Goal: Task Accomplishment & Management: Manage account settings

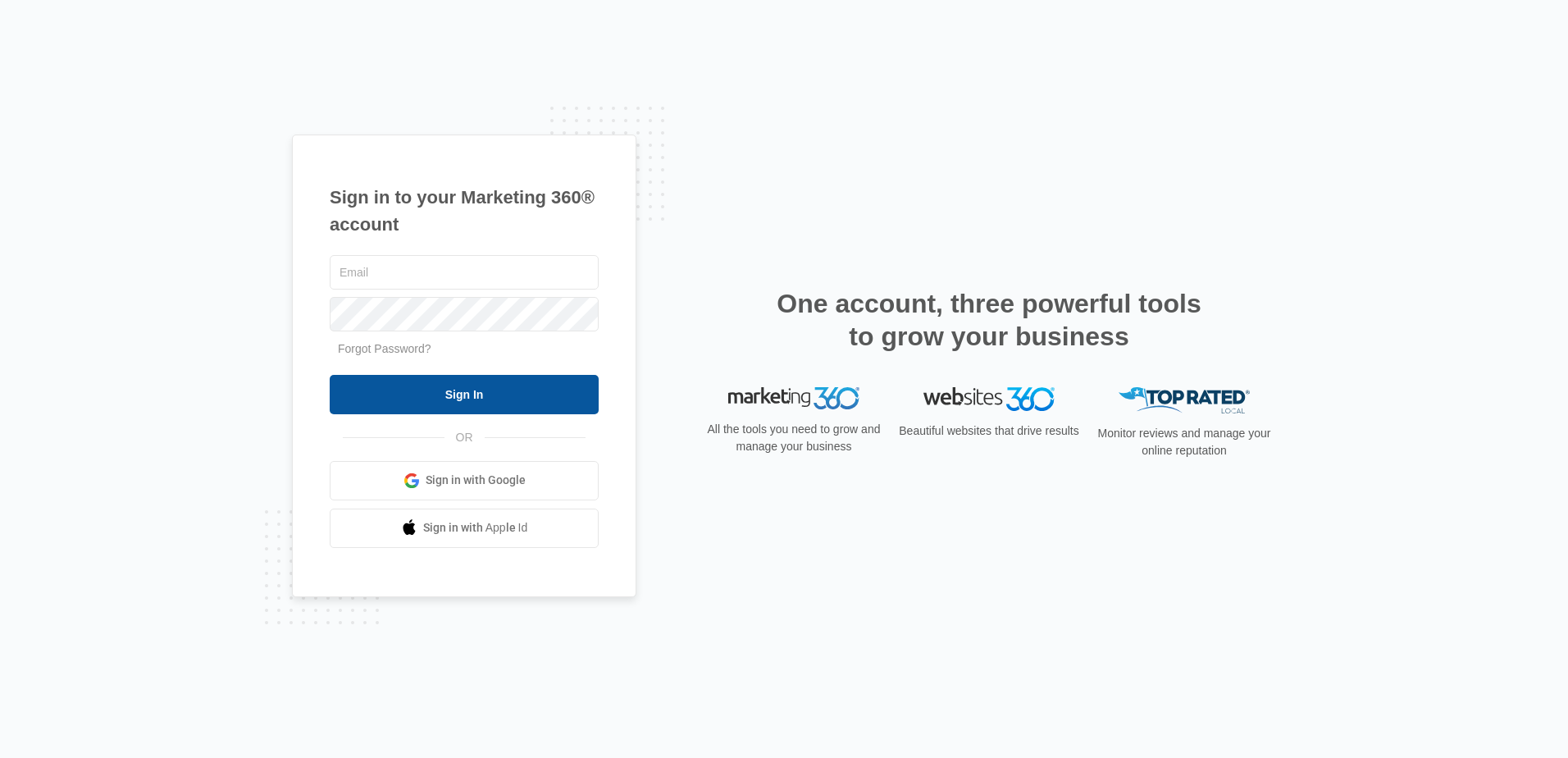
type input "lcutsinger@flycti.com"
click at [418, 386] on input "Sign In" at bounding box center [464, 394] width 269 height 39
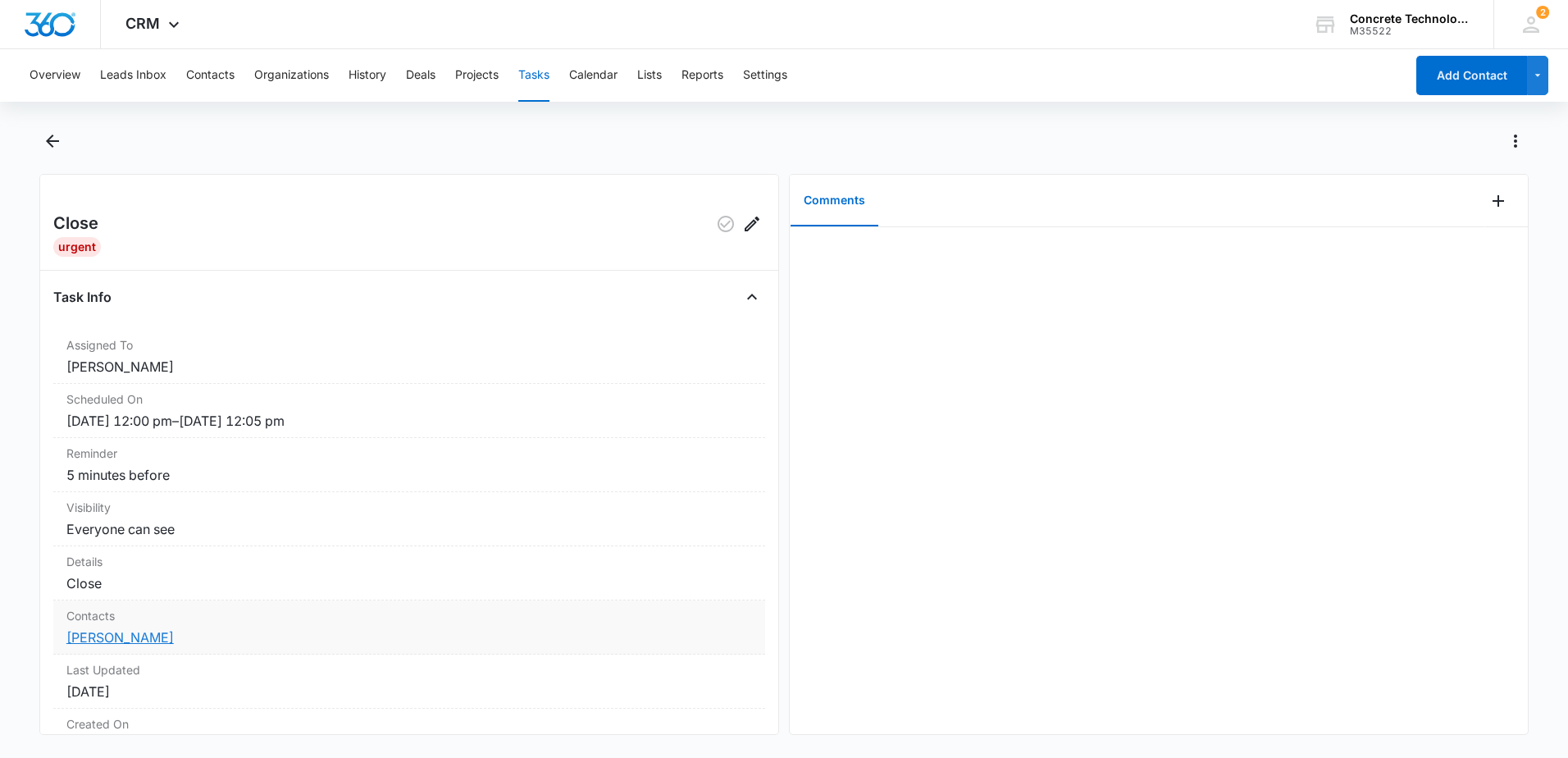
click at [120, 642] on link "[PERSON_NAME]" at bounding box center [120, 638] width 108 height 16
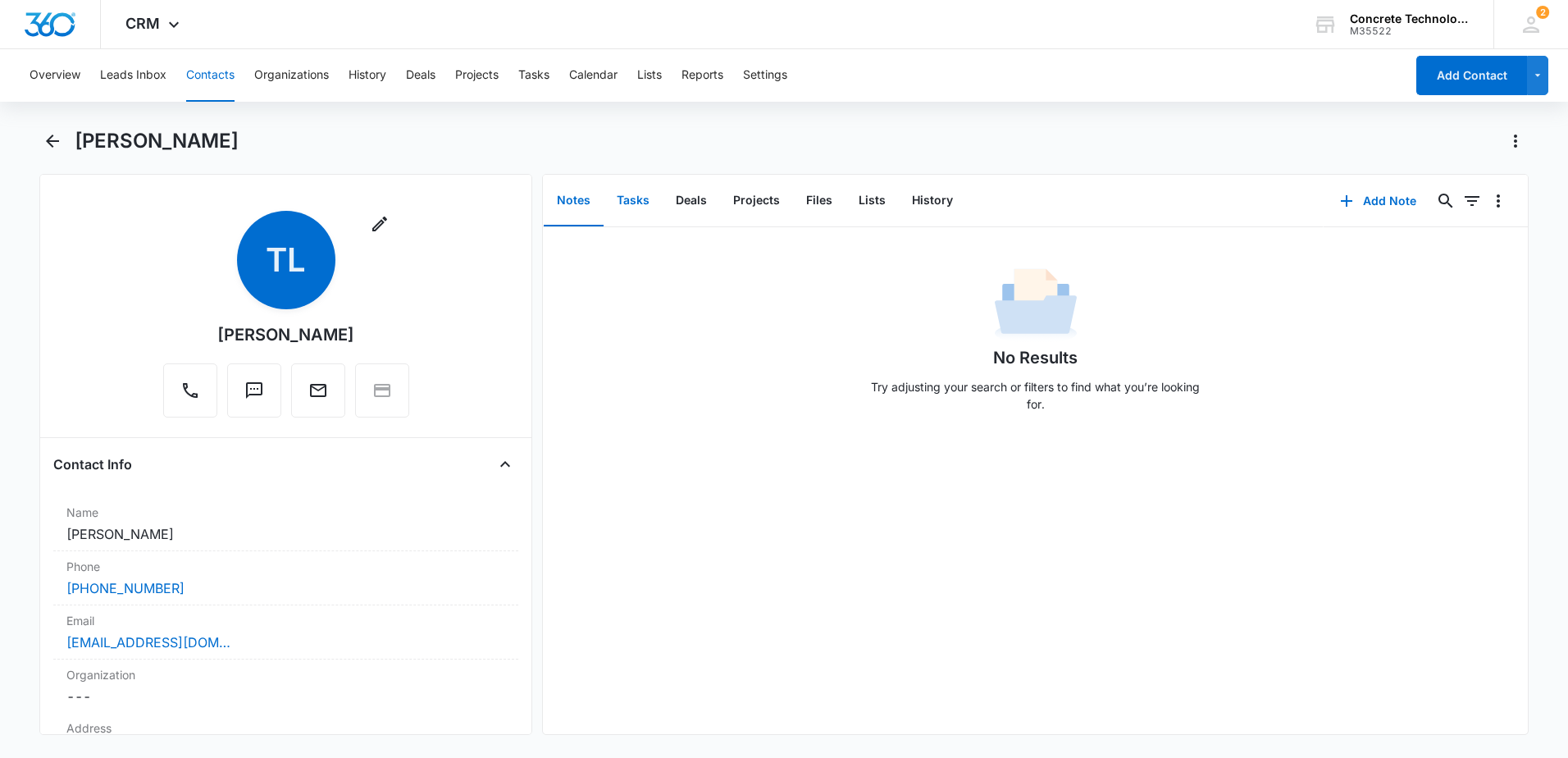
click at [635, 204] on button "Tasks" at bounding box center [633, 201] width 59 height 51
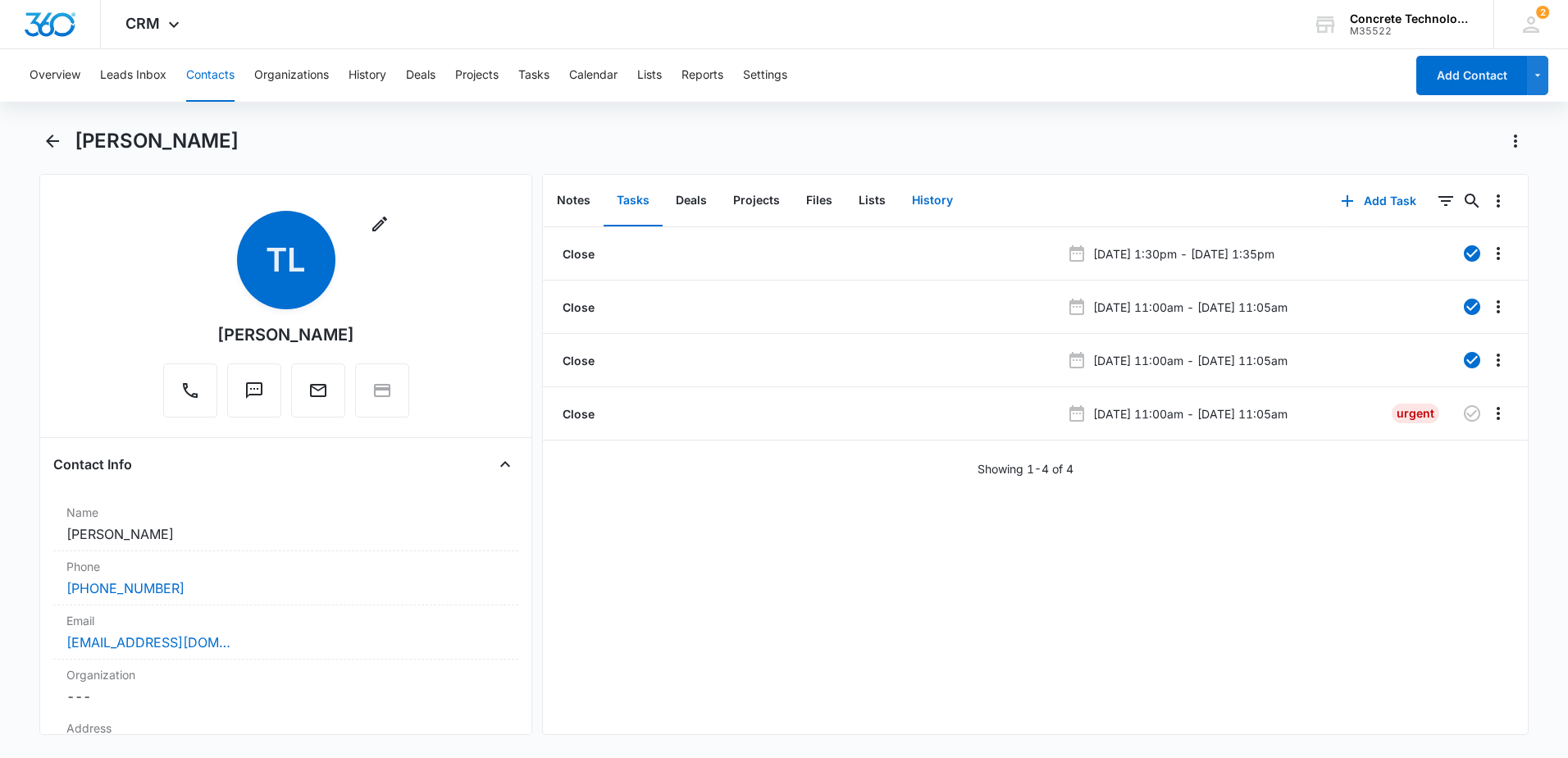
click at [932, 195] on button "History" at bounding box center [932, 201] width 67 height 51
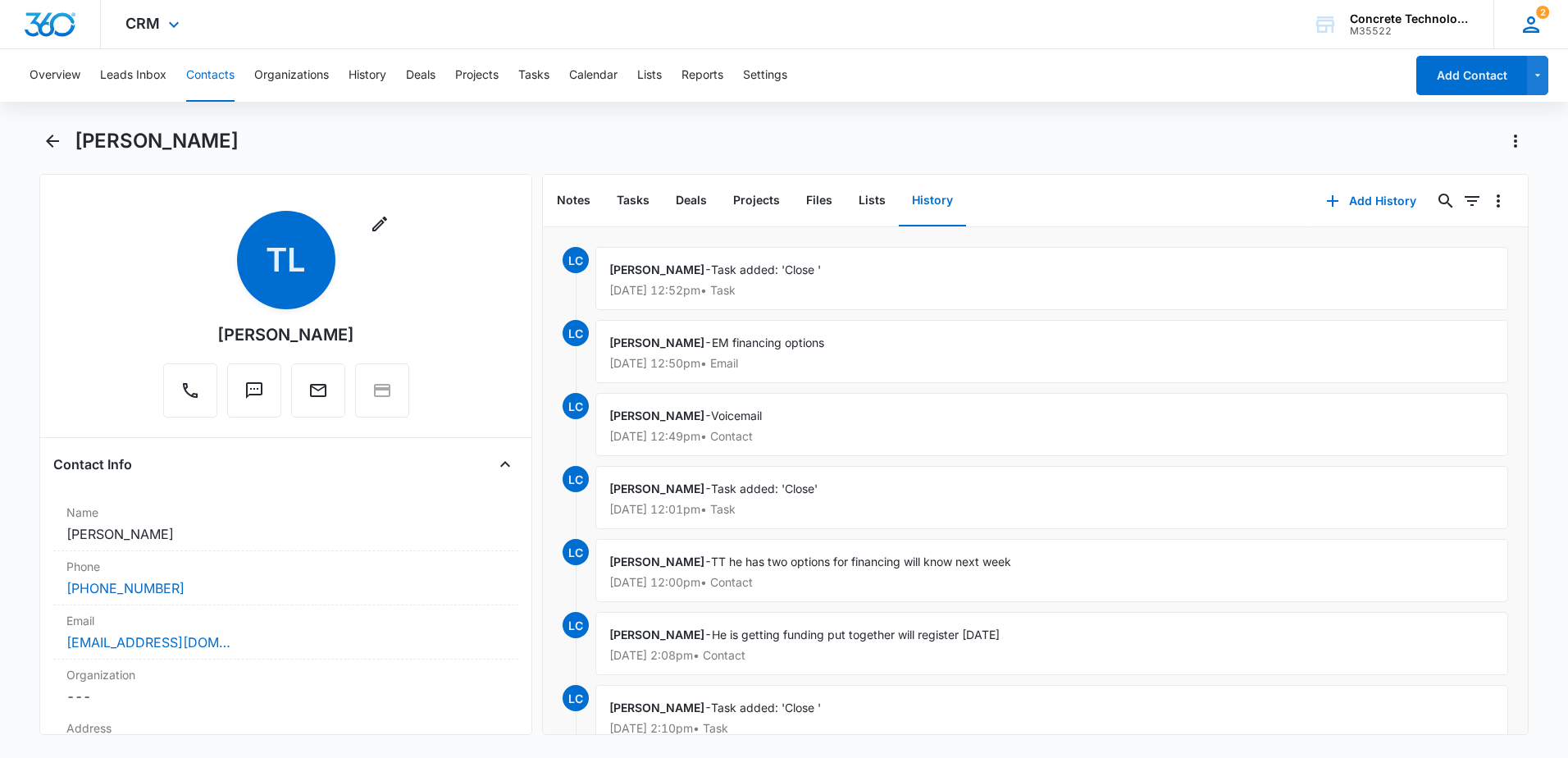
click at [1527, 25] on icon at bounding box center [1531, 24] width 25 height 25
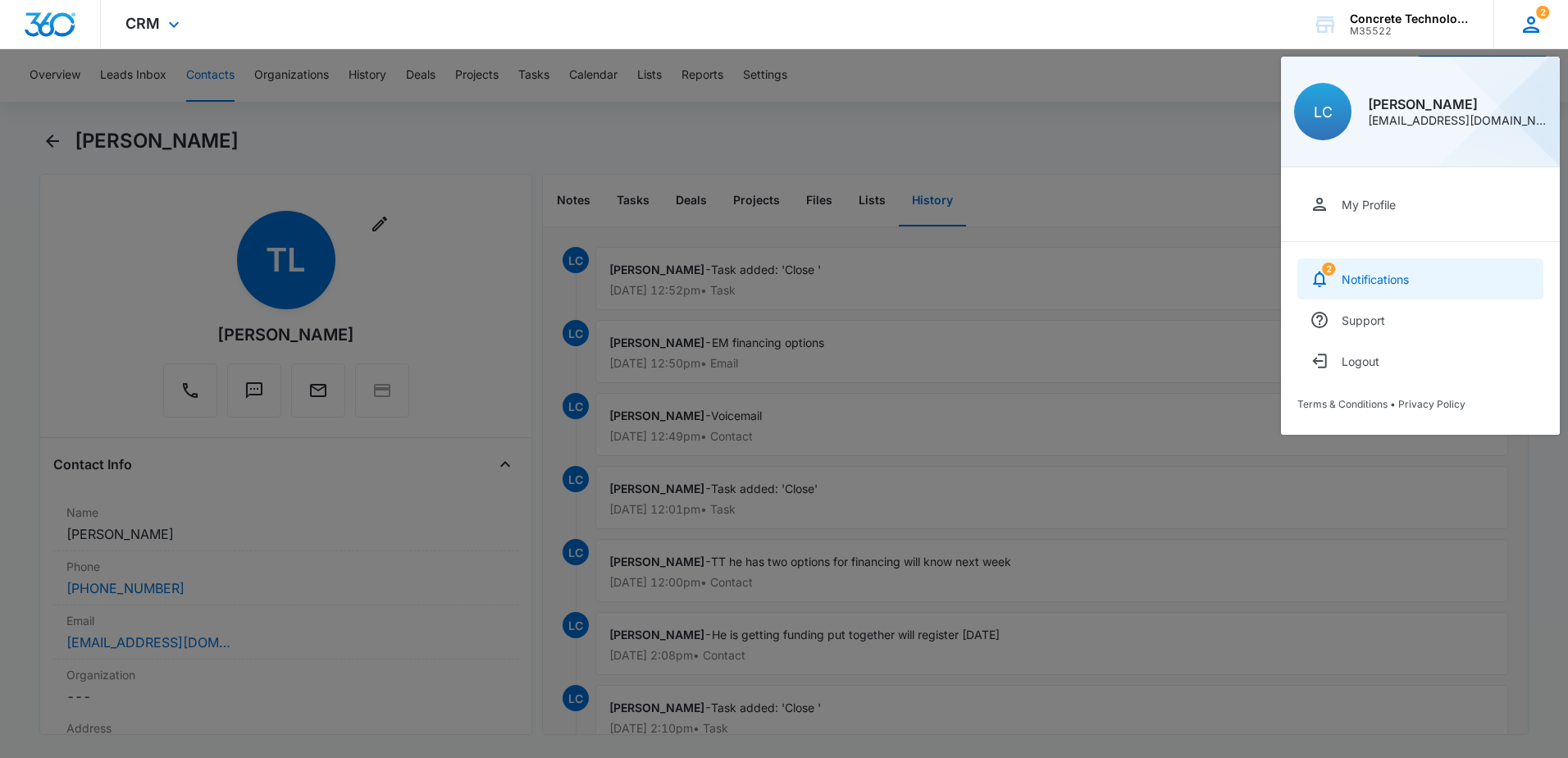
click at [1391, 286] on link "2 Notifications" at bounding box center [1421, 279] width 246 height 41
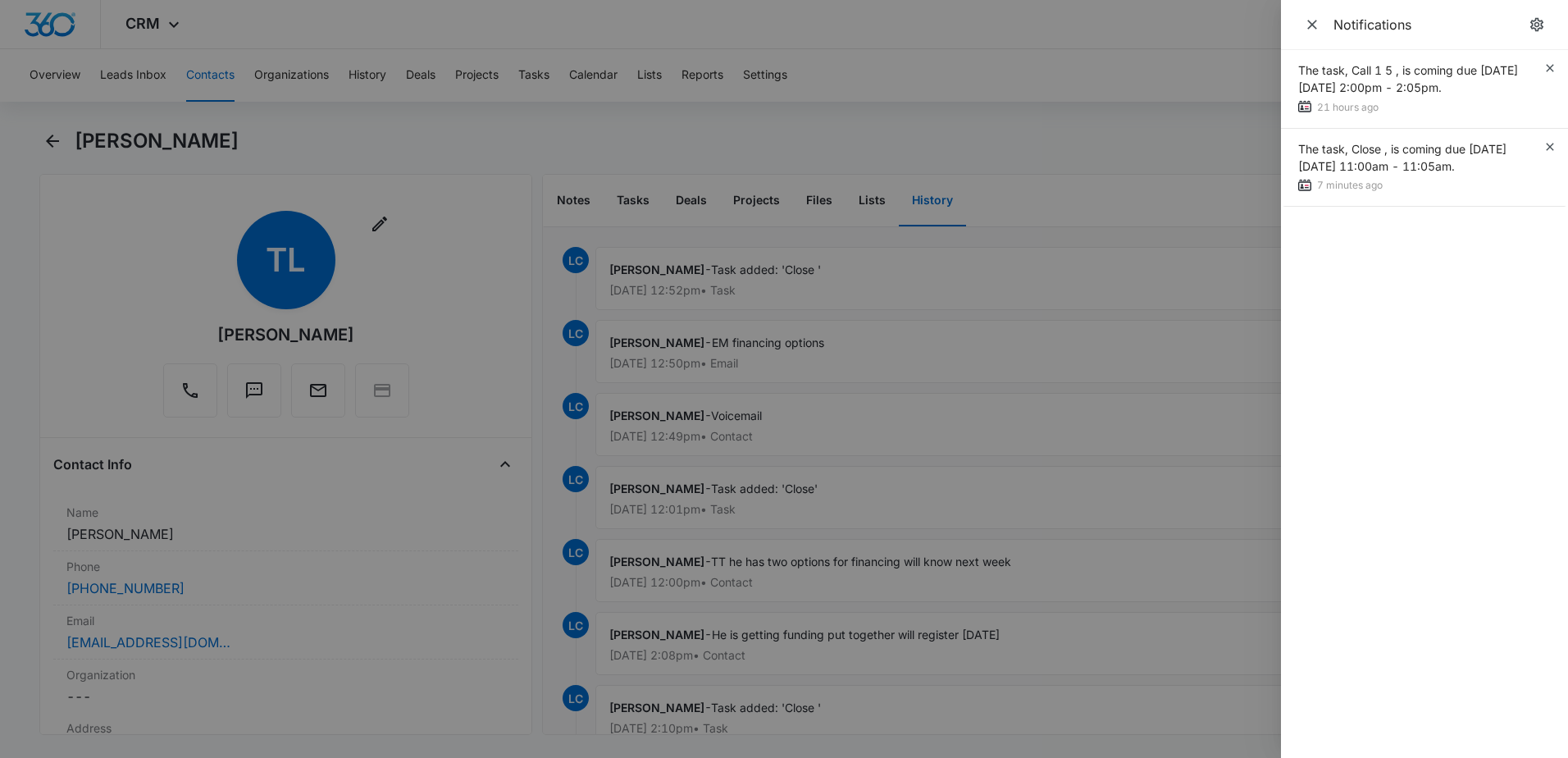
click at [1135, 43] on div at bounding box center [784, 379] width 1568 height 758
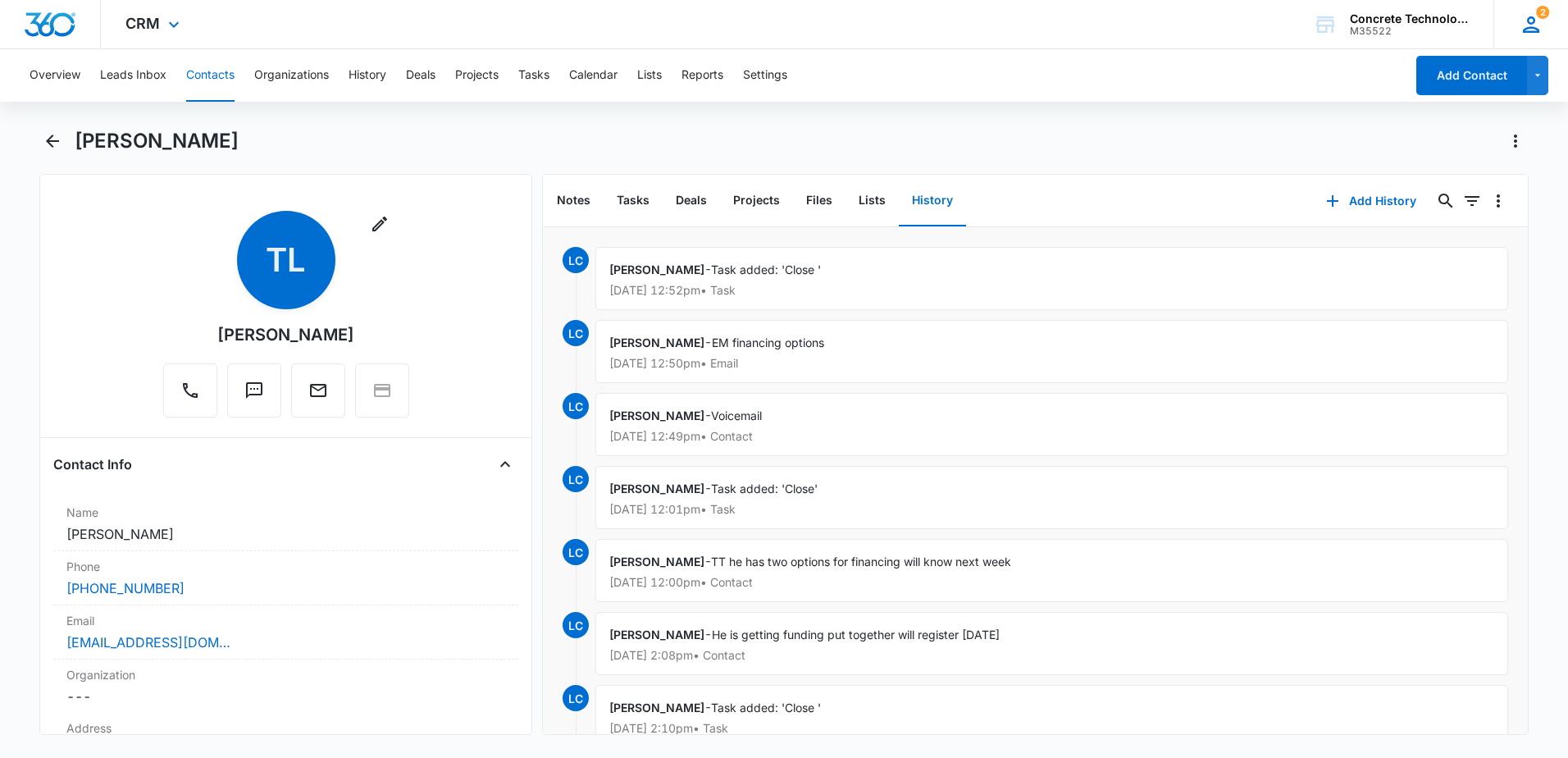
click at [1537, 31] on icon at bounding box center [1531, 24] width 16 height 16
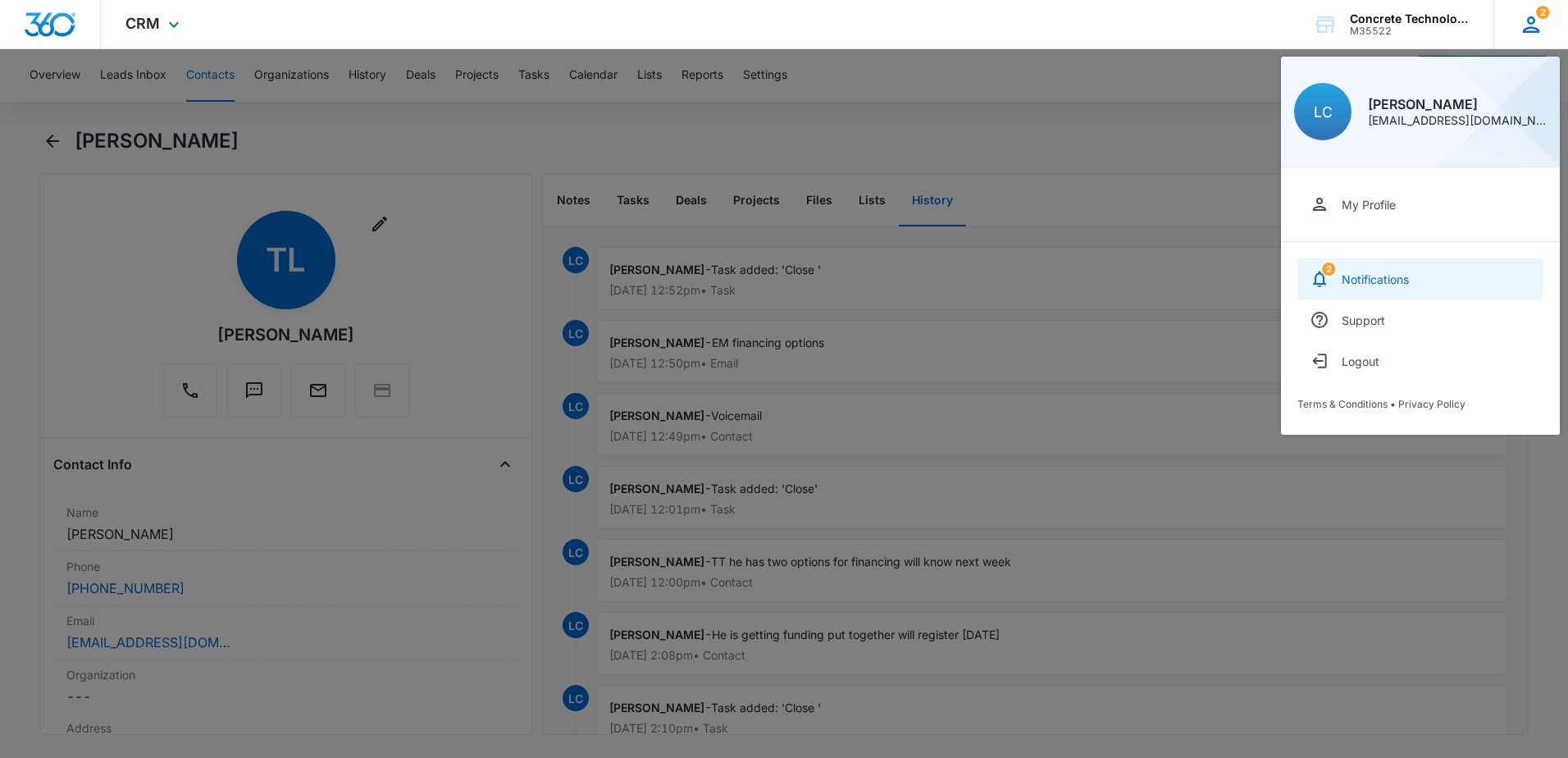
click at [1356, 278] on div "Notifications" at bounding box center [1375, 280] width 67 height 14
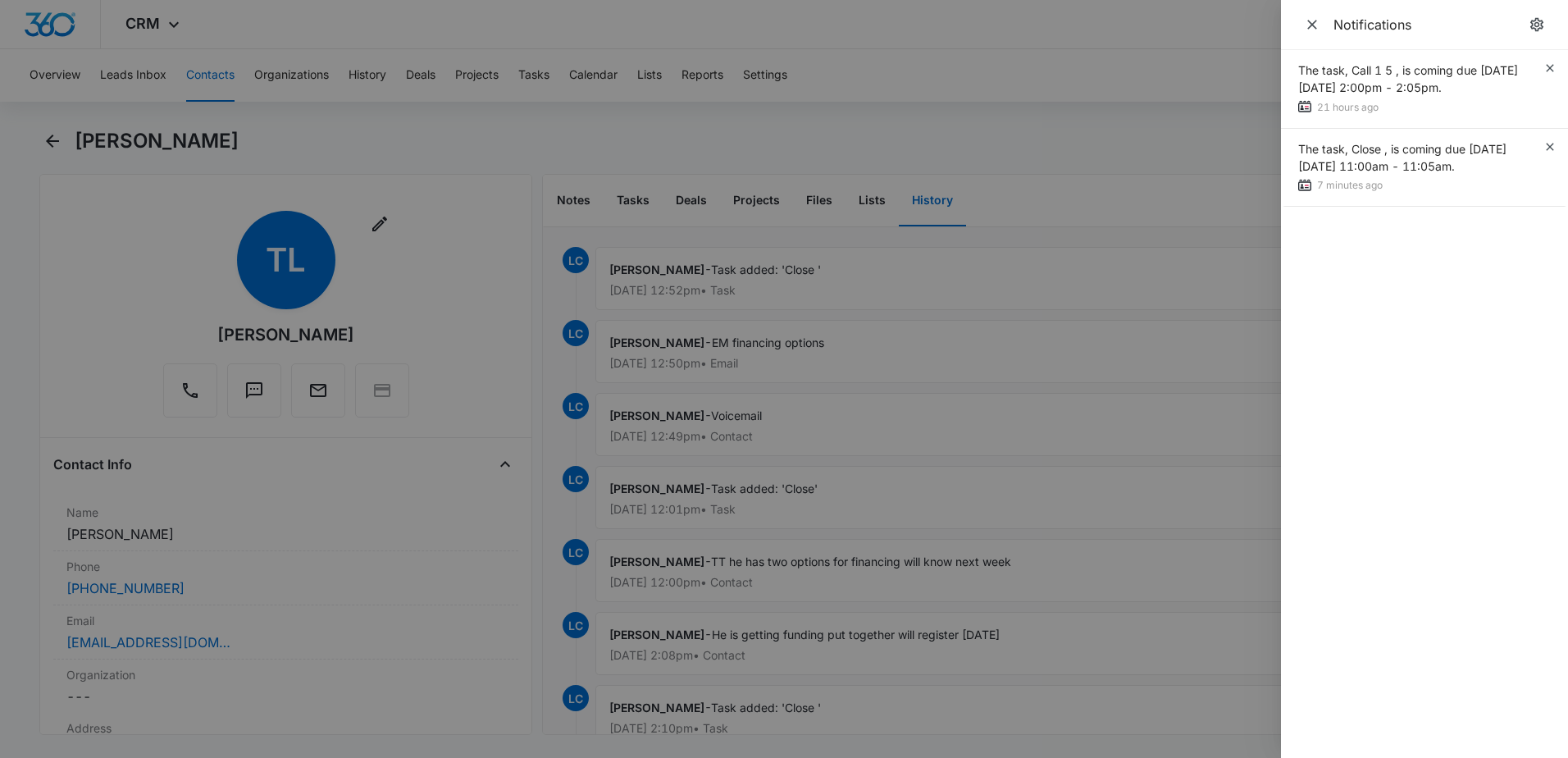
click at [1018, 10] on div at bounding box center [784, 379] width 1568 height 758
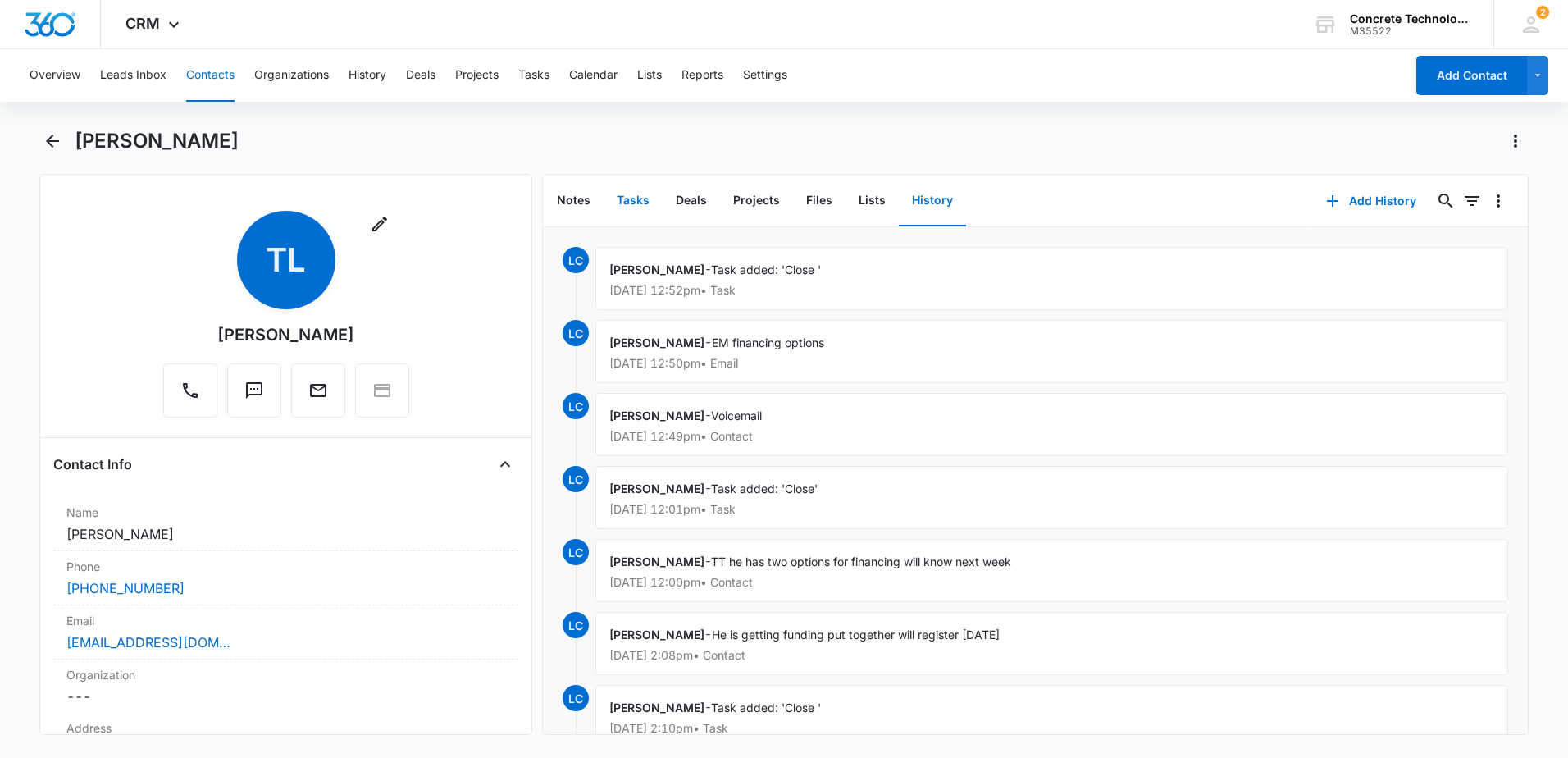
click at [637, 204] on button "Tasks" at bounding box center [633, 201] width 59 height 51
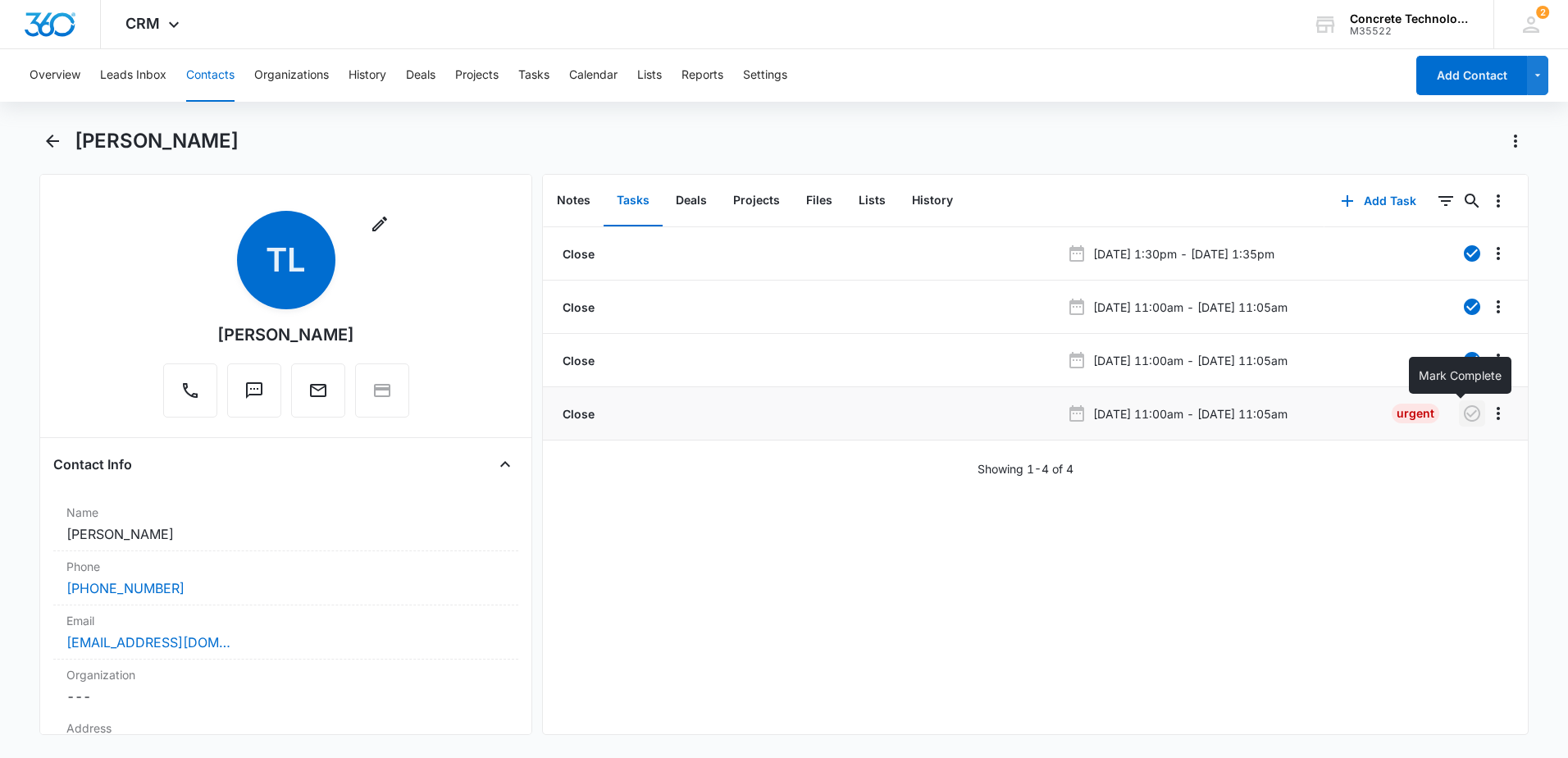
click at [1463, 417] on icon "button" at bounding box center [1473, 414] width 20 height 20
click at [1351, 204] on button "Add Task" at bounding box center [1379, 200] width 108 height 39
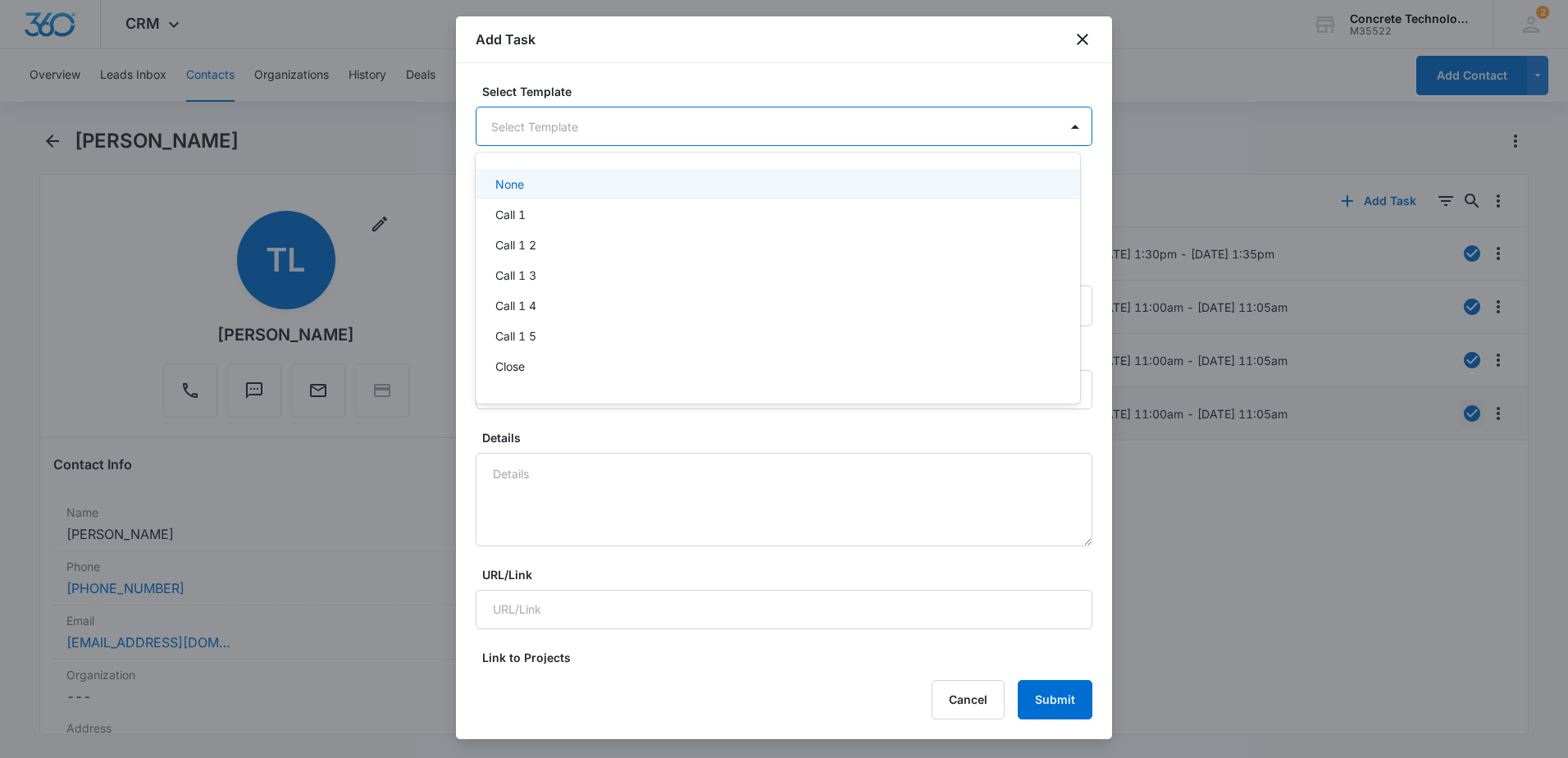
click at [648, 140] on body "CRM Apps Reputation Websites Forms CRM Email Social Content Ads Intelligence Fi…" at bounding box center [784, 379] width 1568 height 758
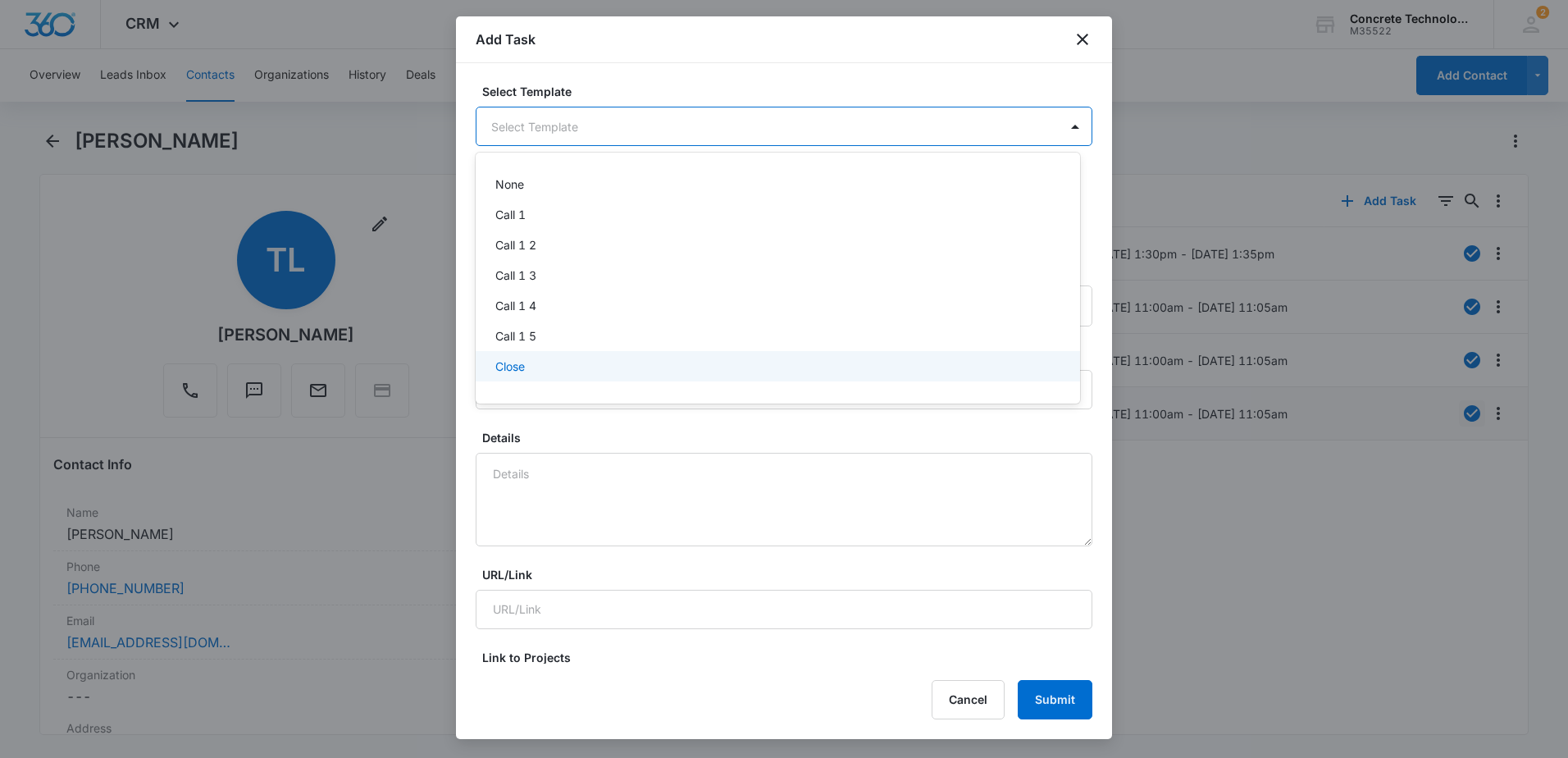
click at [547, 369] on div "Close" at bounding box center [777, 366] width 562 height 17
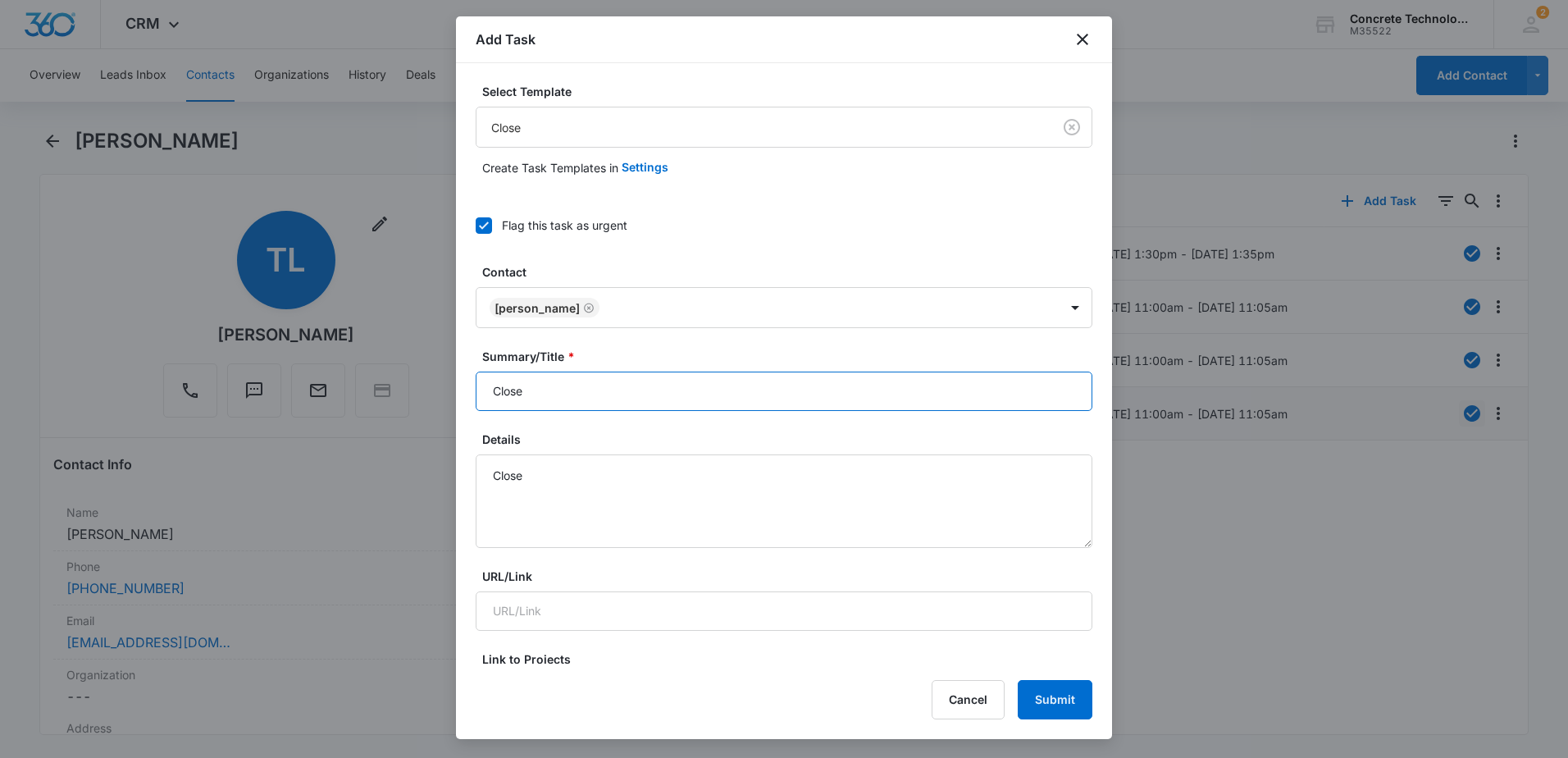
click at [601, 399] on input "Close" at bounding box center [784, 391] width 617 height 39
type input "Close"
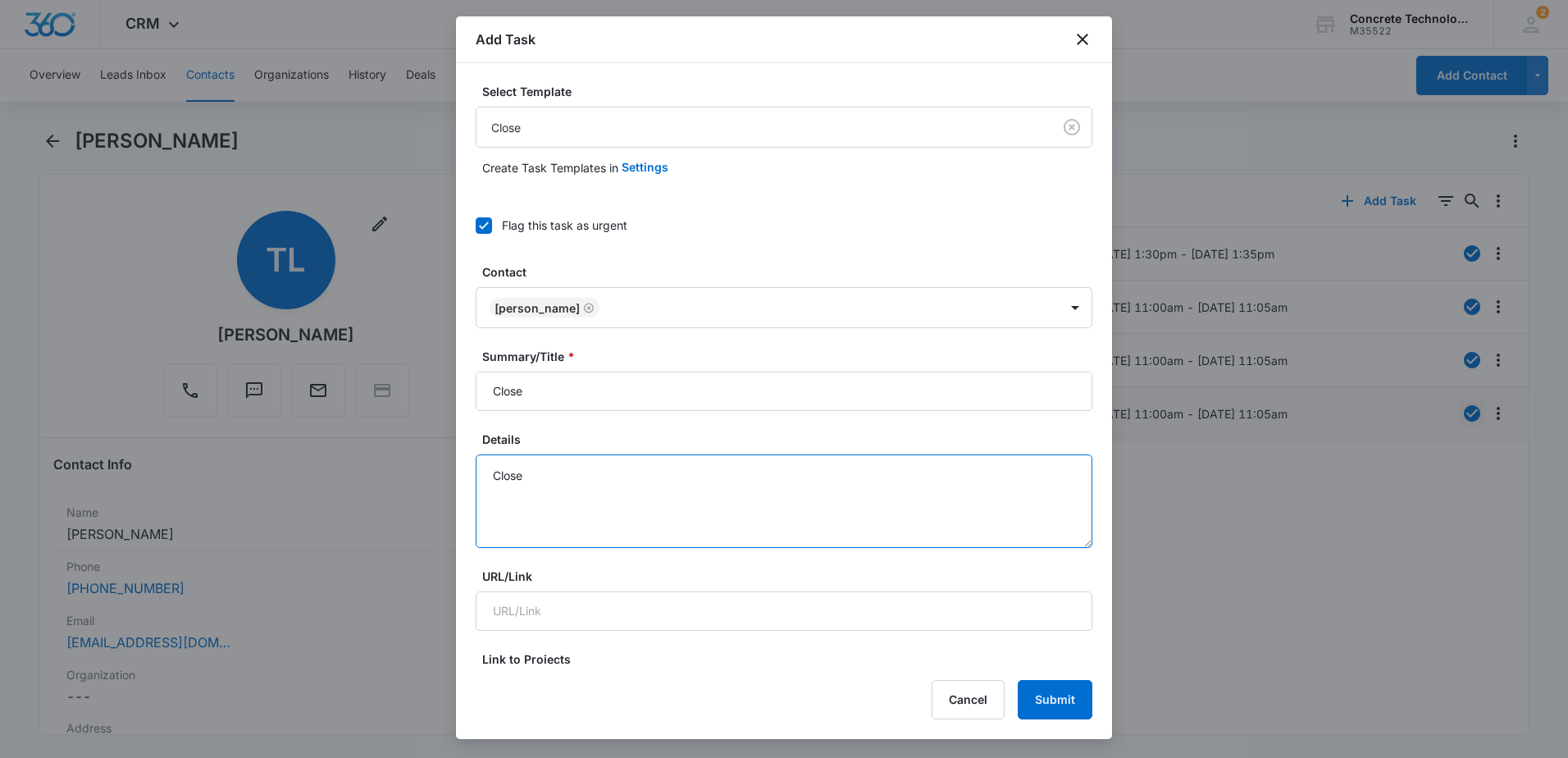
drag, startPoint x: 618, startPoint y: 463, endPoint x: 627, endPoint y: 468, distance: 10.3
click at [620, 465] on textarea "Close" at bounding box center [784, 502] width 617 height 94
type textarea "Close financing"
click at [1051, 705] on button "Submit" at bounding box center [1055, 699] width 75 height 39
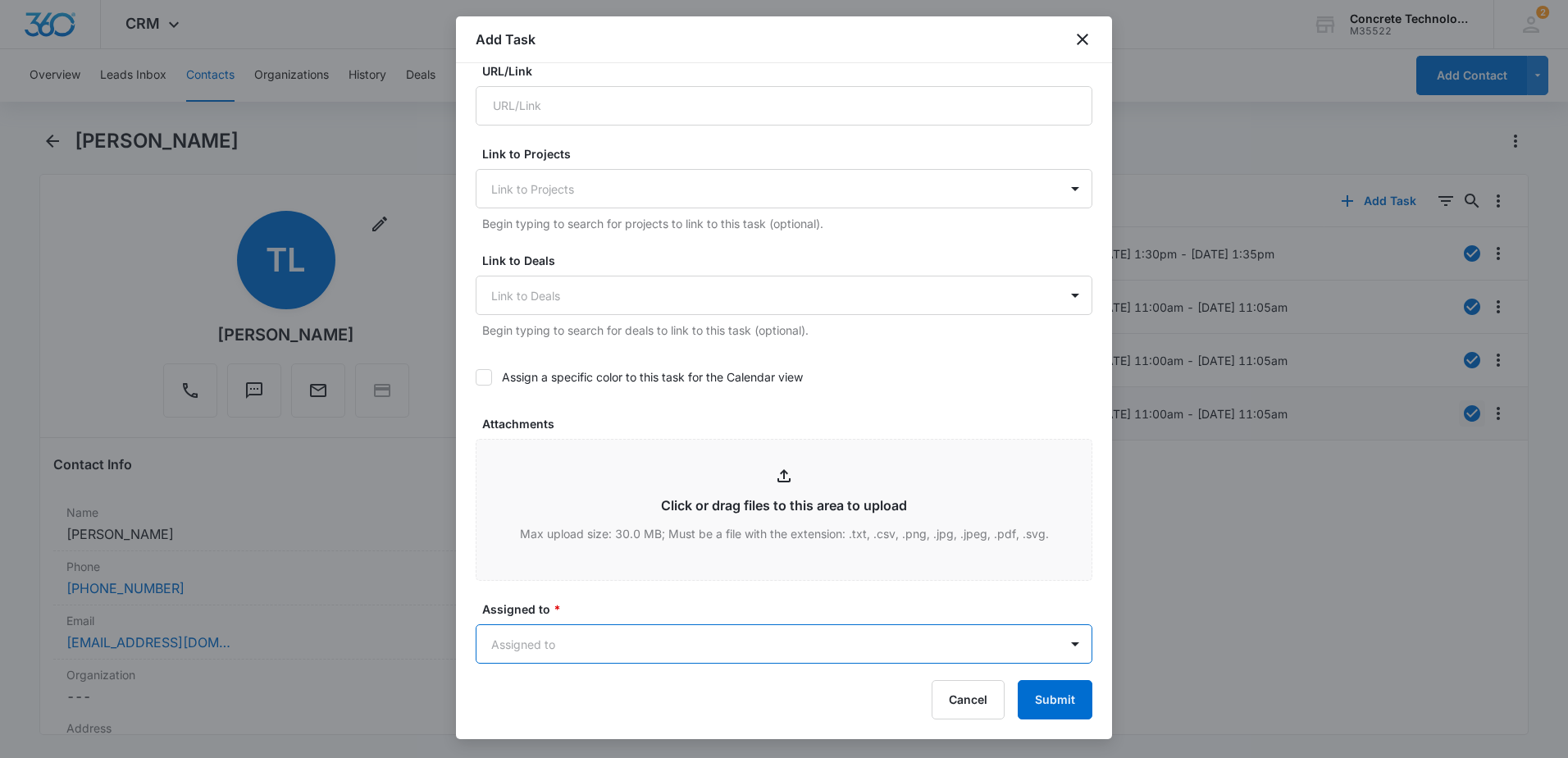
drag, startPoint x: 467, startPoint y: 603, endPoint x: 468, endPoint y: 613, distance: 10.0
click at [468, 613] on div "Select Template Close Create Task Templates in Settings Flag this task as urgen…" at bounding box center [784, 363] width 657 height 601
click at [522, 636] on body "CRM Apps Reputation Websites Forms CRM Email Social Content Ads Intelligence Fi…" at bounding box center [784, 379] width 1568 height 758
click at [538, 607] on div at bounding box center [784, 379] width 1568 height 758
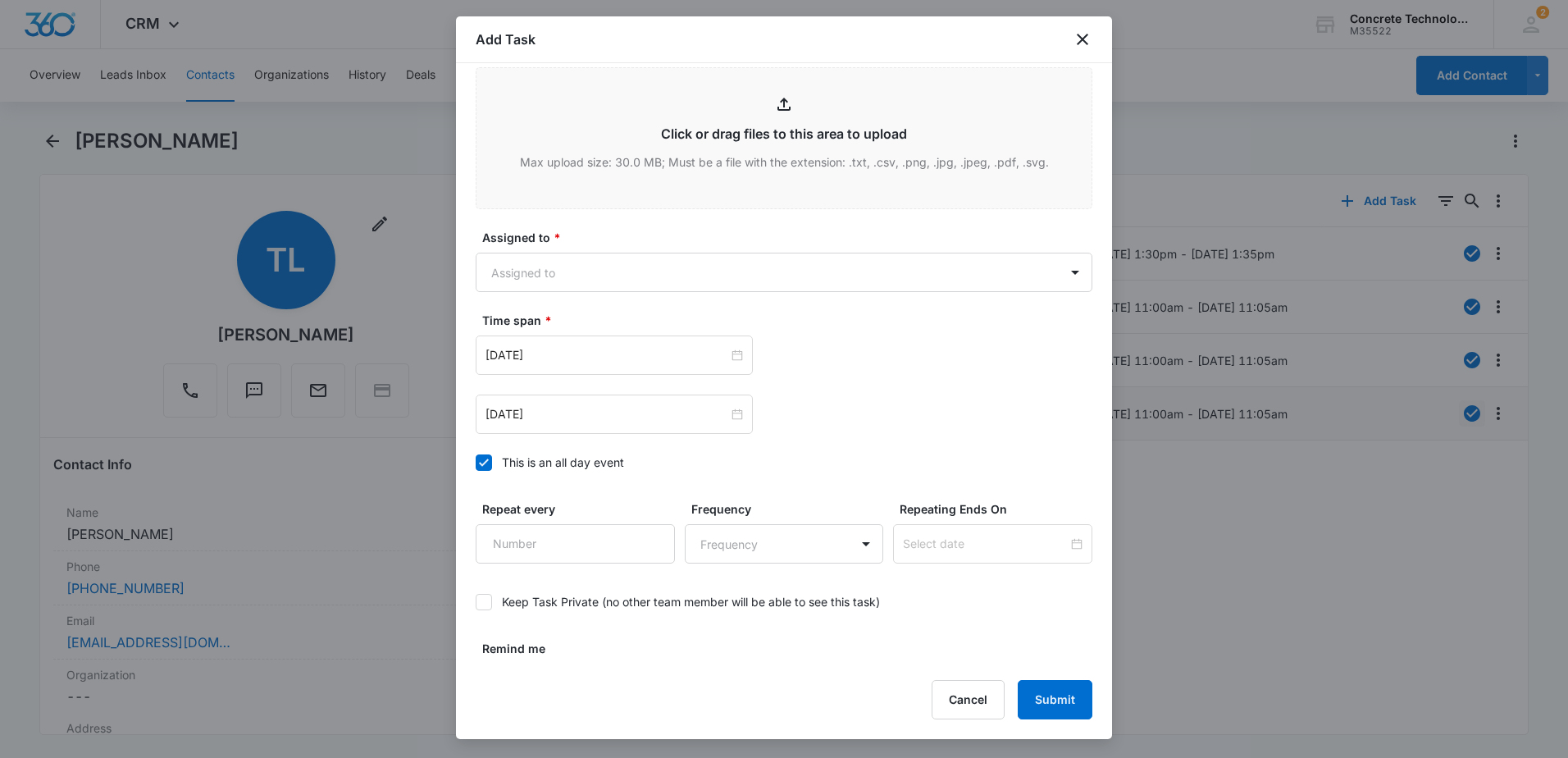
scroll to position [917, 0]
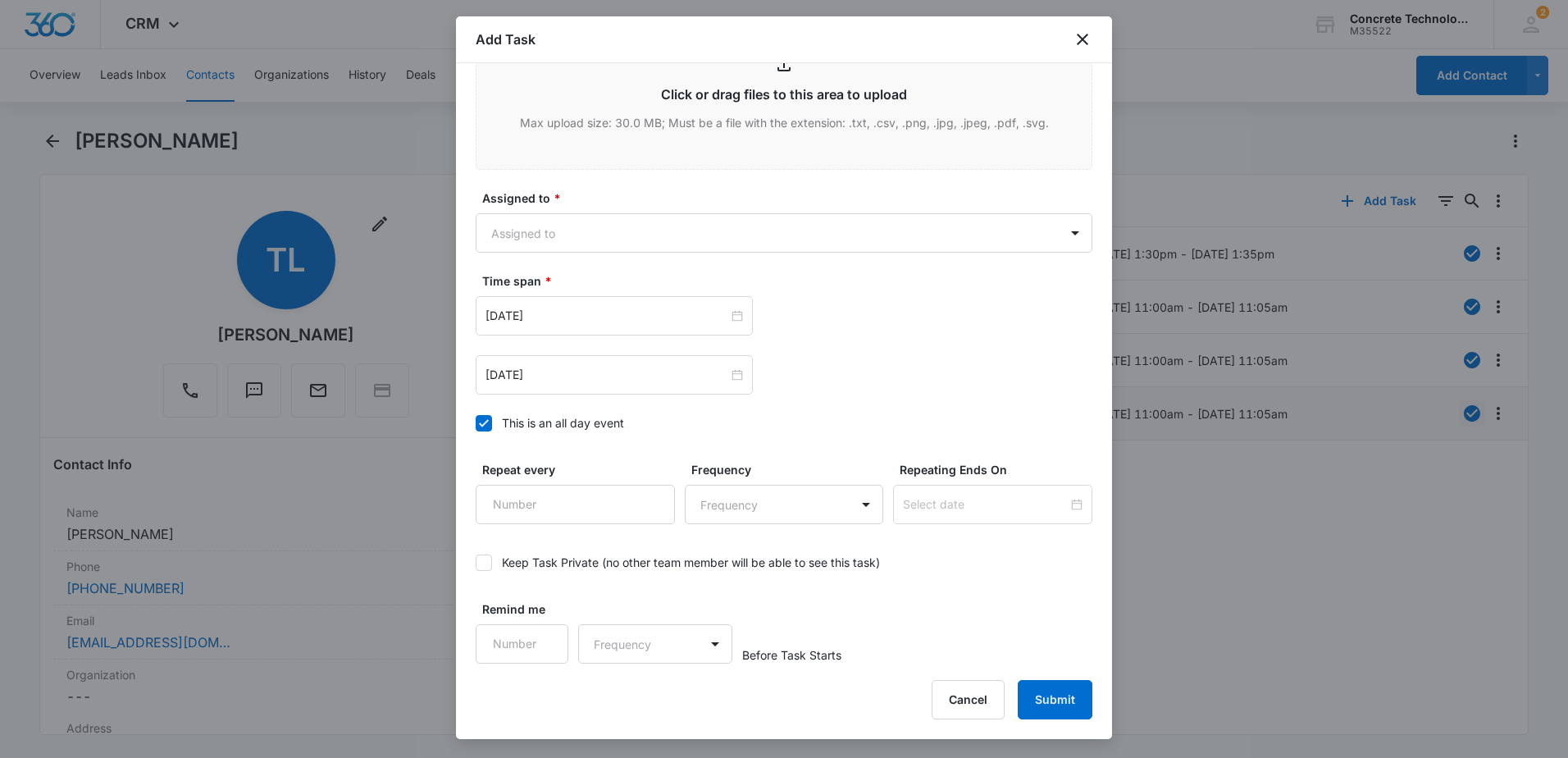
drag, startPoint x: 501, startPoint y: 428, endPoint x: 483, endPoint y: 427, distance: 18.0
click at [497, 428] on label "This is an all day event" at bounding box center [784, 423] width 617 height 17
click at [476, 424] on input "This is an all day event" at bounding box center [476, 424] width 0 height 0
type input "[DATE]"
type input "12:00 am"
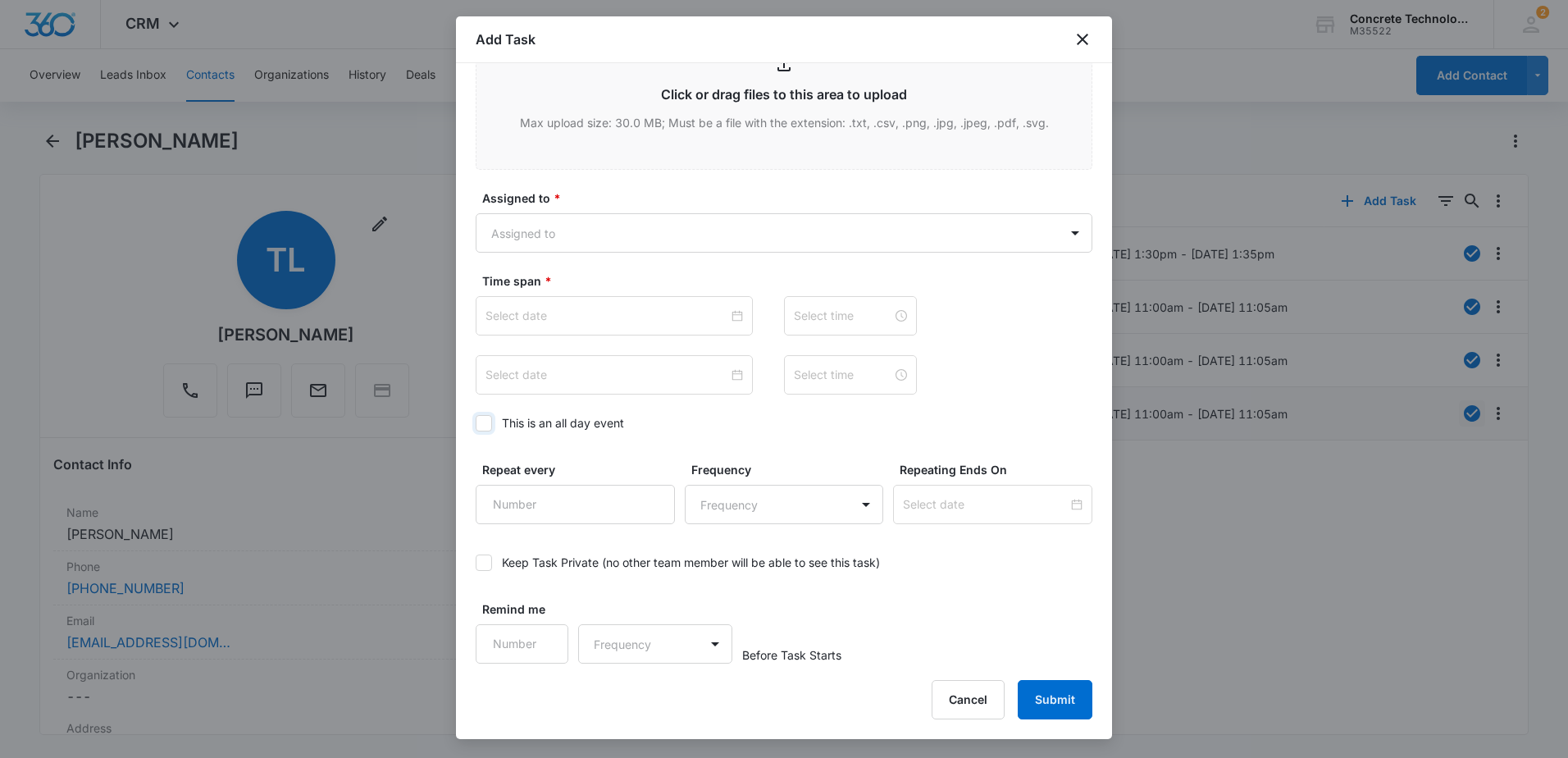
type input "[DATE]"
type input "12:00 am"
click at [584, 241] on body "CRM Apps Reputation Websites Forms CRM Email Social Content Ads Intelligence Fi…" at bounding box center [784, 379] width 1568 height 758
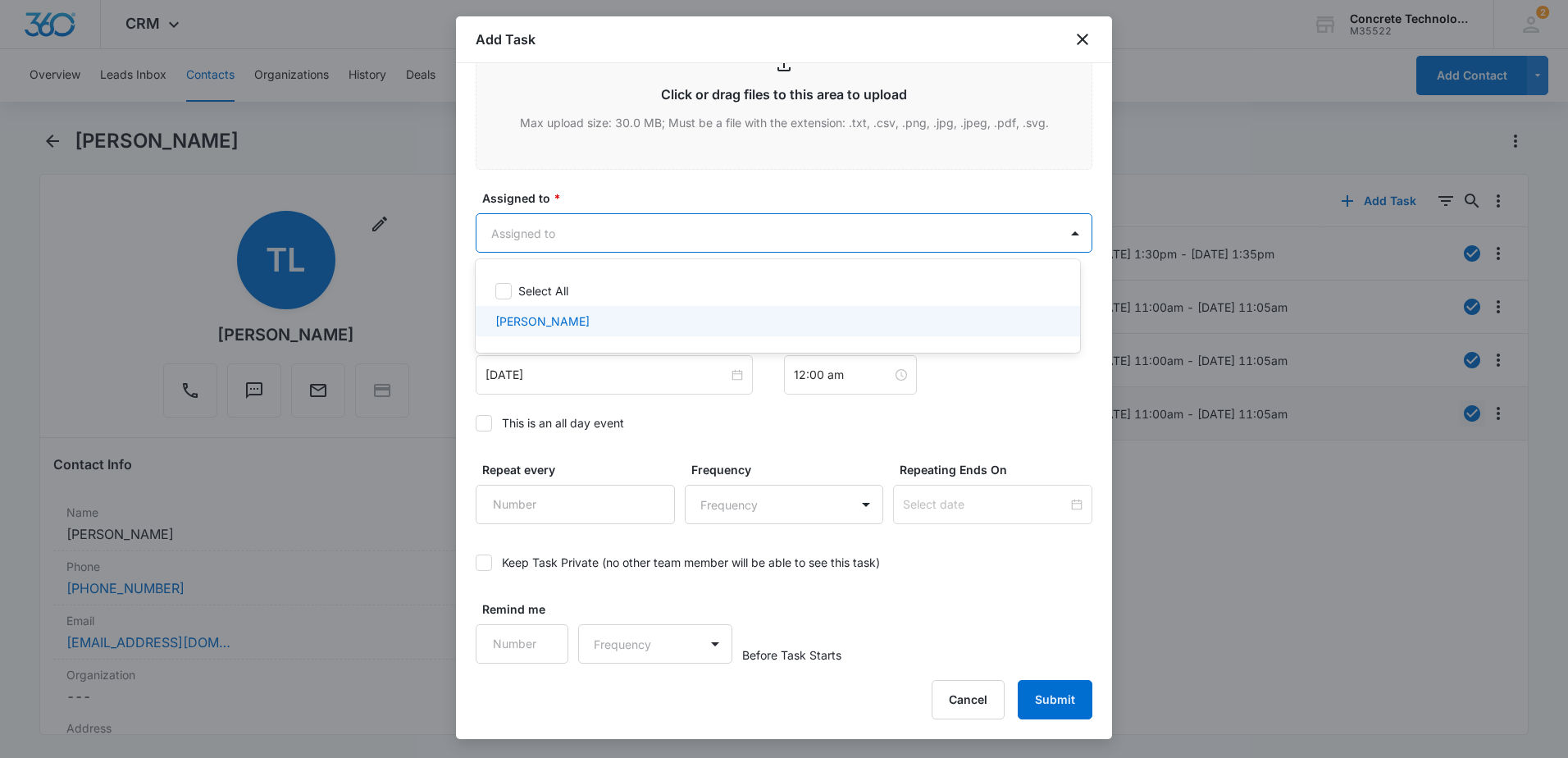
click at [550, 315] on p "[PERSON_NAME]" at bounding box center [543, 321] width 94 height 17
checkbox input "true"
click at [575, 381] on div at bounding box center [784, 379] width 1568 height 758
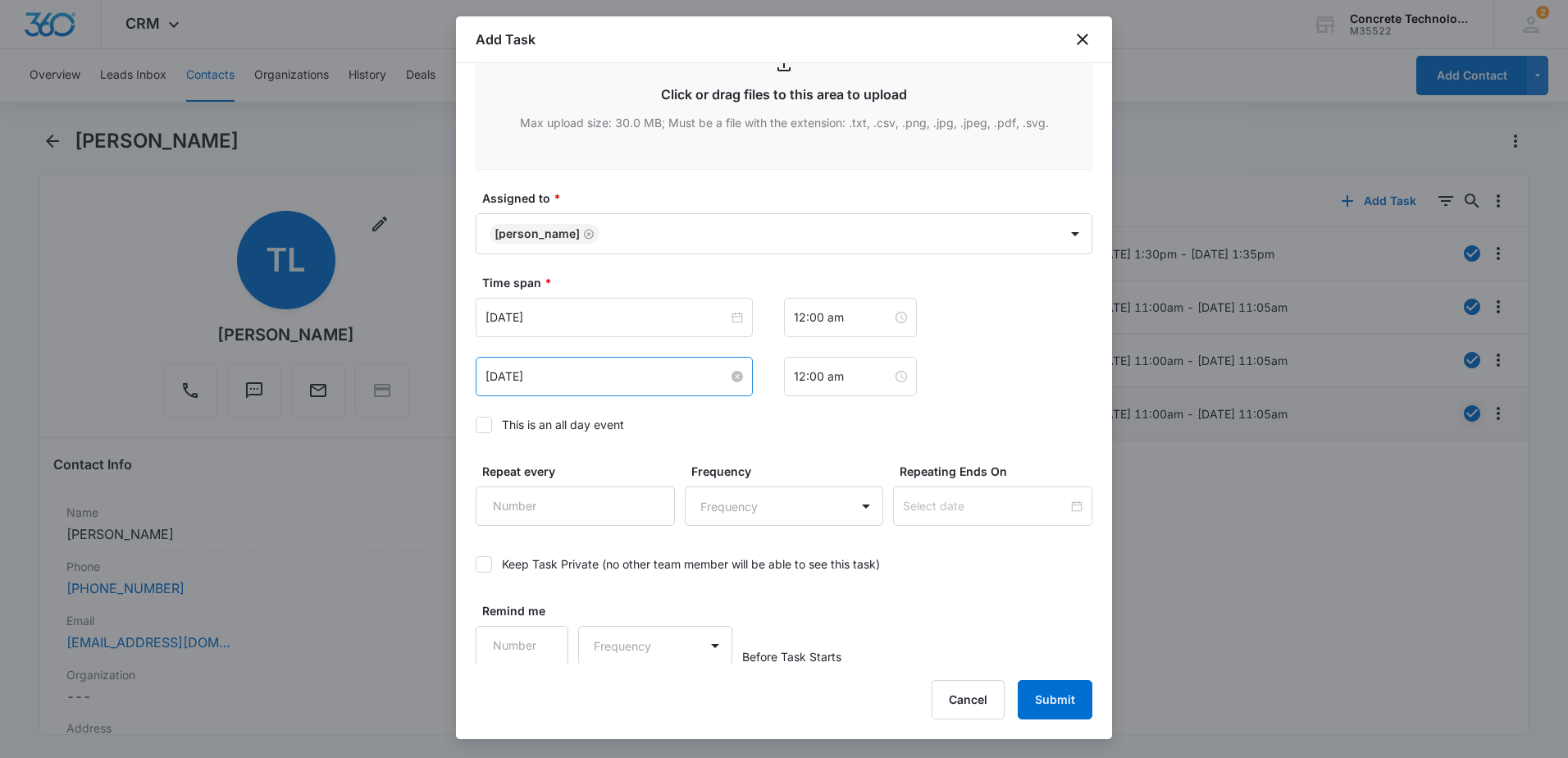
click at [575, 381] on input "[DATE]" at bounding box center [607, 377] width 243 height 18
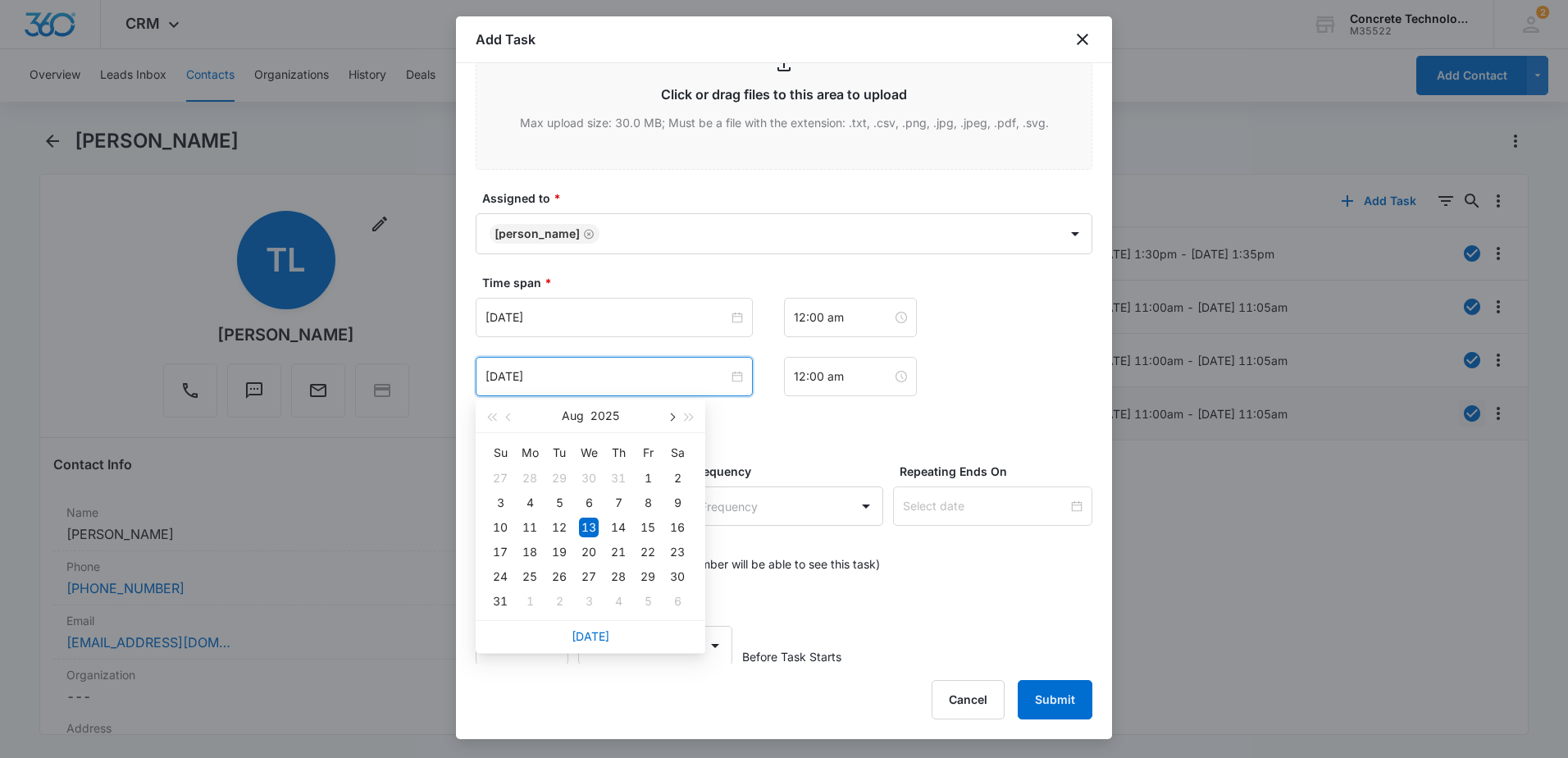
click at [667, 419] on button "button" at bounding box center [671, 416] width 18 height 33
type input "[DATE]"
click at [536, 547] on div "20" at bounding box center [530, 553] width 20 height 20
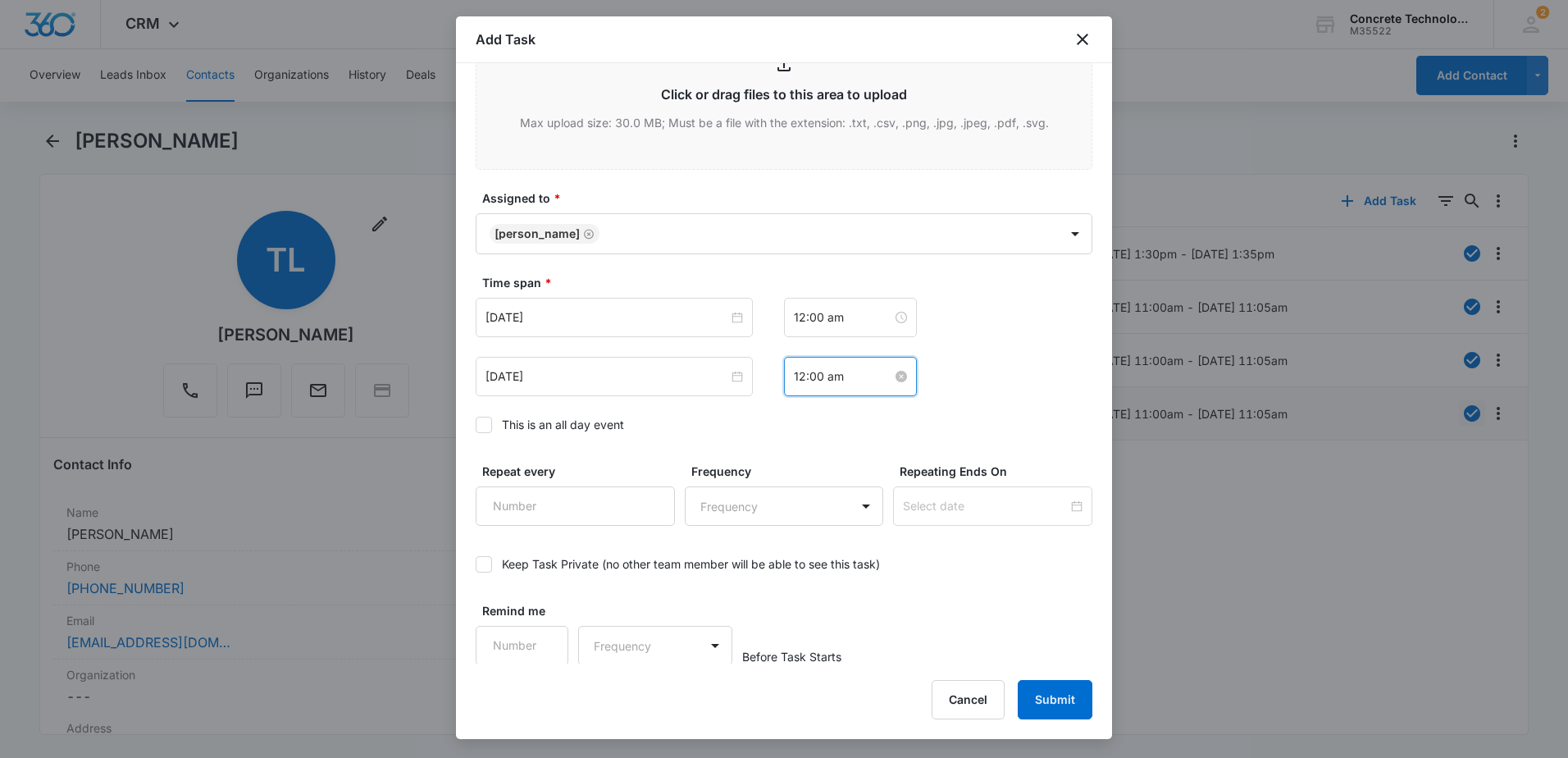
click at [847, 369] on input "12:00 am" at bounding box center [843, 377] width 99 height 18
click at [791, 483] on div "03" at bounding box center [800, 483] width 46 height 23
type input "12:00 am"
click at [849, 325] on input "12:00 am" at bounding box center [843, 318] width 99 height 18
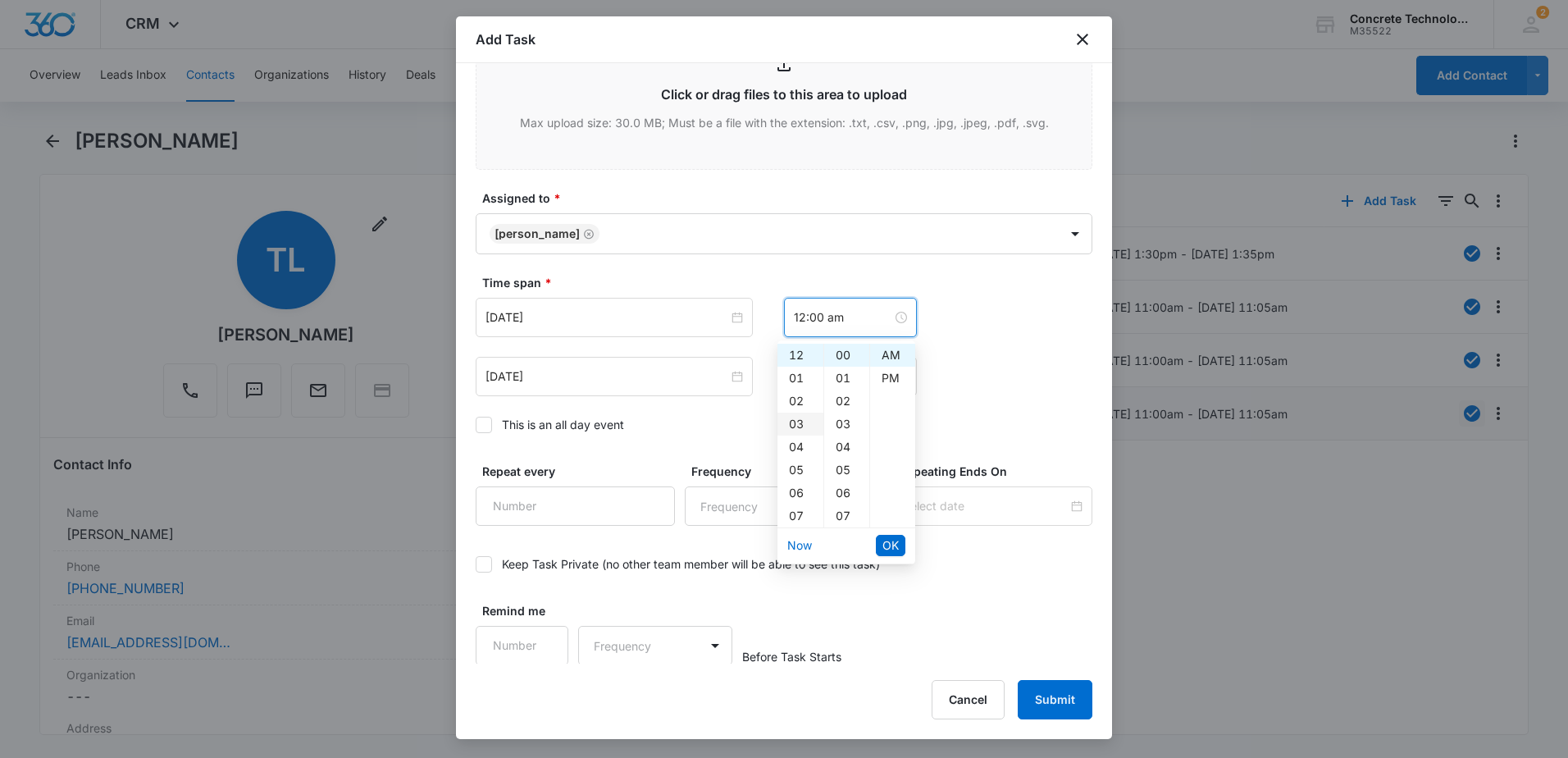
click at [791, 429] on div "03" at bounding box center [800, 424] width 46 height 23
click at [882, 378] on div "PM" at bounding box center [892, 378] width 45 height 23
type input "3:00 pm"
click at [886, 529] on ul "Now OK" at bounding box center [846, 546] width 138 height 34
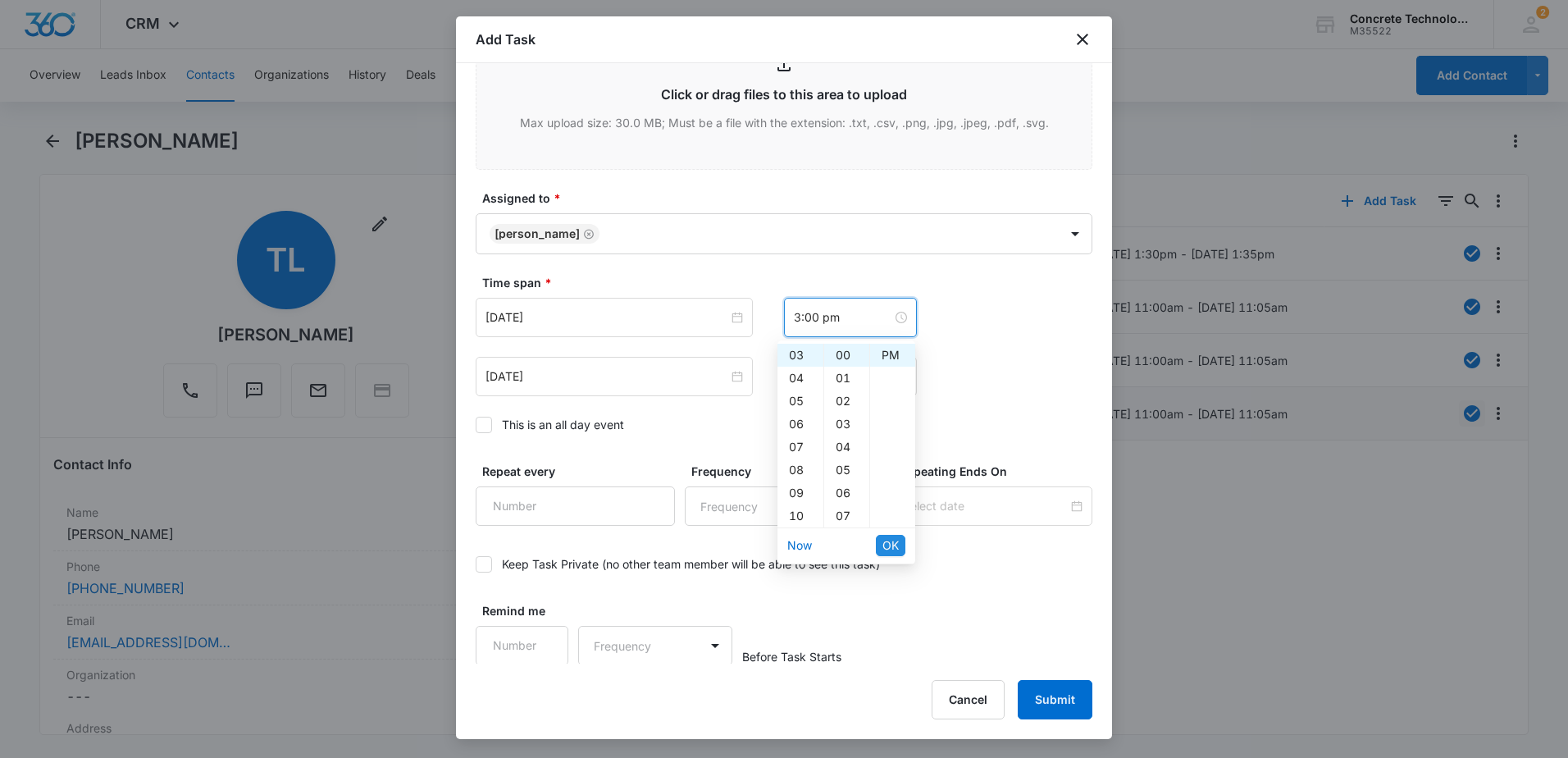
click at [882, 551] on span "OK" at bounding box center [890, 546] width 16 height 18
click at [856, 378] on input "12:00 am" at bounding box center [843, 377] width 99 height 18
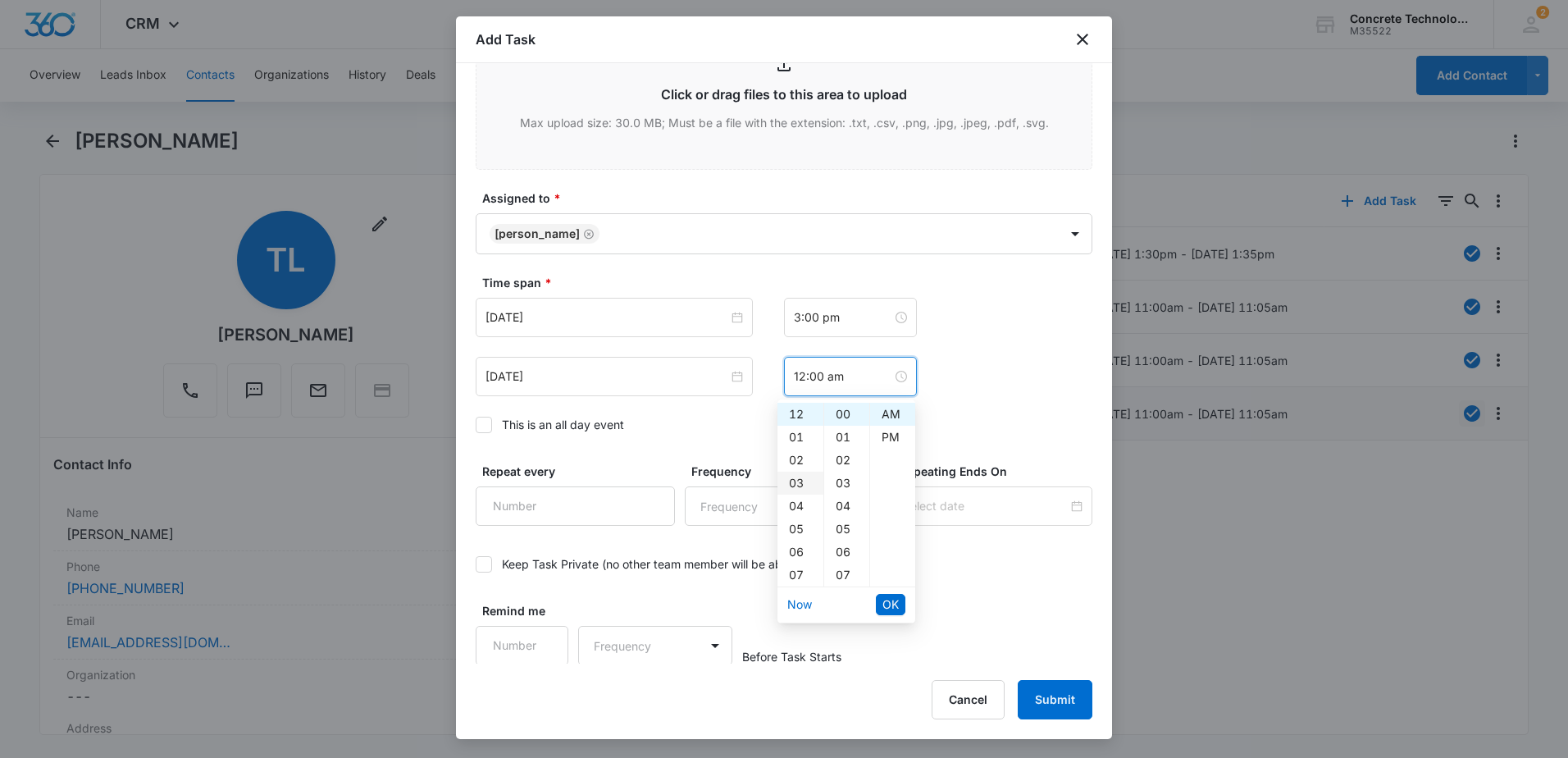
click at [794, 484] on div "03" at bounding box center [800, 483] width 46 height 23
click at [833, 528] on div "05" at bounding box center [846, 529] width 45 height 23
click at [890, 438] on div "PM" at bounding box center [892, 437] width 45 height 23
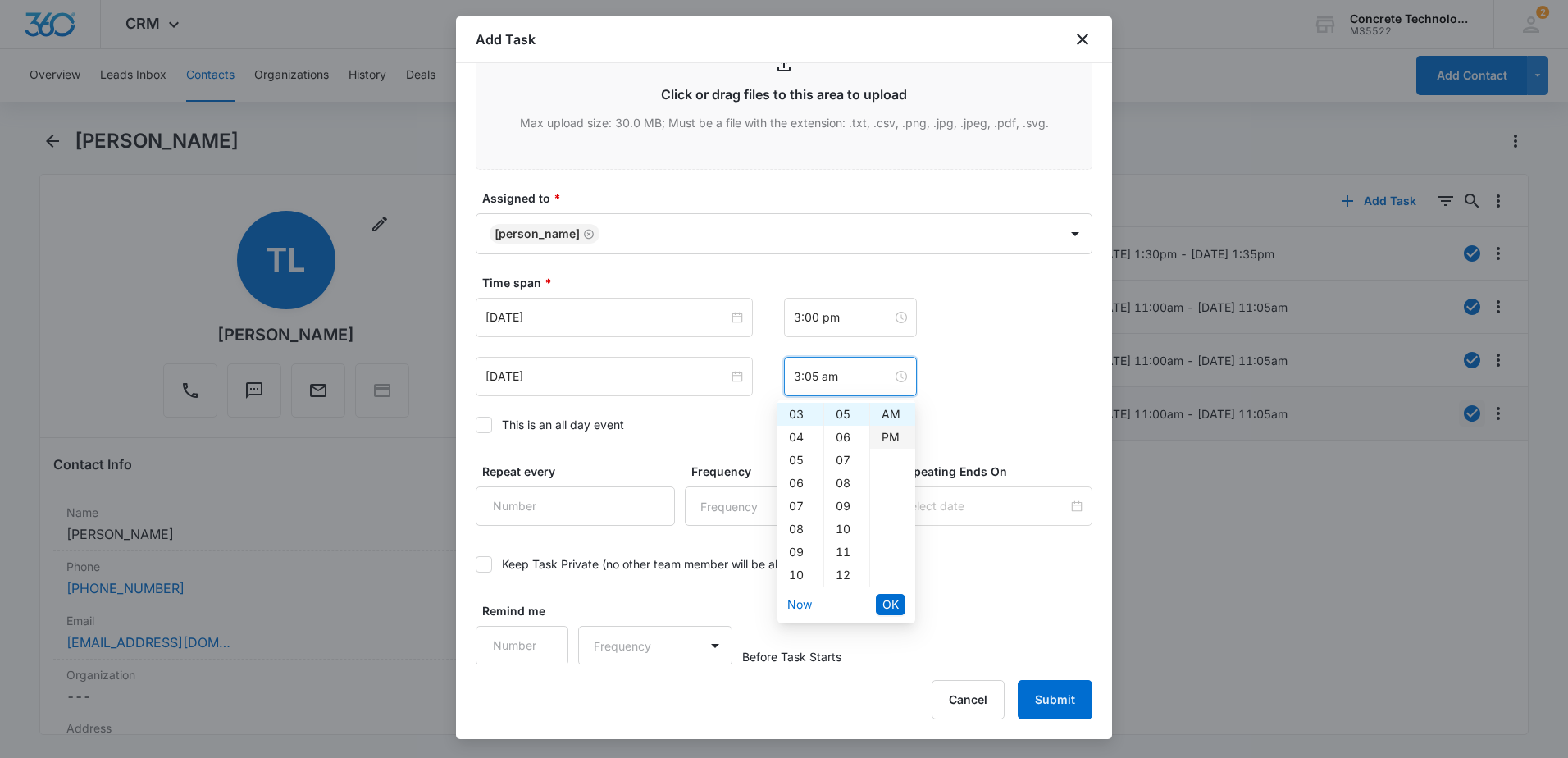
type input "3:05 pm"
click at [893, 610] on span "OK" at bounding box center [890, 605] width 16 height 18
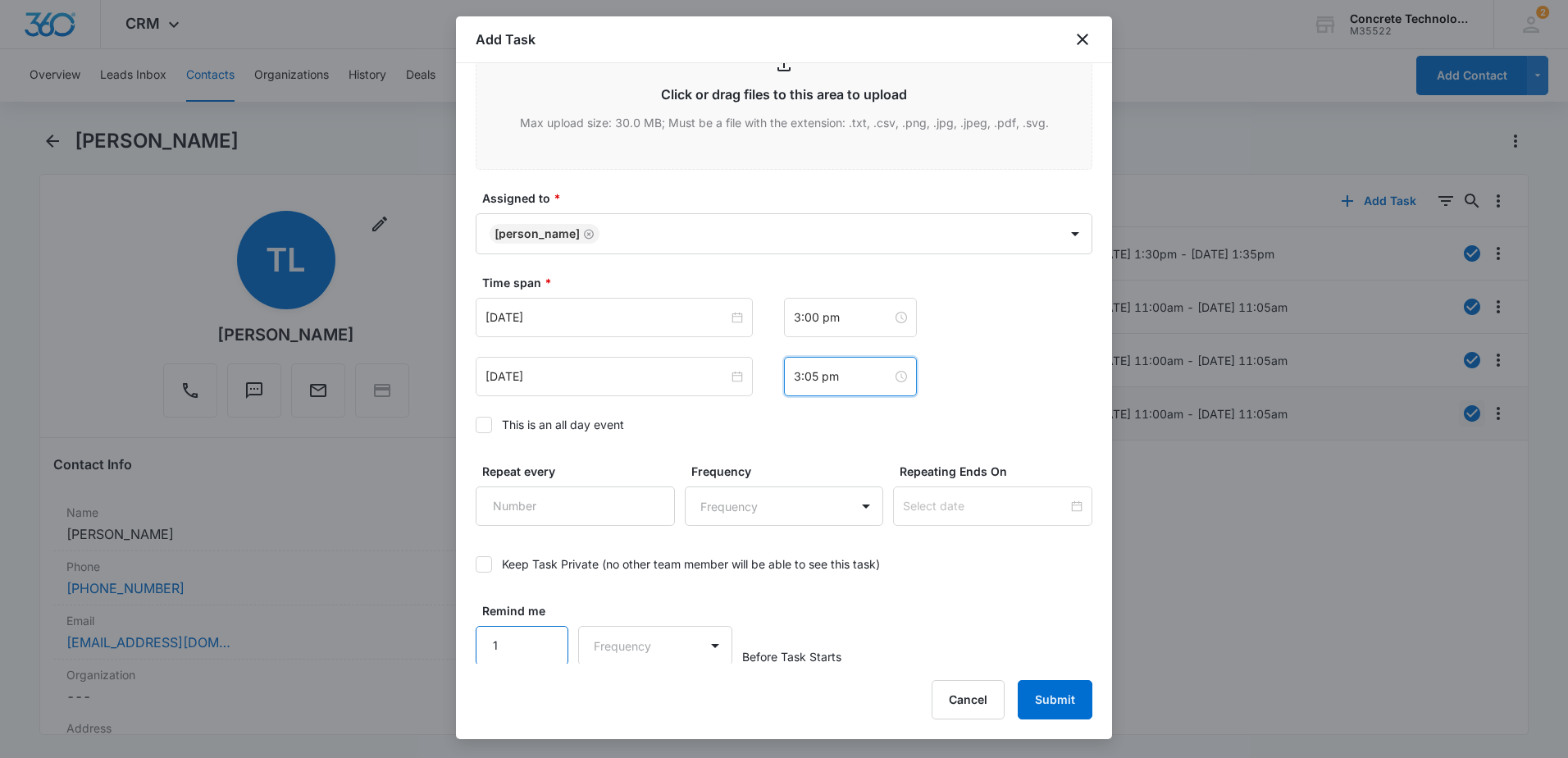
scroll to position [919, 0]
click at [541, 654] on input "1" at bounding box center [522, 644] width 93 height 39
click at [540, 634] on input "2" at bounding box center [522, 644] width 93 height 39
click at [540, 634] on input "3" at bounding box center [522, 644] width 93 height 39
click at [540, 634] on input "4" at bounding box center [522, 644] width 93 height 39
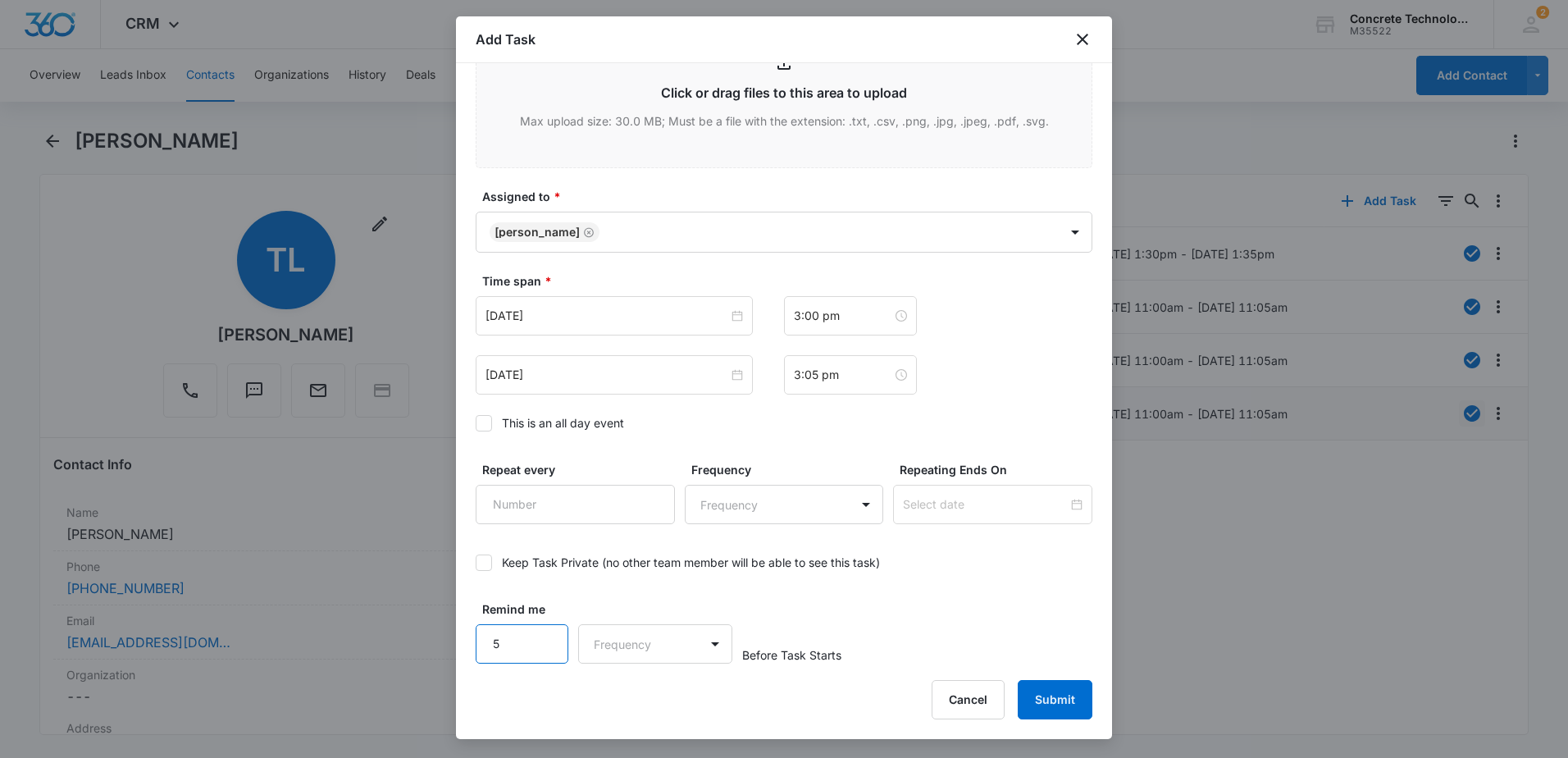
type input "5"
click at [540, 634] on input "5" at bounding box center [522, 644] width 93 height 39
click at [651, 643] on body "CRM Apps Reputation Websites Forms CRM Email Social Content Ads Intelligence Fi…" at bounding box center [784, 379] width 1568 height 758
click at [645, 516] on div "Minutes" at bounding box center [652, 526] width 151 height 30
click at [1068, 699] on button "Submit" at bounding box center [1055, 699] width 75 height 39
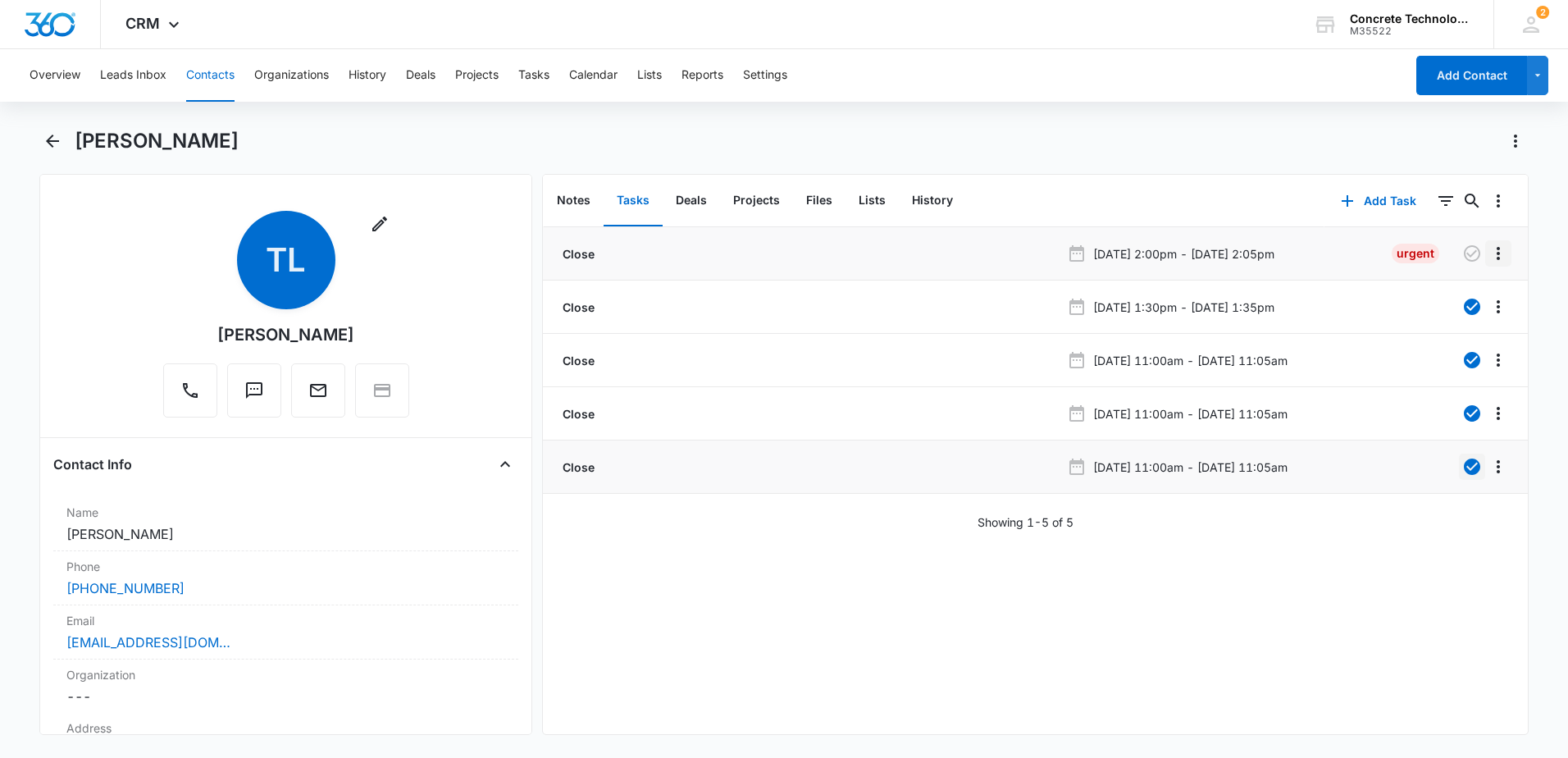
click at [1489, 246] on icon "Overflow Menu" at bounding box center [1499, 254] width 20 height 20
click at [1454, 305] on div "Edit" at bounding box center [1442, 299] width 34 height 11
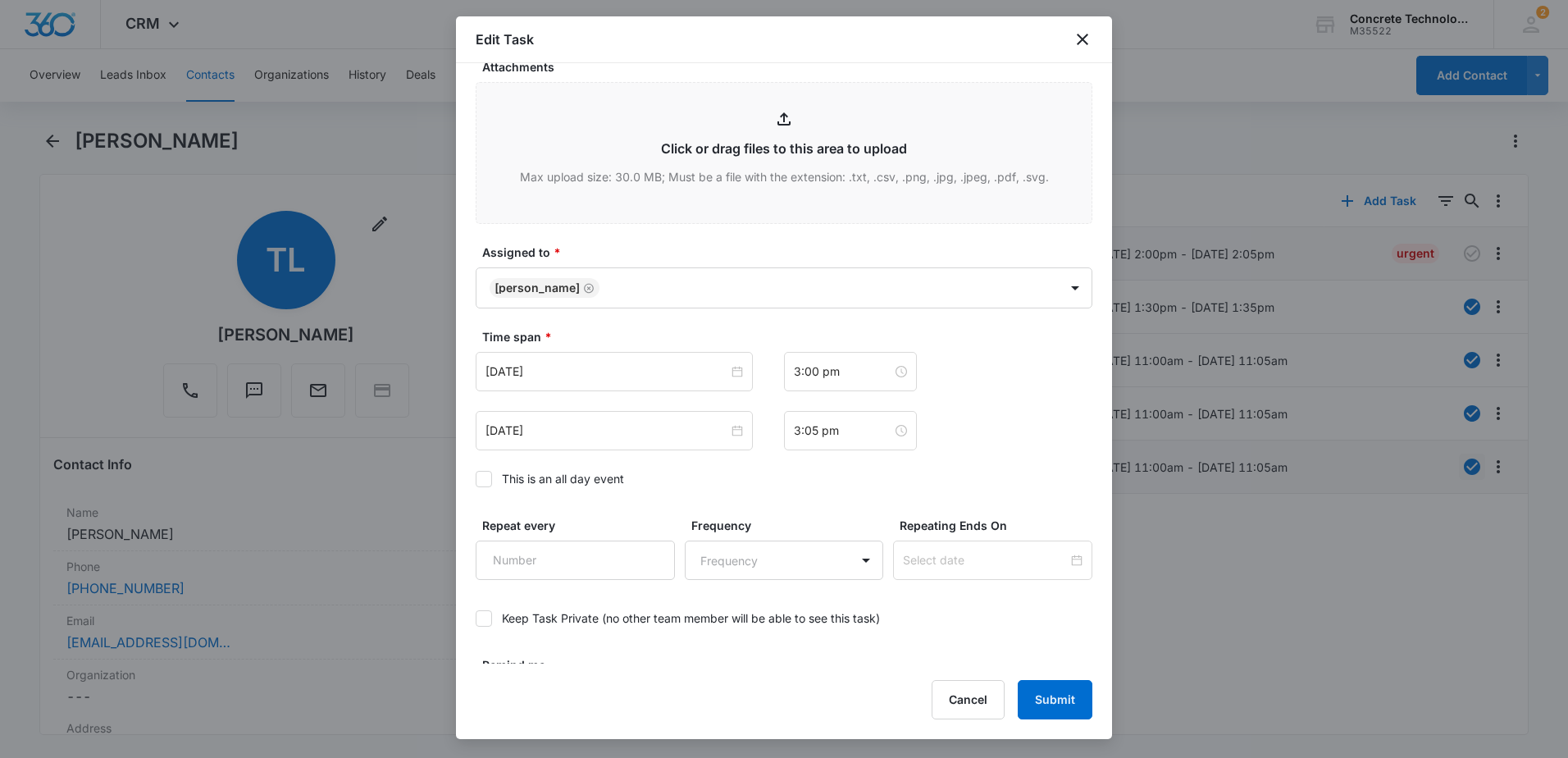
scroll to position [795, 0]
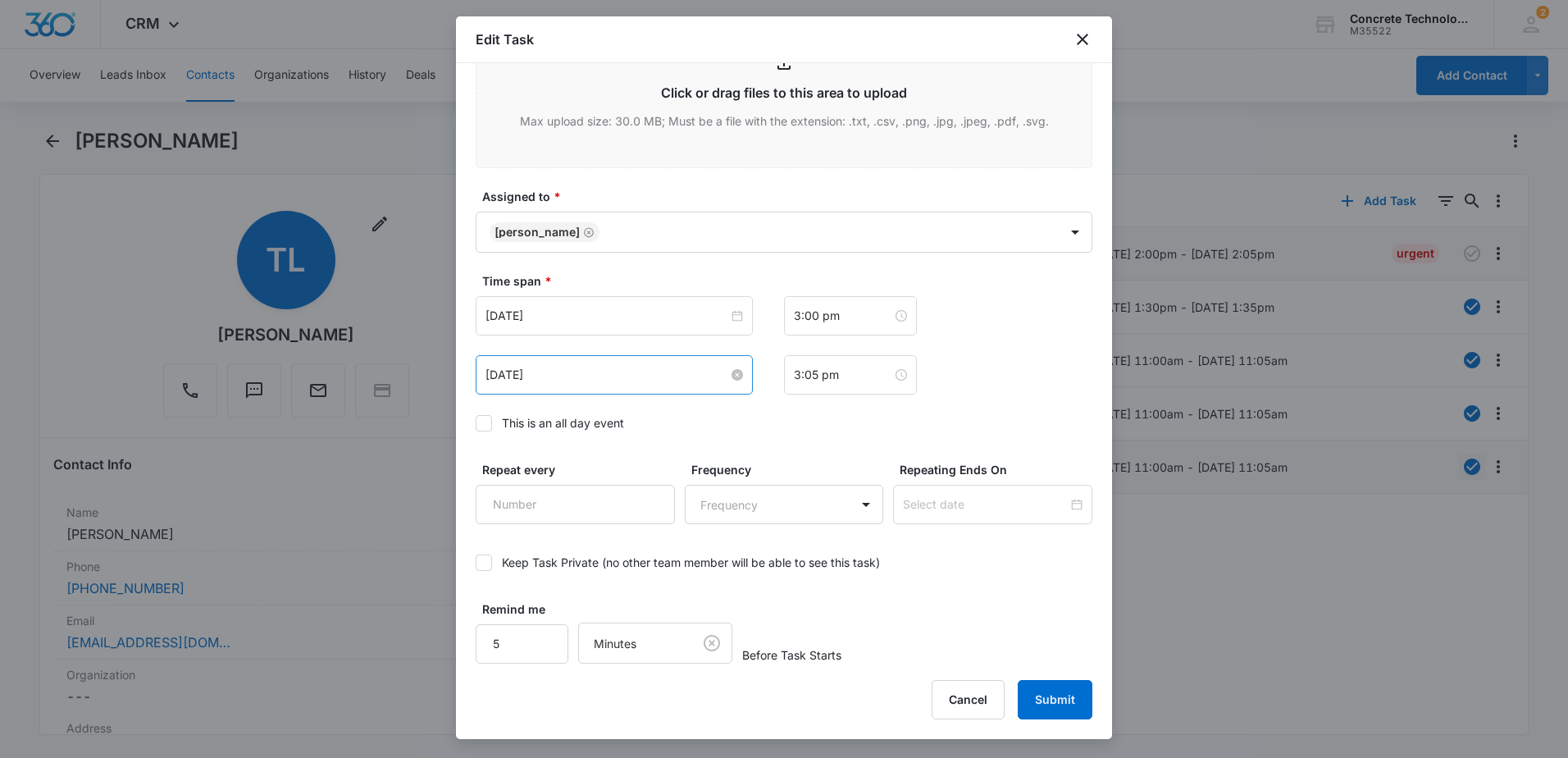
click at [658, 375] on input "[DATE]" at bounding box center [607, 375] width 243 height 18
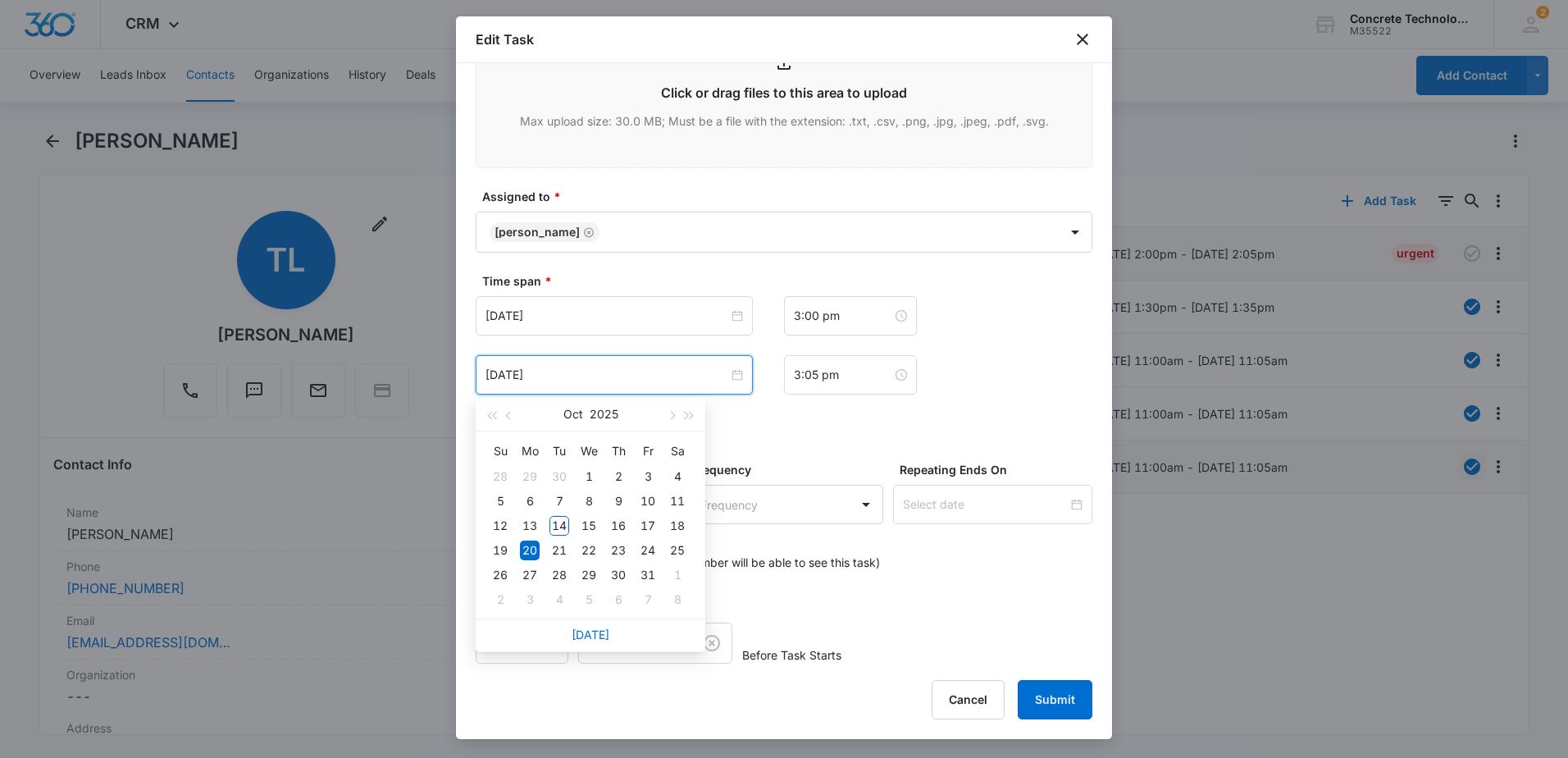
click at [635, 345] on div "[DATE] 3:00 pm Oct 20, 2025 [DATE] Su Mo Tu We Th Fr Sa 28 29 30 1 2 3 4 5 6 7 …" at bounding box center [784, 345] width 617 height 99
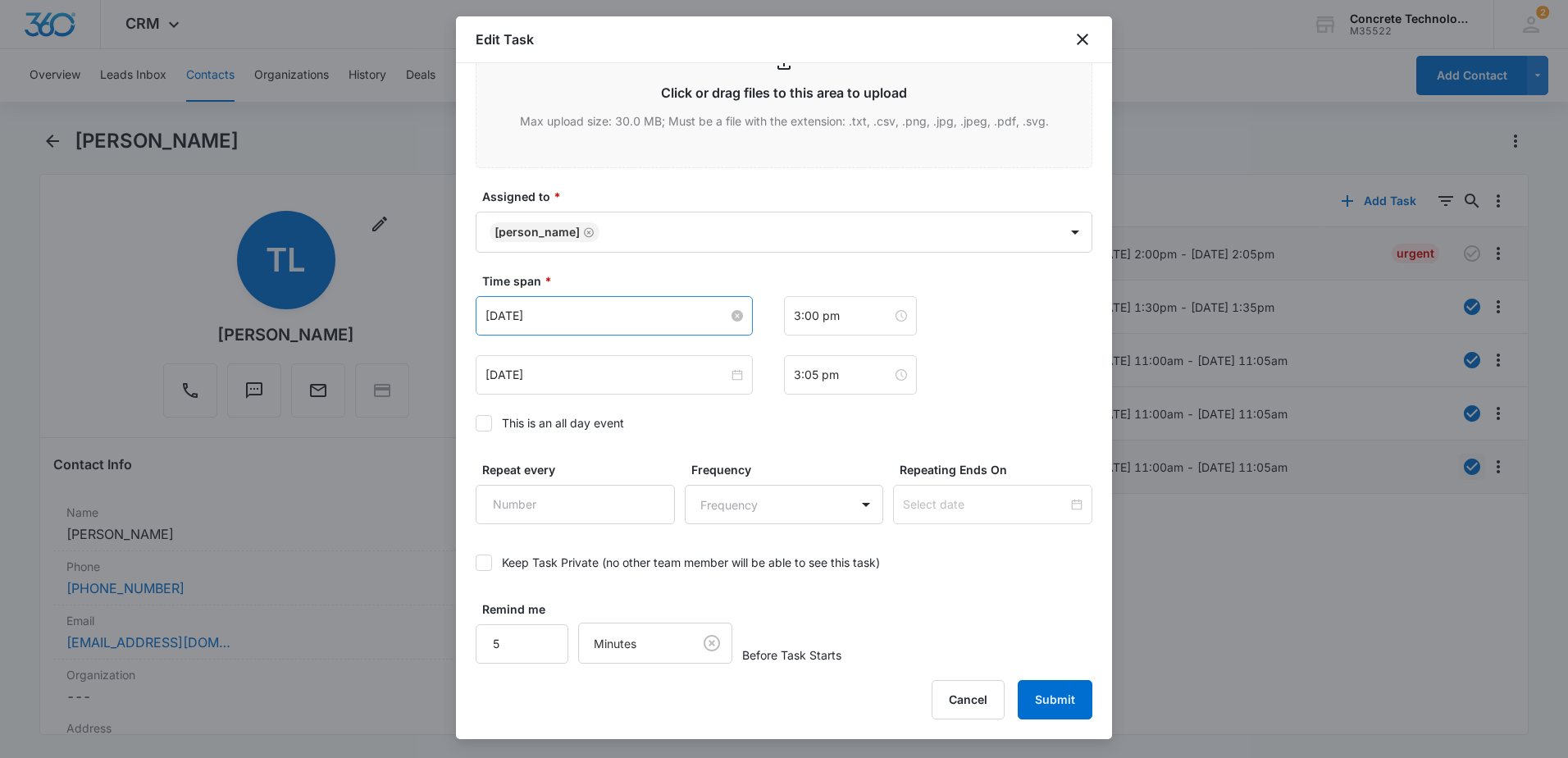
click at [633, 324] on input "[DATE]" at bounding box center [607, 316] width 243 height 18
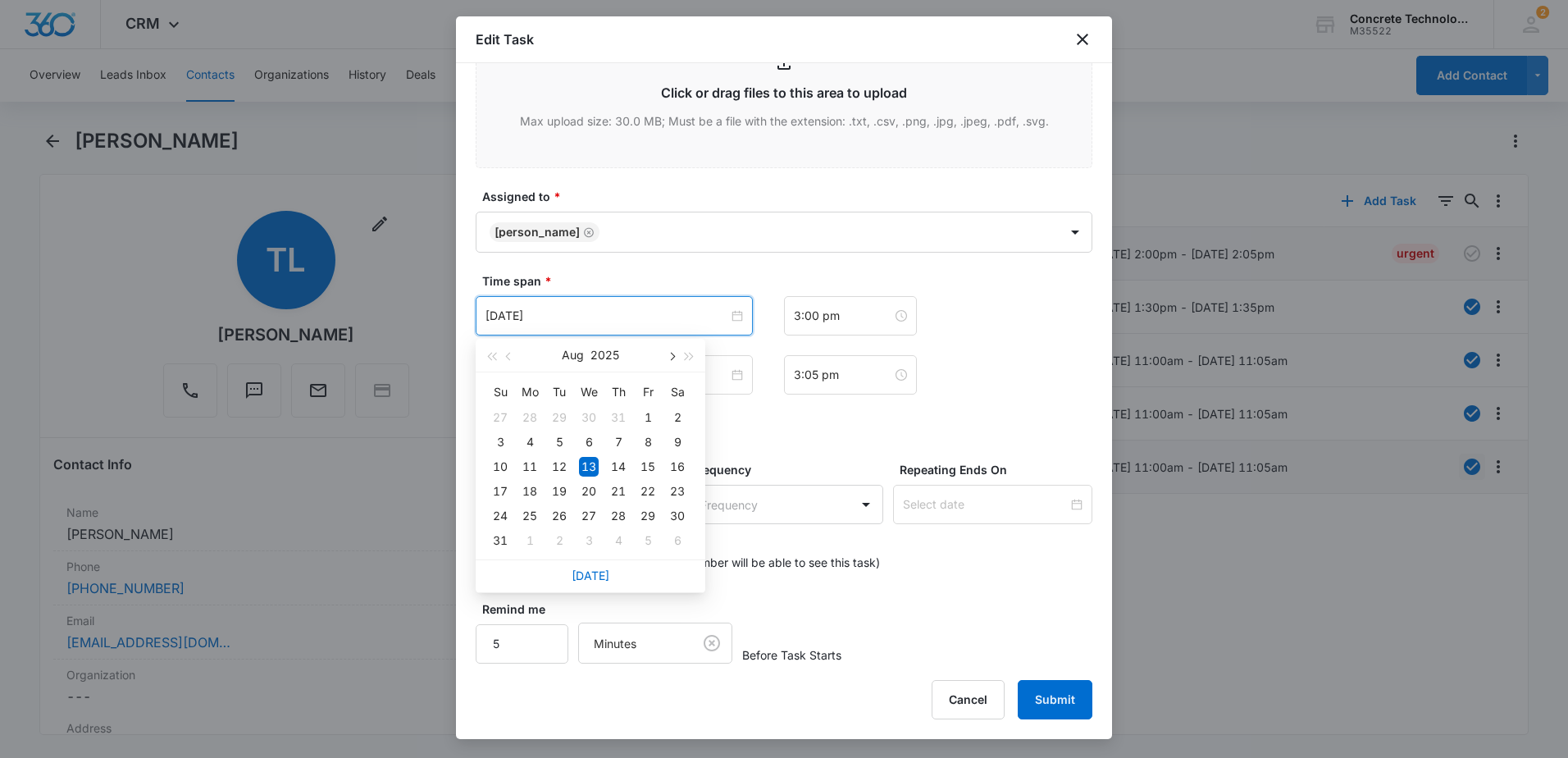
click at [667, 355] on button "button" at bounding box center [671, 355] width 18 height 33
type input "[DATE]"
click at [534, 495] on div "20" at bounding box center [530, 492] width 20 height 20
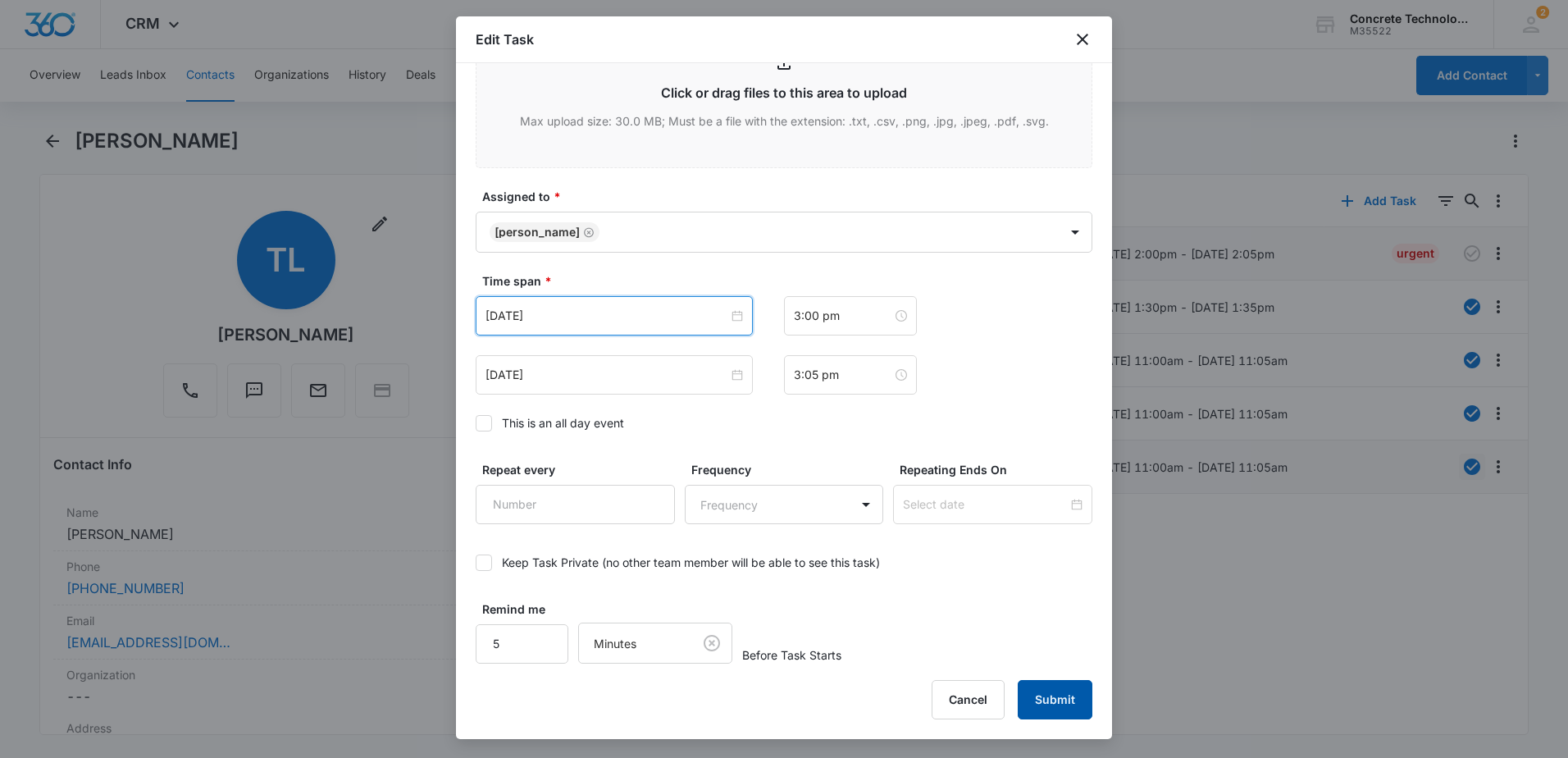
click at [1037, 699] on button "Submit" at bounding box center [1055, 699] width 75 height 39
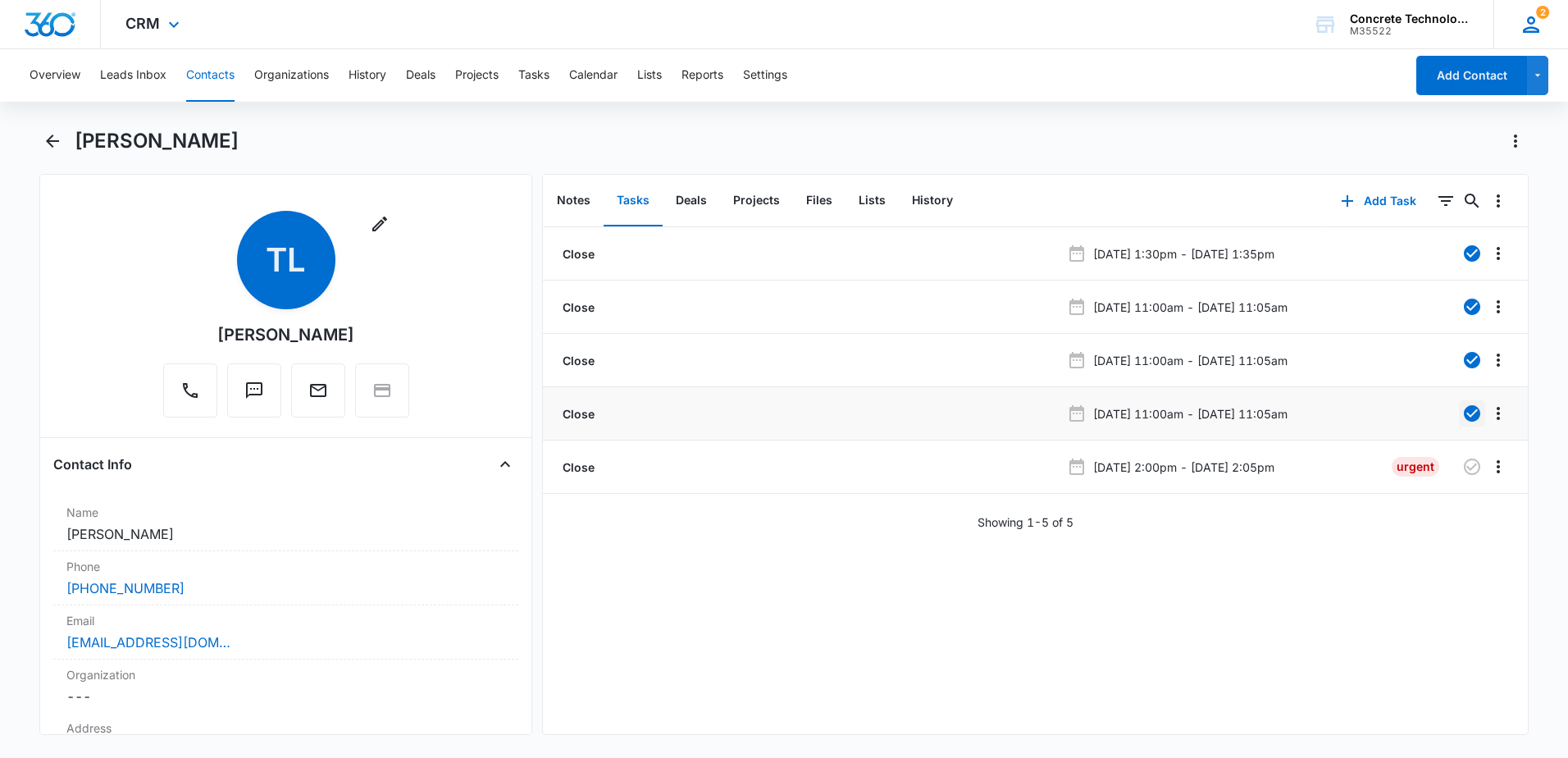
click at [1533, 17] on icon at bounding box center [1531, 24] width 16 height 16
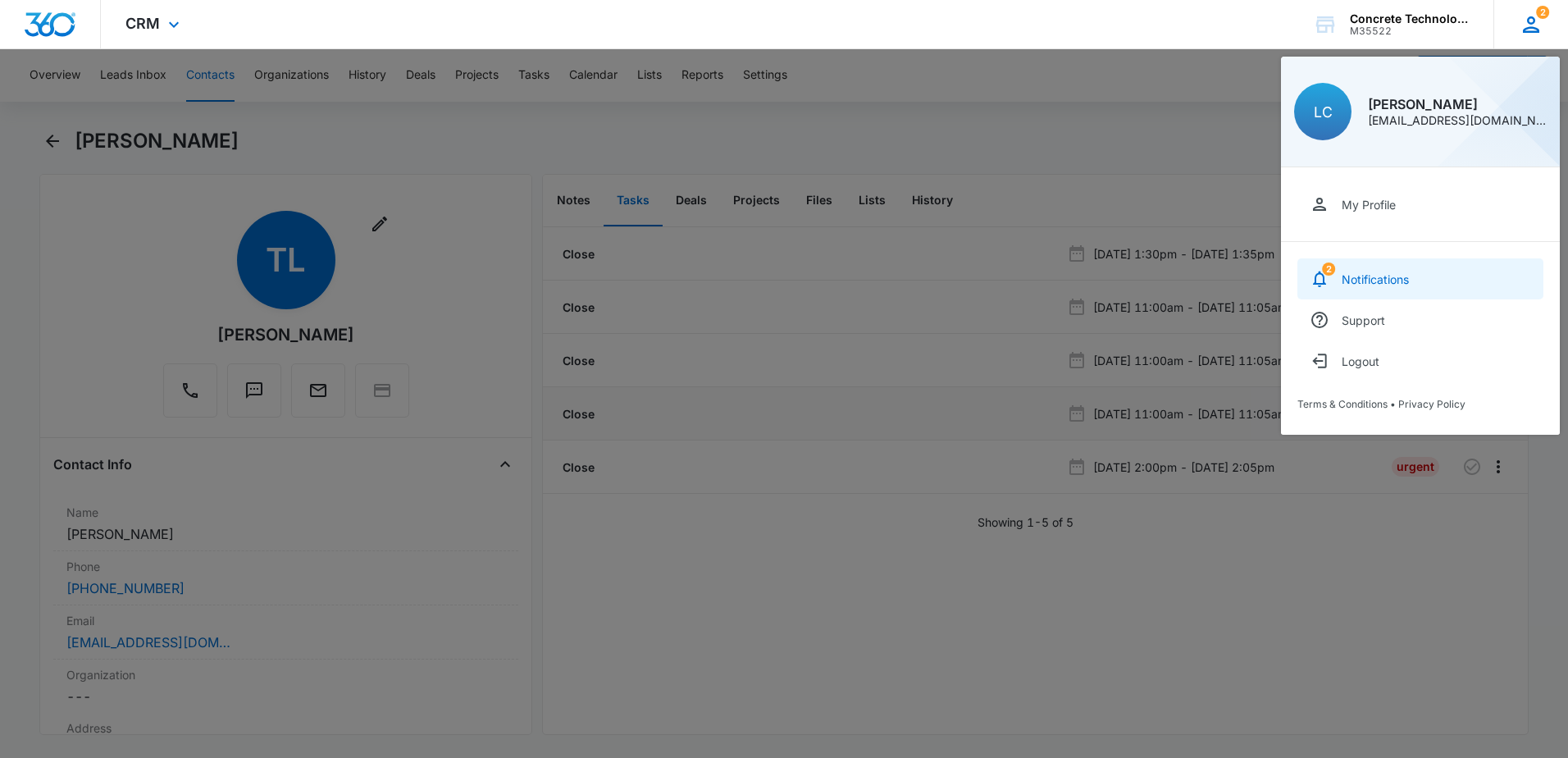
click at [1366, 278] on div "Notifications" at bounding box center [1375, 280] width 67 height 14
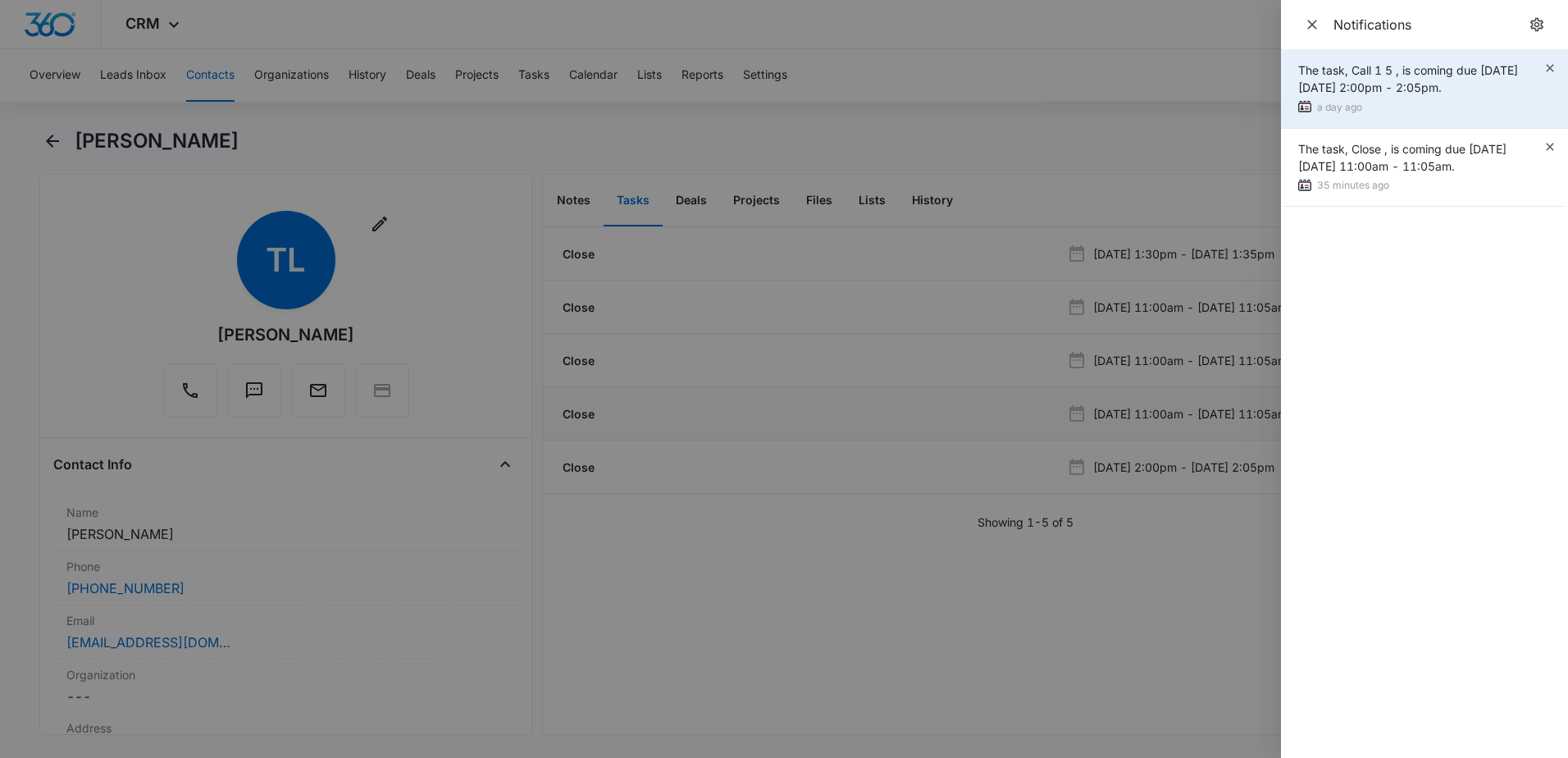
click at [1427, 71] on span "The task, Call 1 5 , is coming due [DATE][DATE] 2:00pm - 2:05pm." at bounding box center [1408, 78] width 220 height 31
click at [1330, 112] on div "a day ago" at bounding box center [1420, 107] width 245 height 17
click at [1531, 82] on div "The task, Call 1 5 , is coming due [DATE][DATE] 2:00pm - 2:05pm." at bounding box center [1420, 79] width 245 height 34
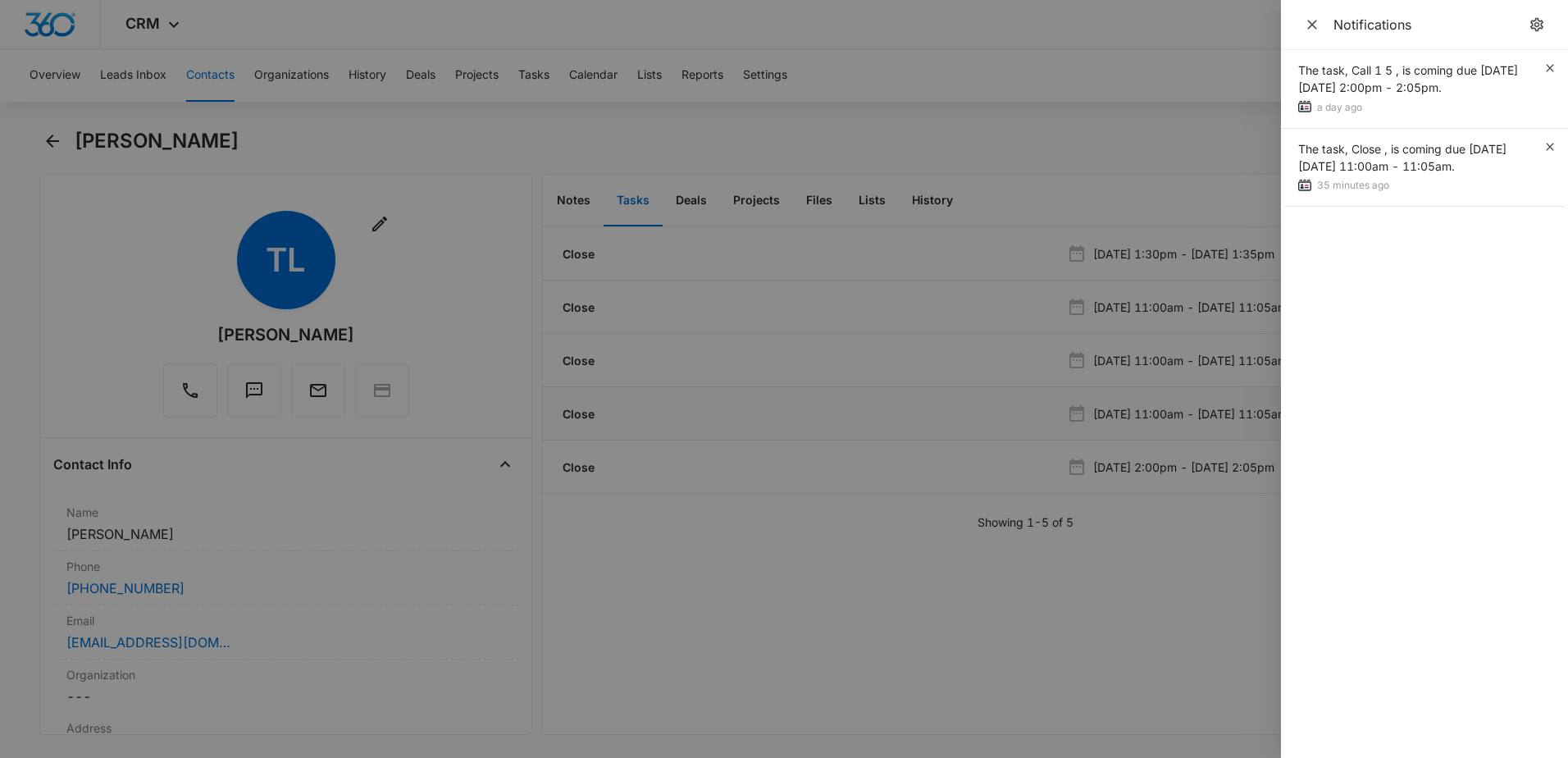
click at [1080, 51] on div at bounding box center [784, 379] width 1568 height 758
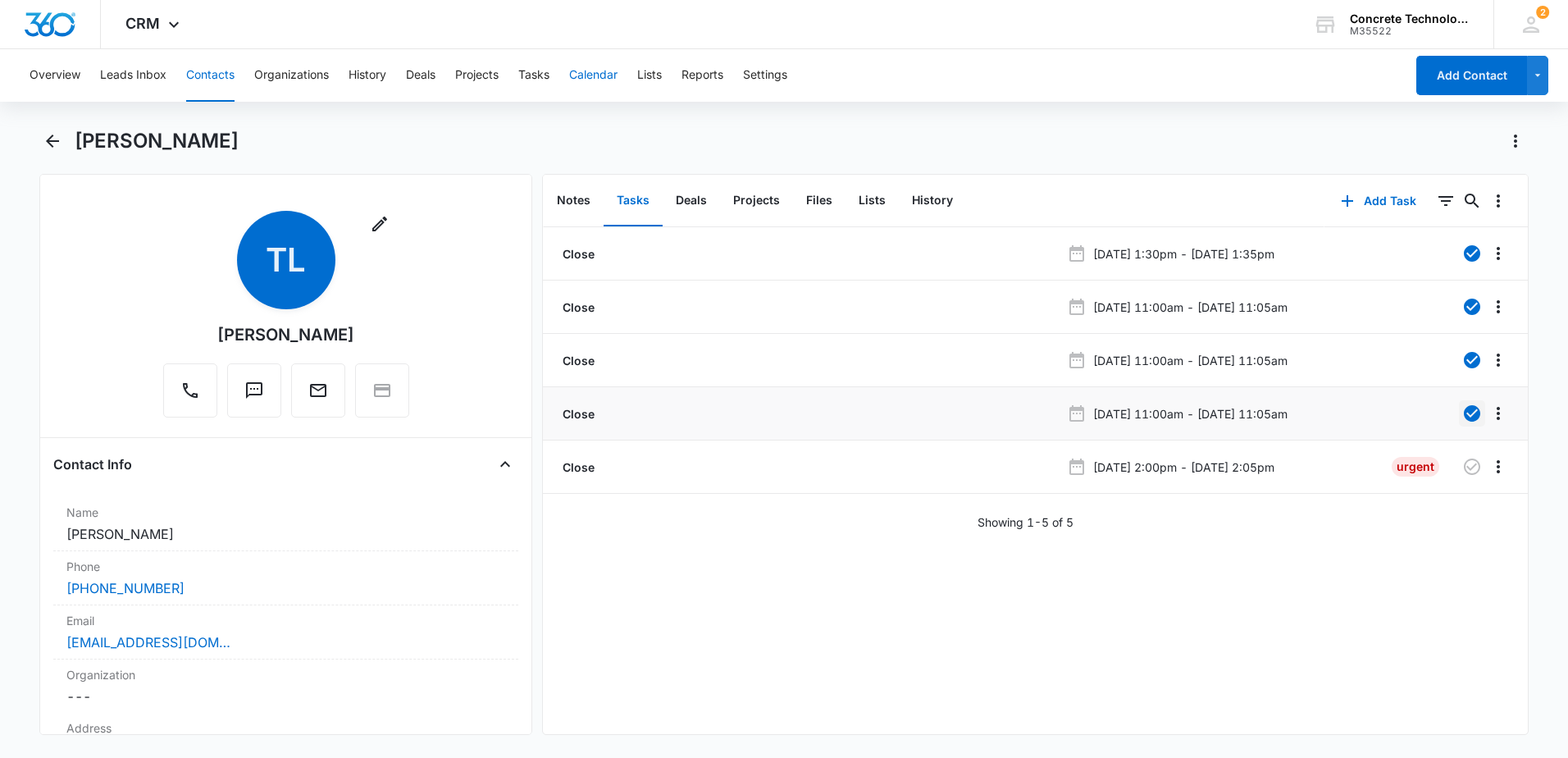
click at [618, 72] on button "Calendar" at bounding box center [594, 75] width 48 height 53
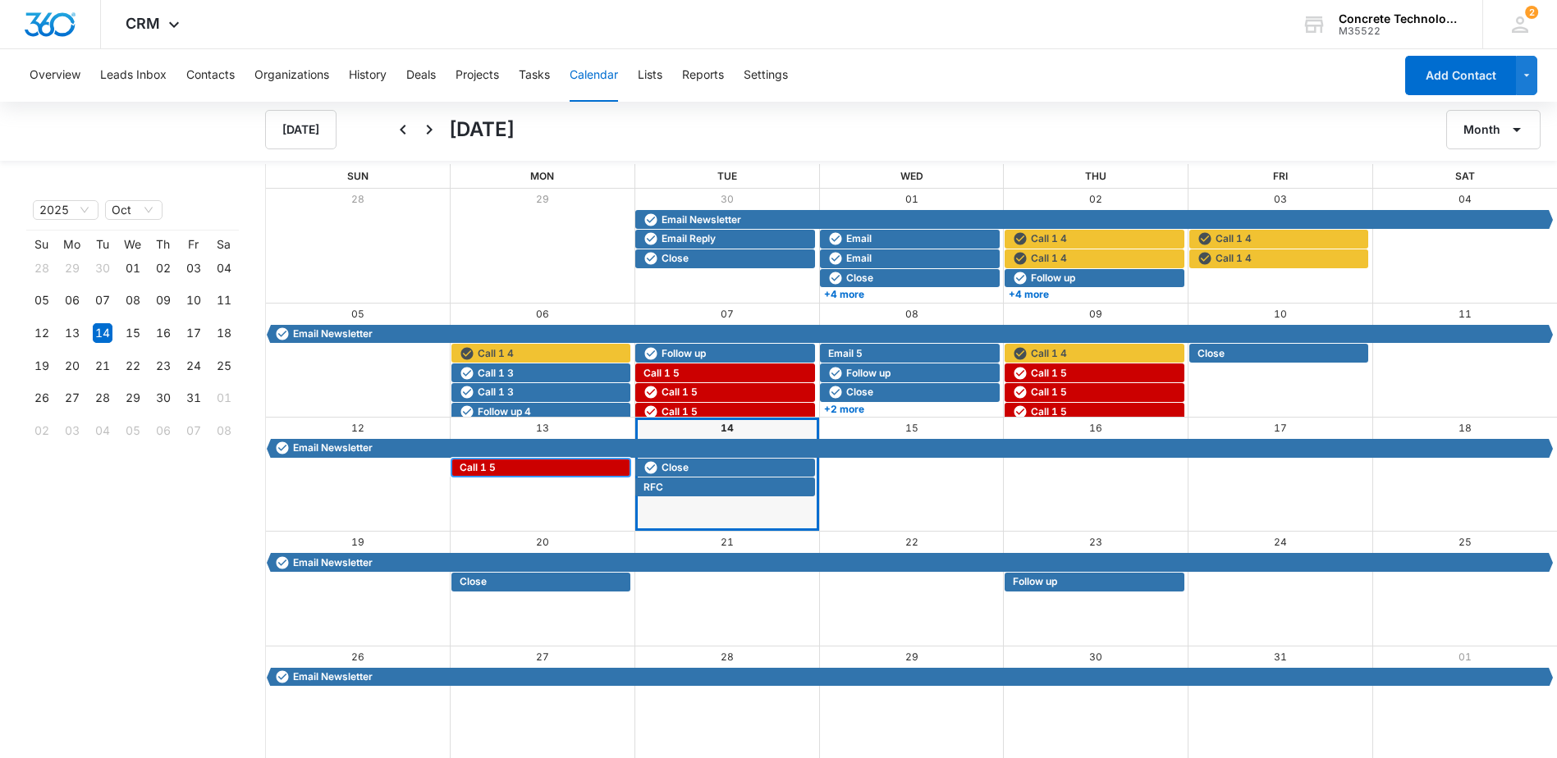
click at [537, 468] on span "Call 1 5" at bounding box center [543, 468] width 167 height 15
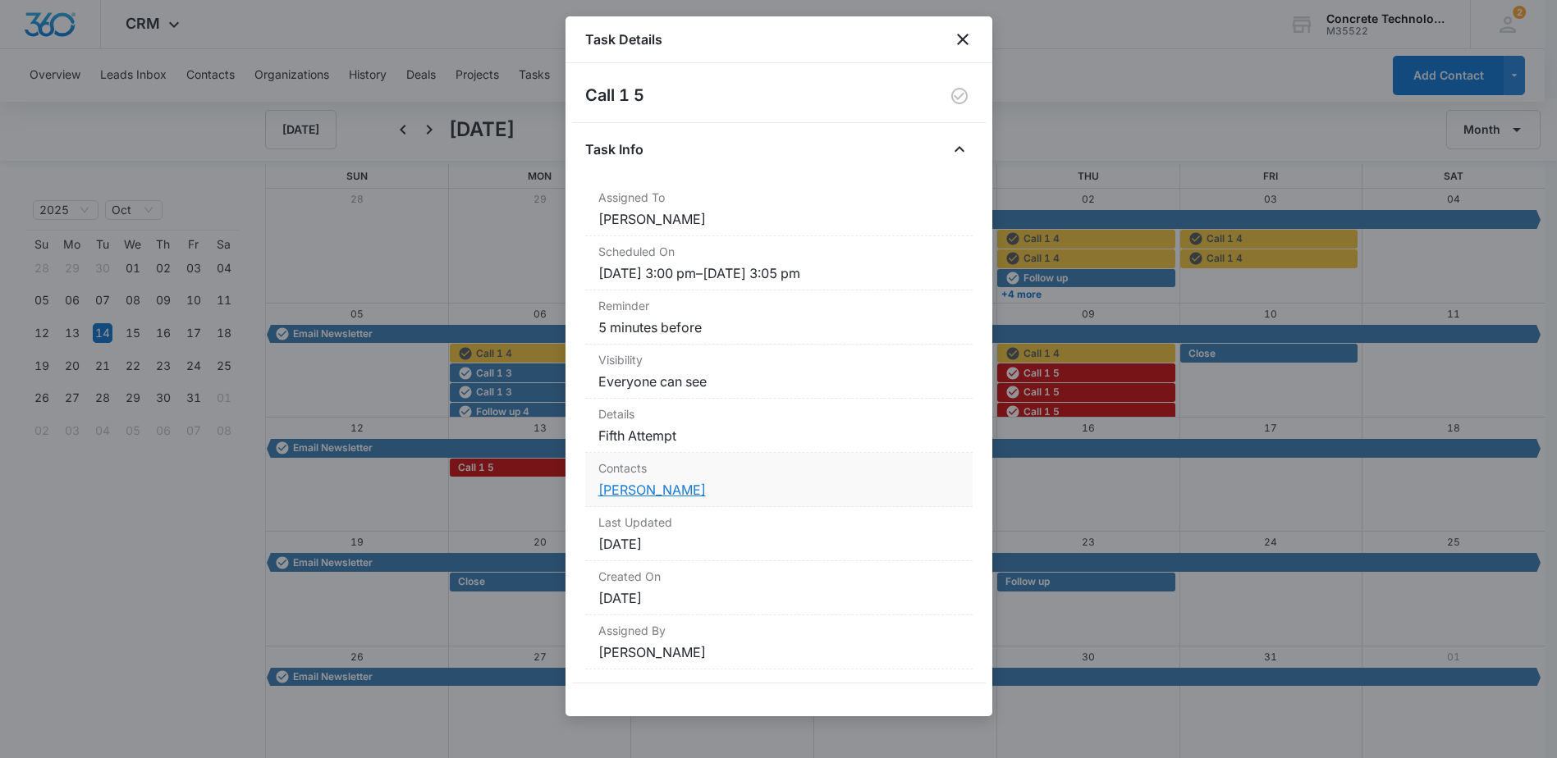
click at [671, 492] on link "[PERSON_NAME]" at bounding box center [652, 490] width 108 height 16
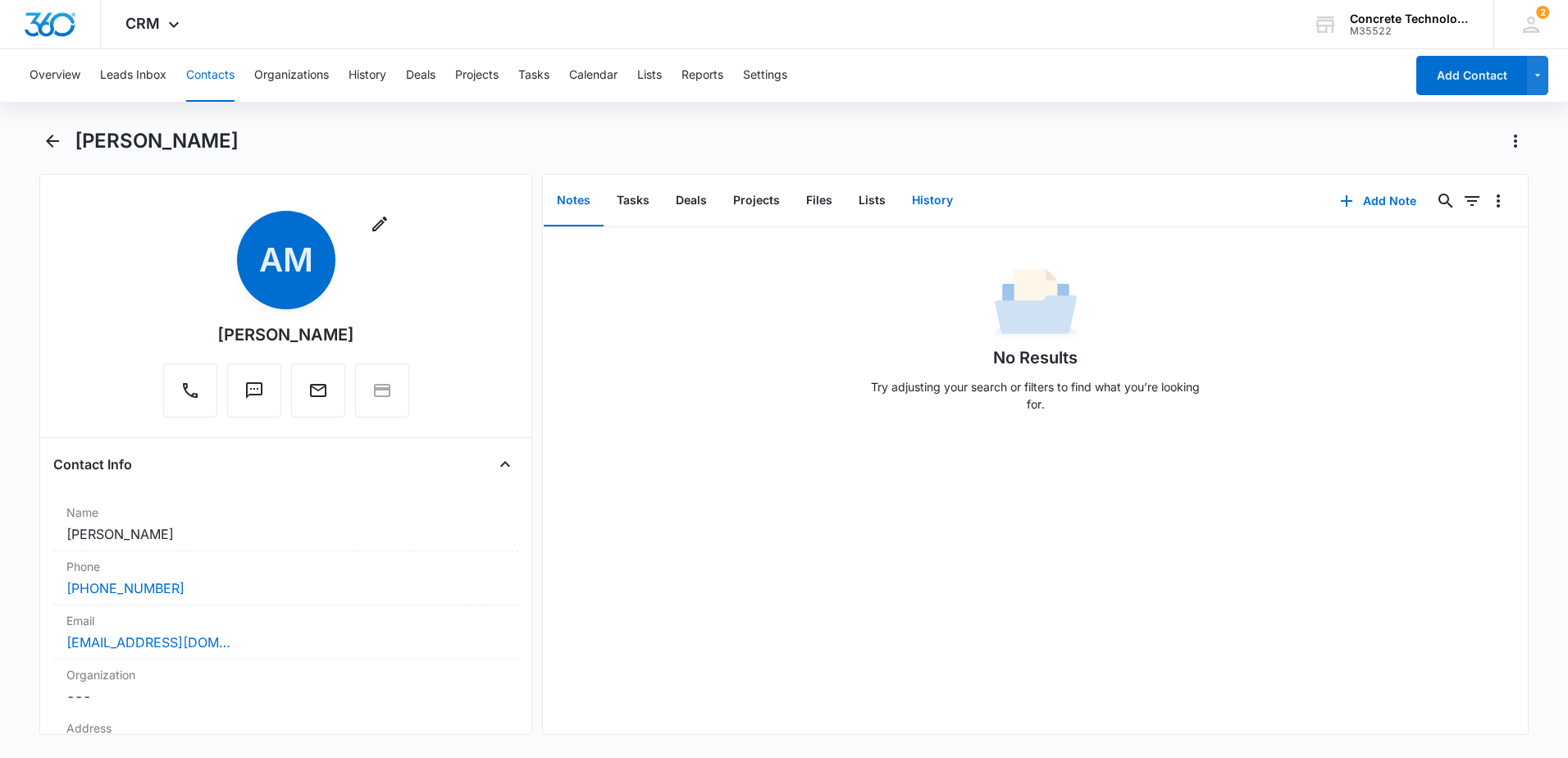
click at [909, 190] on button "History" at bounding box center [932, 201] width 67 height 51
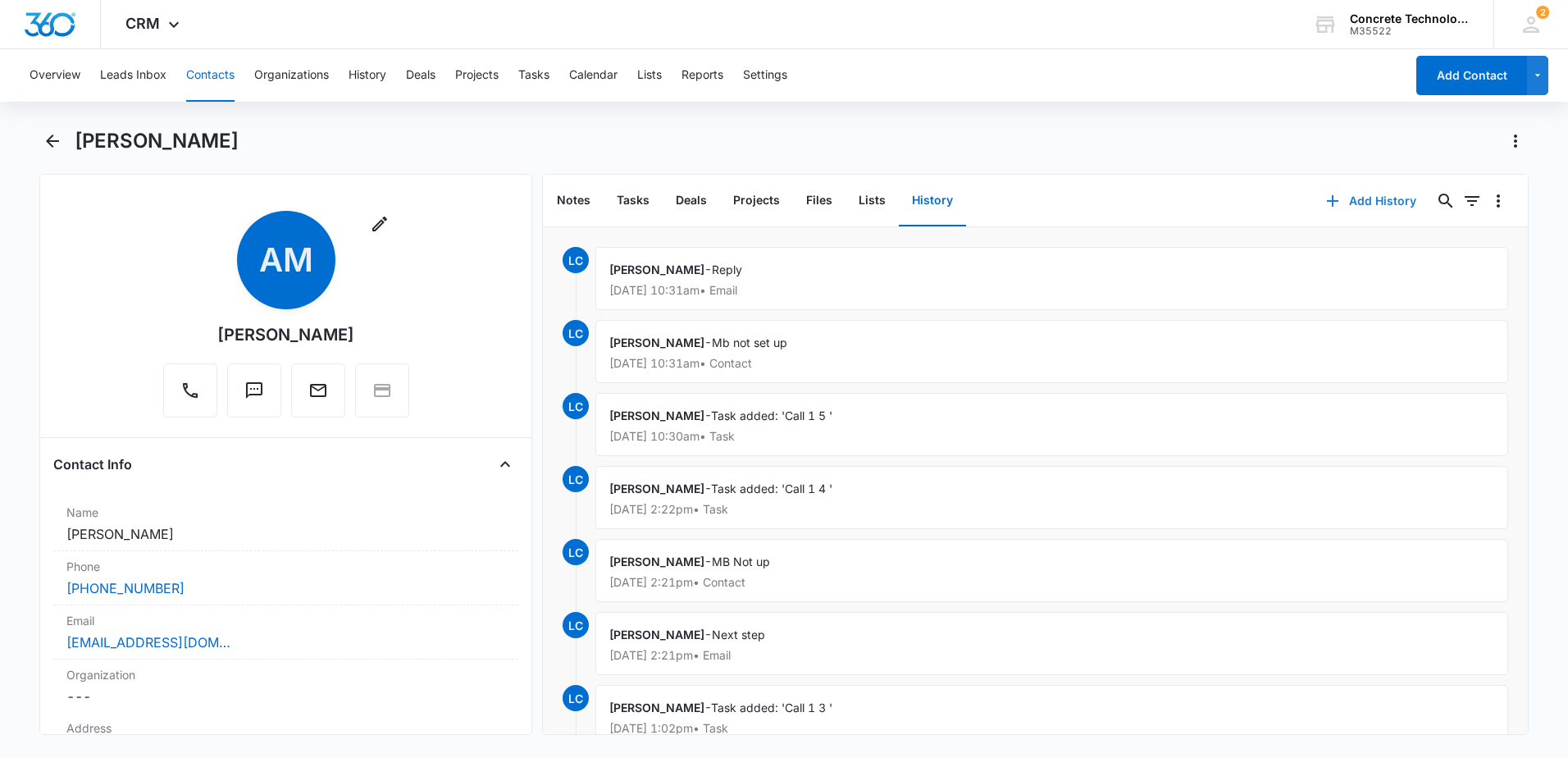
click at [1358, 200] on button "Add History" at bounding box center [1371, 200] width 123 height 39
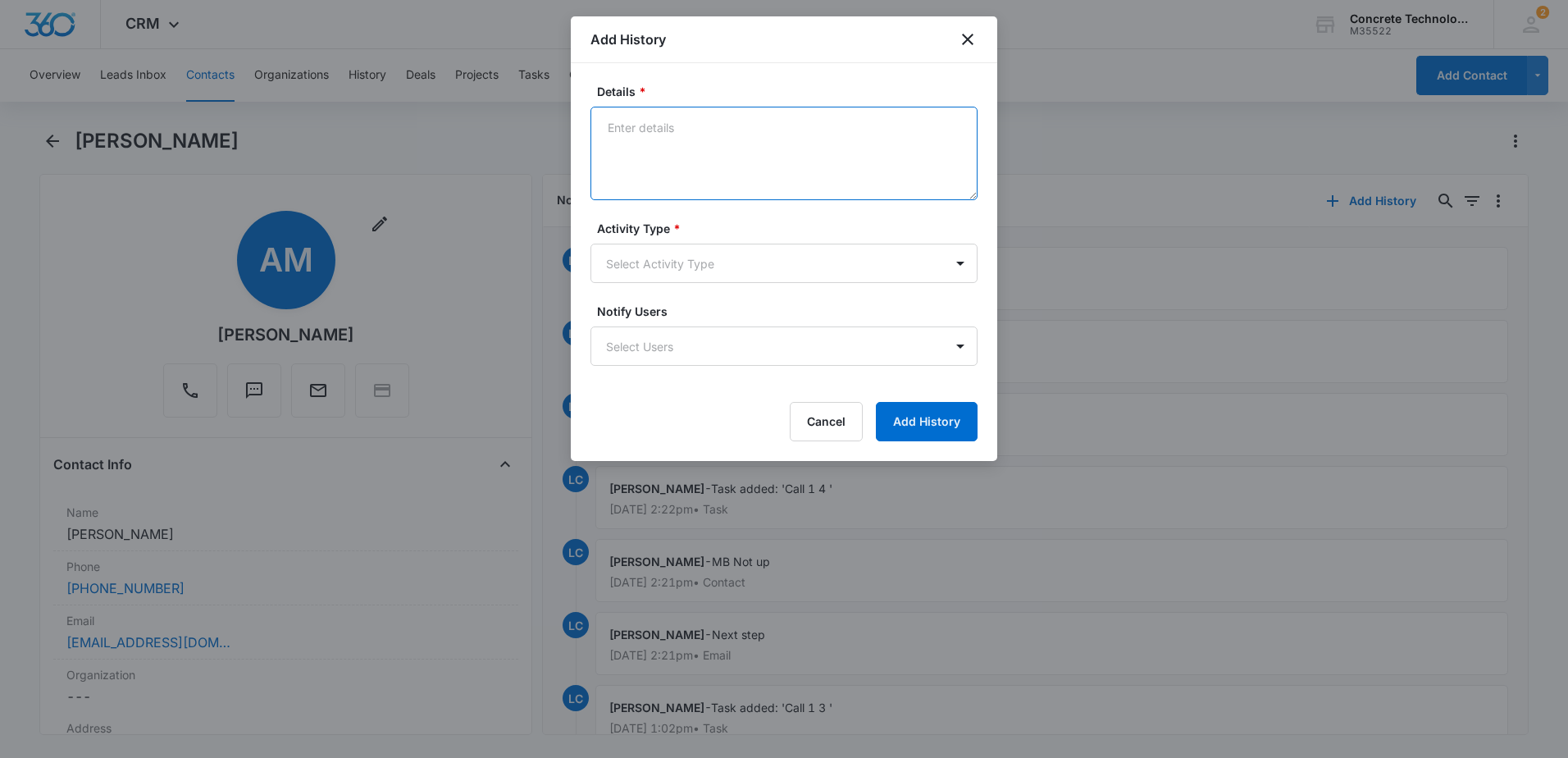
click at [772, 168] on textarea "Details *" at bounding box center [784, 154] width 387 height 94
click at [854, 177] on textarea "Details *" at bounding box center [784, 154] width 387 height 94
click at [813, 300] on form "Details * Activity Type * Select Activity Type Notify Users Select Users Cancel…" at bounding box center [784, 262] width 387 height 359
click at [812, 282] on body "CRM Apps Reputation Websites Forms CRM Email Social Content Ads Intelligence Fi…" at bounding box center [784, 379] width 1568 height 758
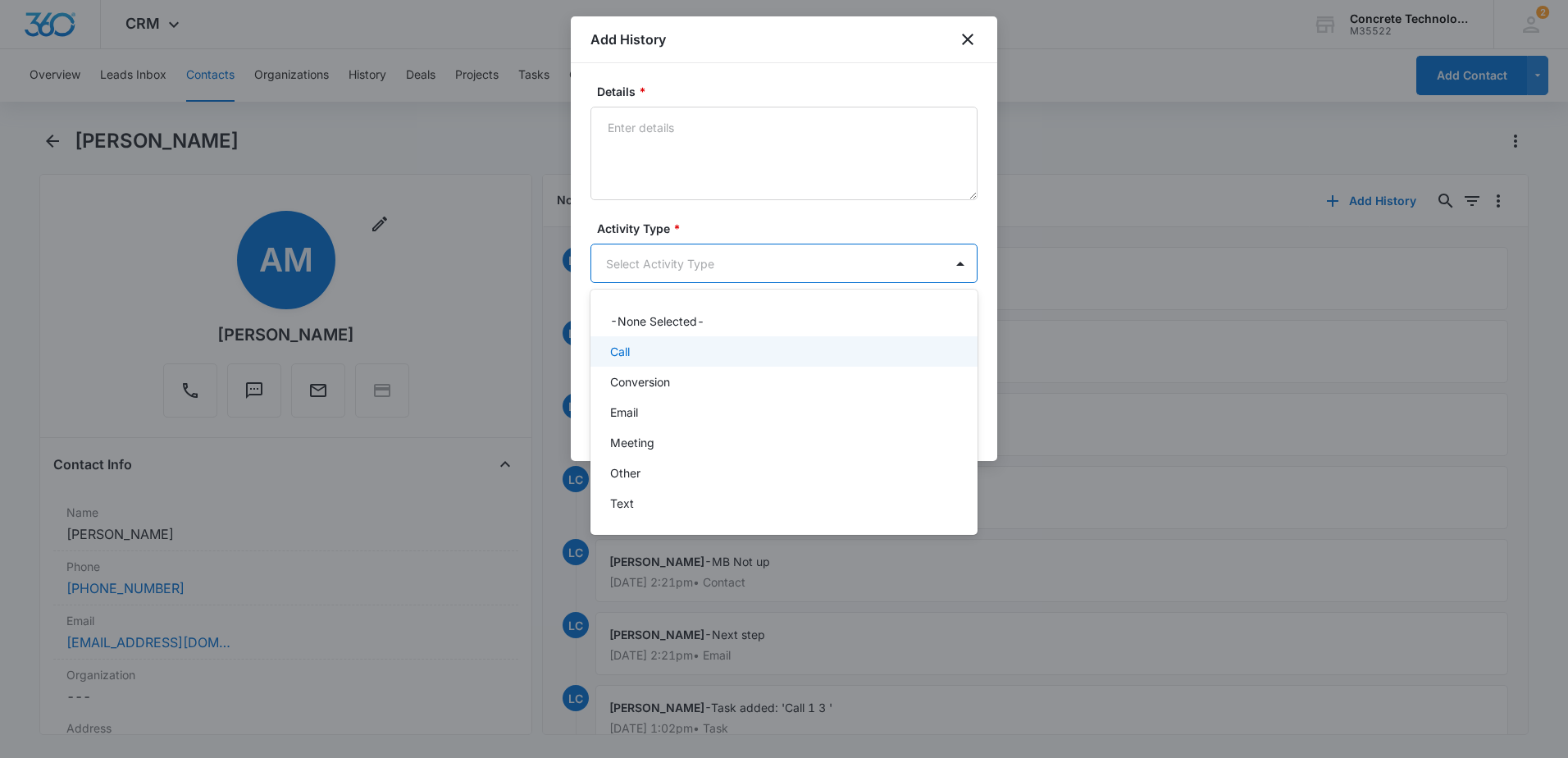
click at [717, 361] on div "Call" at bounding box center [784, 352] width 387 height 30
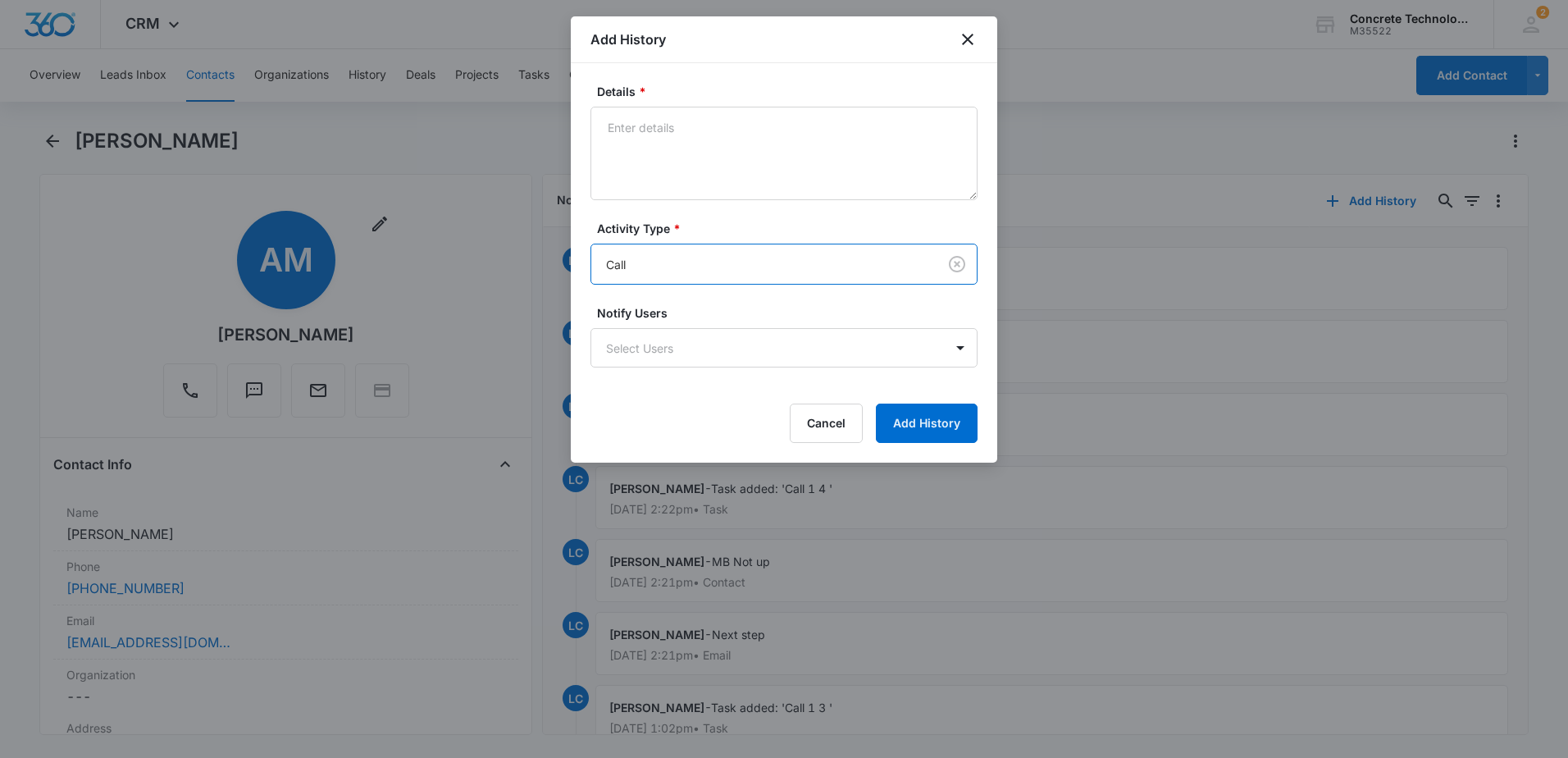
click at [717, 361] on body "CRM Apps Reputation Websites Forms CRM Email Social Content Ads Intelligence Fi…" at bounding box center [784, 379] width 1568 height 758
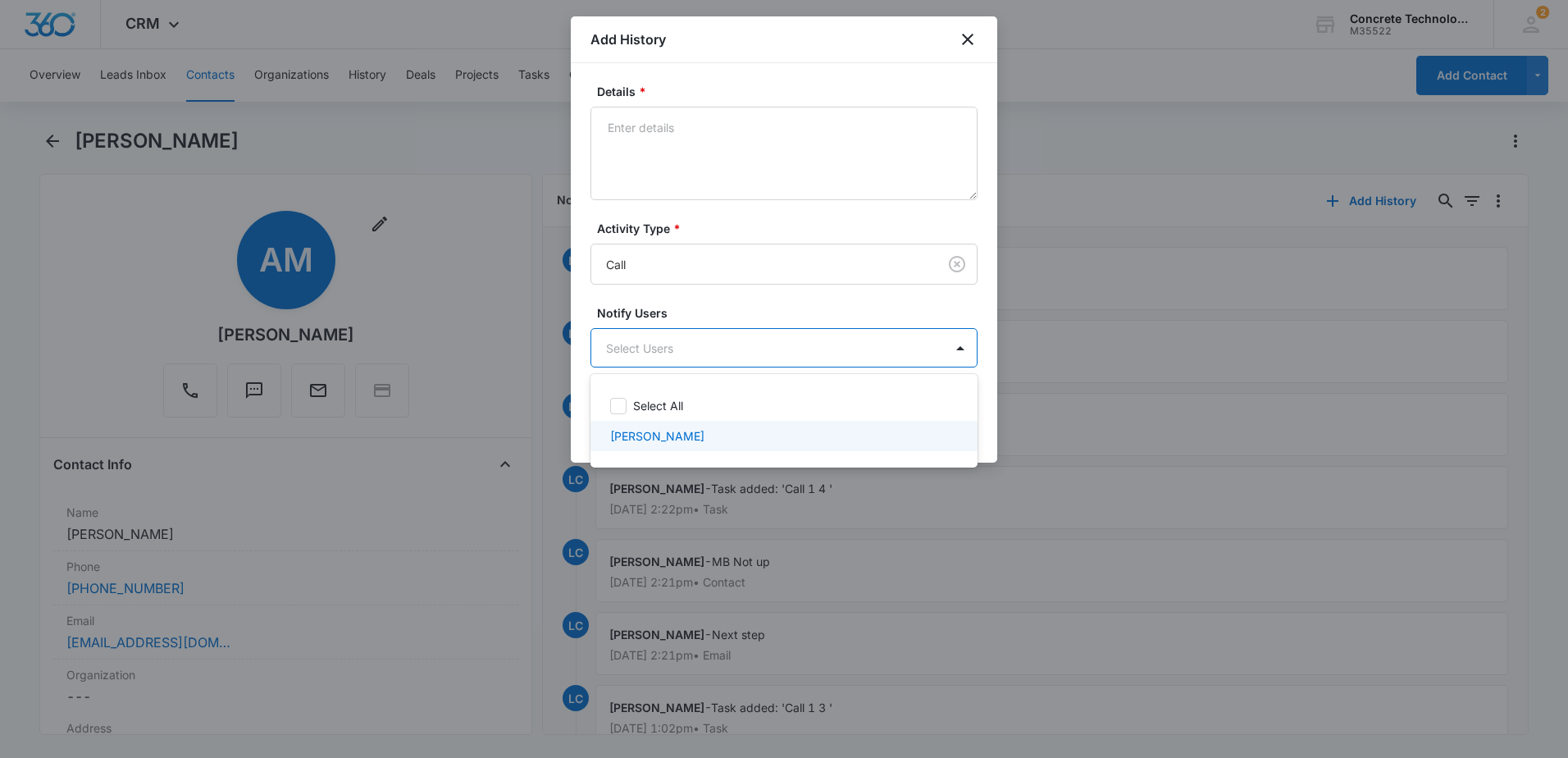
click at [692, 425] on div "[PERSON_NAME]" at bounding box center [784, 436] width 387 height 30
click at [726, 142] on div at bounding box center [784, 379] width 1568 height 758
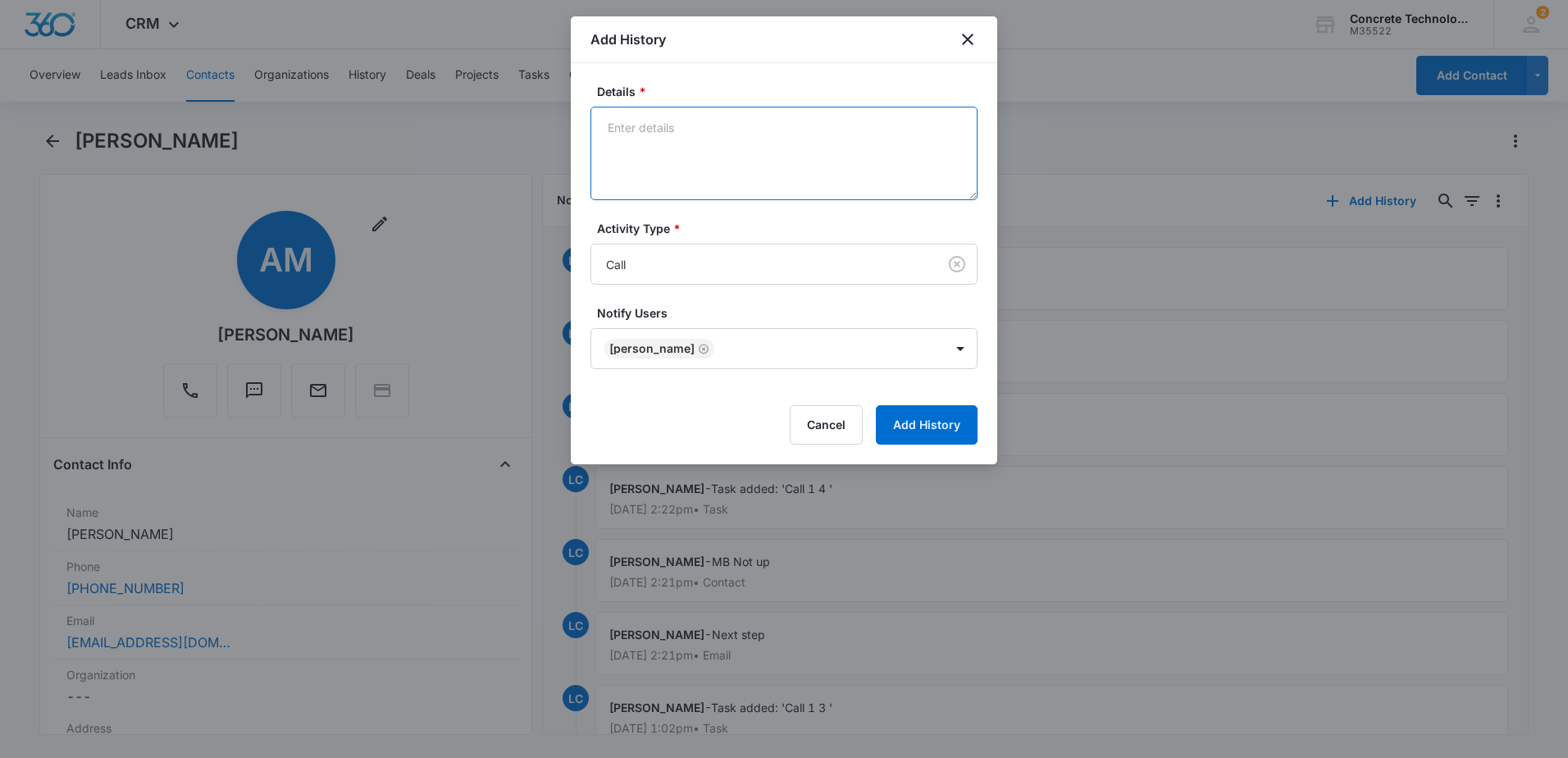
click at [726, 142] on textarea "Details *" at bounding box center [784, 154] width 387 height 94
type textarea "No answer"
click at [936, 430] on button "Add History" at bounding box center [927, 425] width 102 height 39
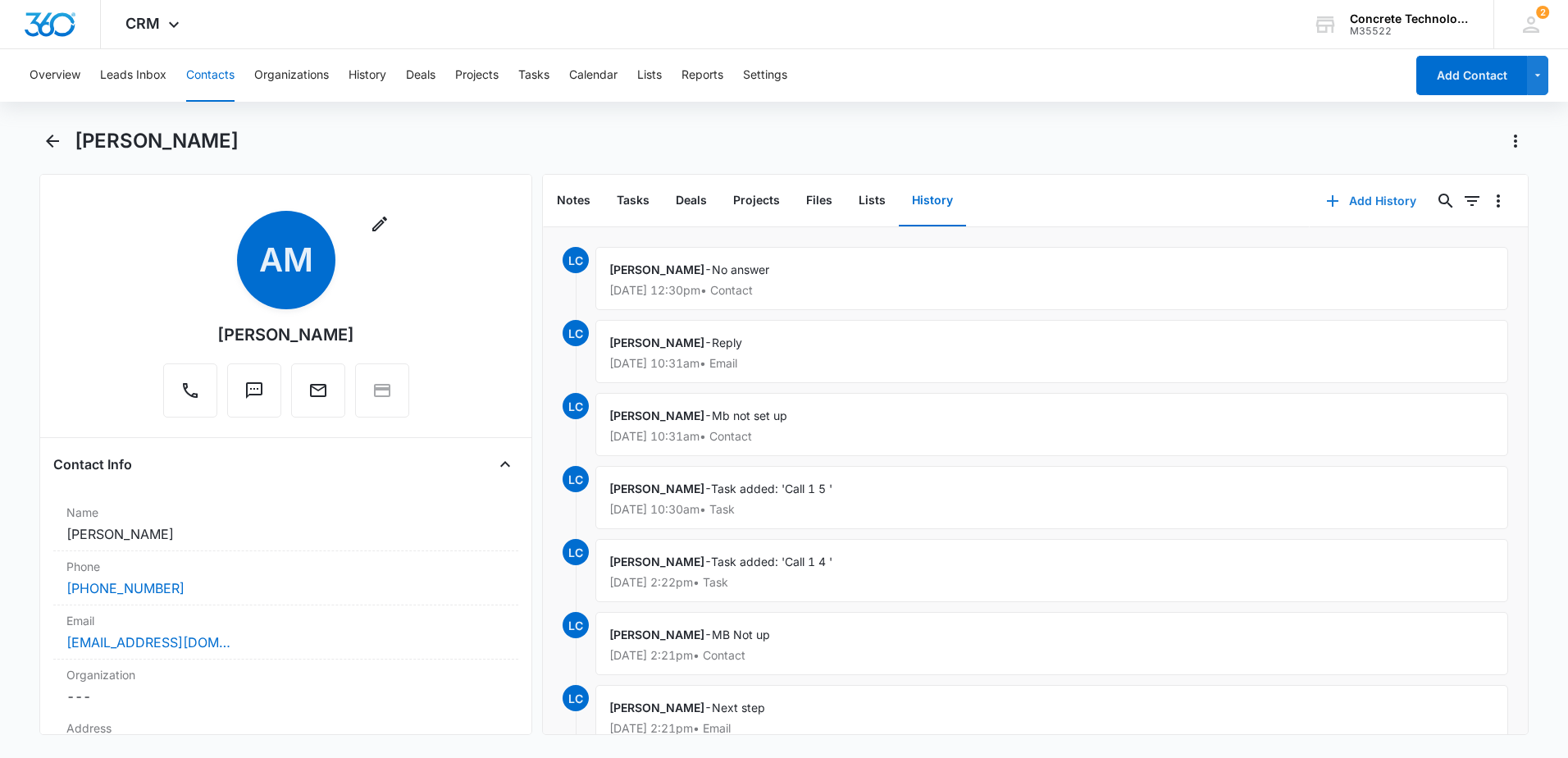
click at [1333, 208] on button "Add History" at bounding box center [1371, 200] width 123 height 39
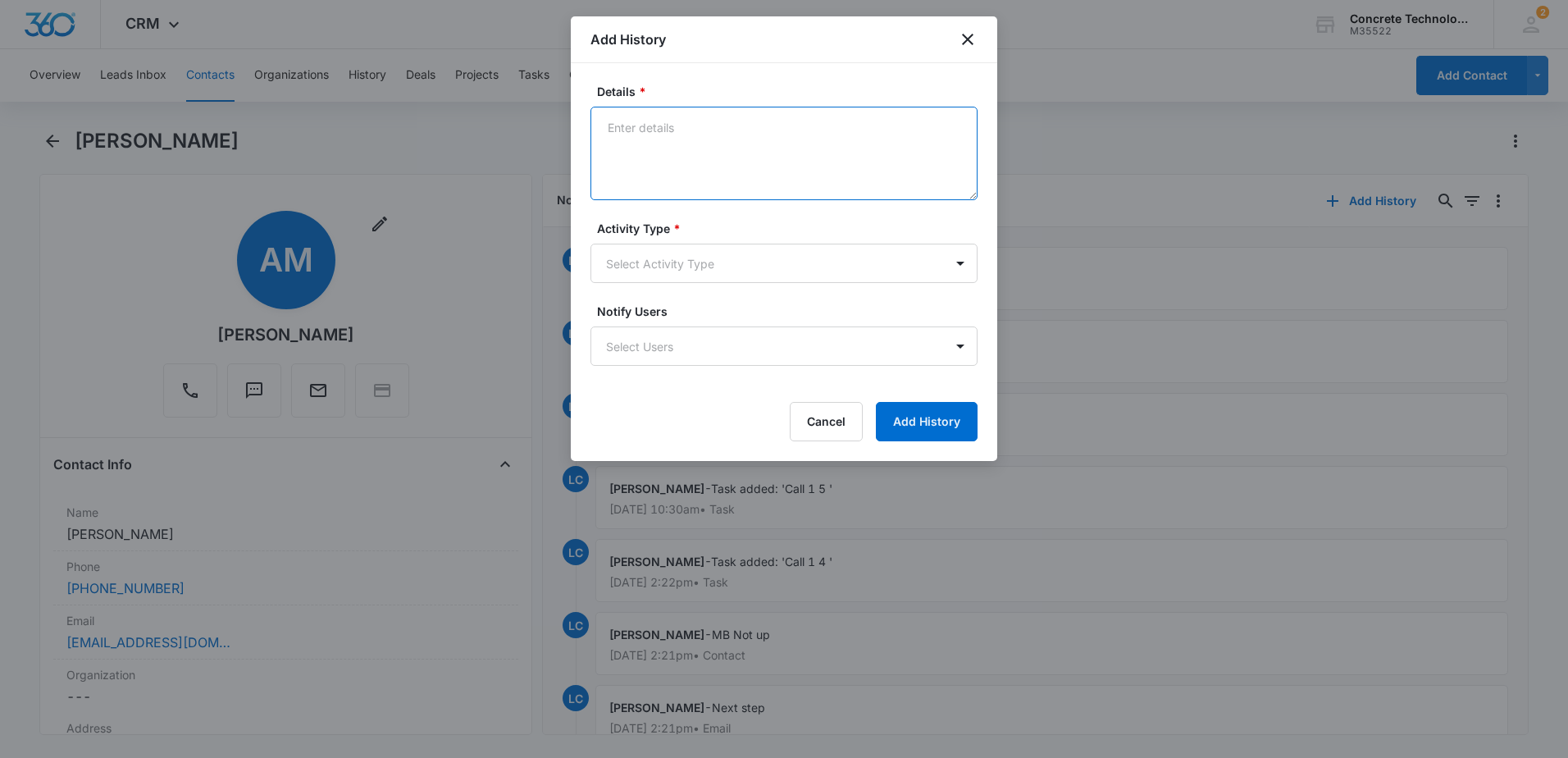
click at [777, 156] on textarea "Details *" at bounding box center [784, 154] width 387 height 94
type textarea "Final"
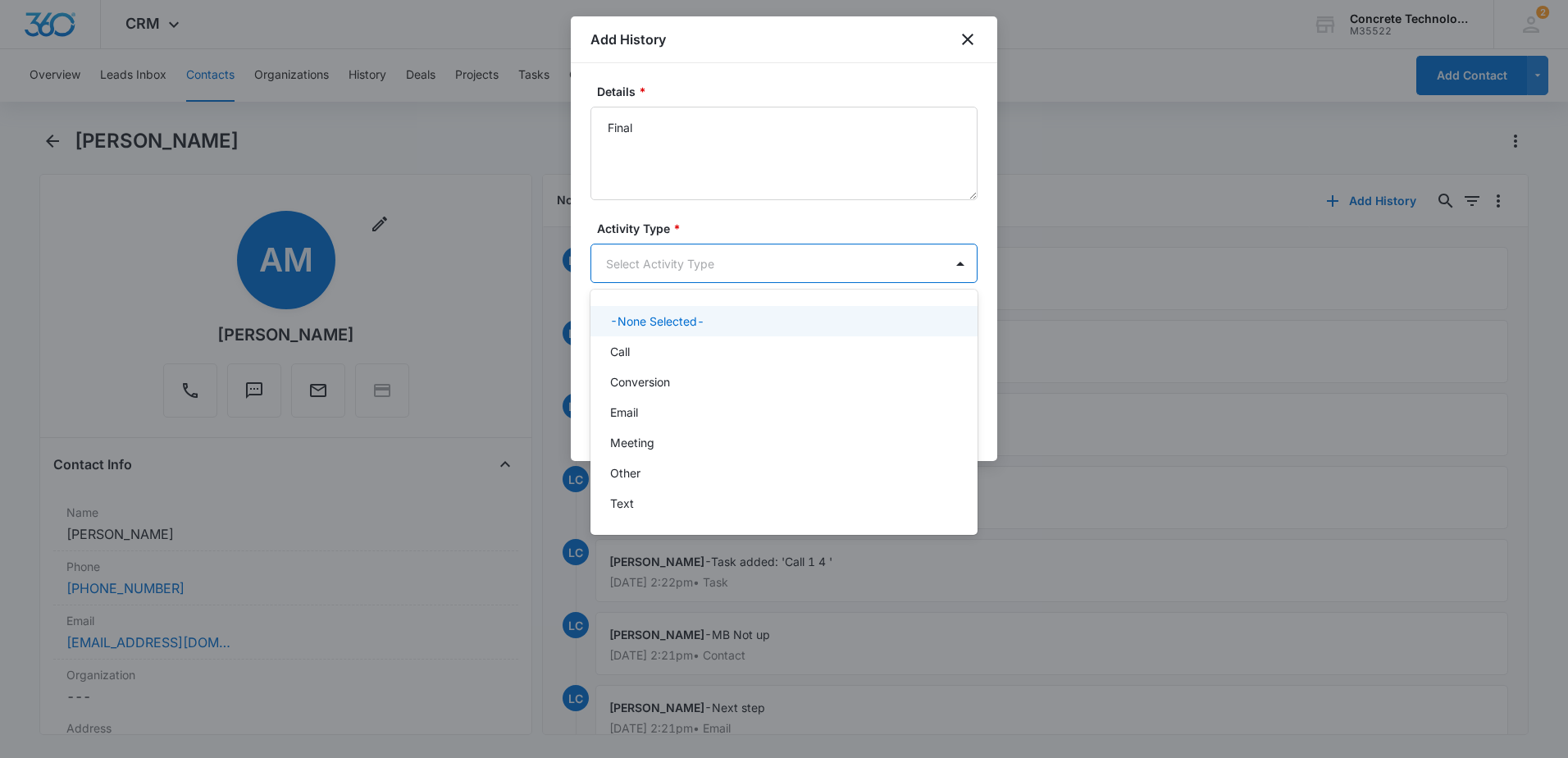
click at [755, 254] on body "CRM Apps Reputation Websites Forms CRM Email Social Content Ads Intelligence Fi…" at bounding box center [784, 379] width 1568 height 758
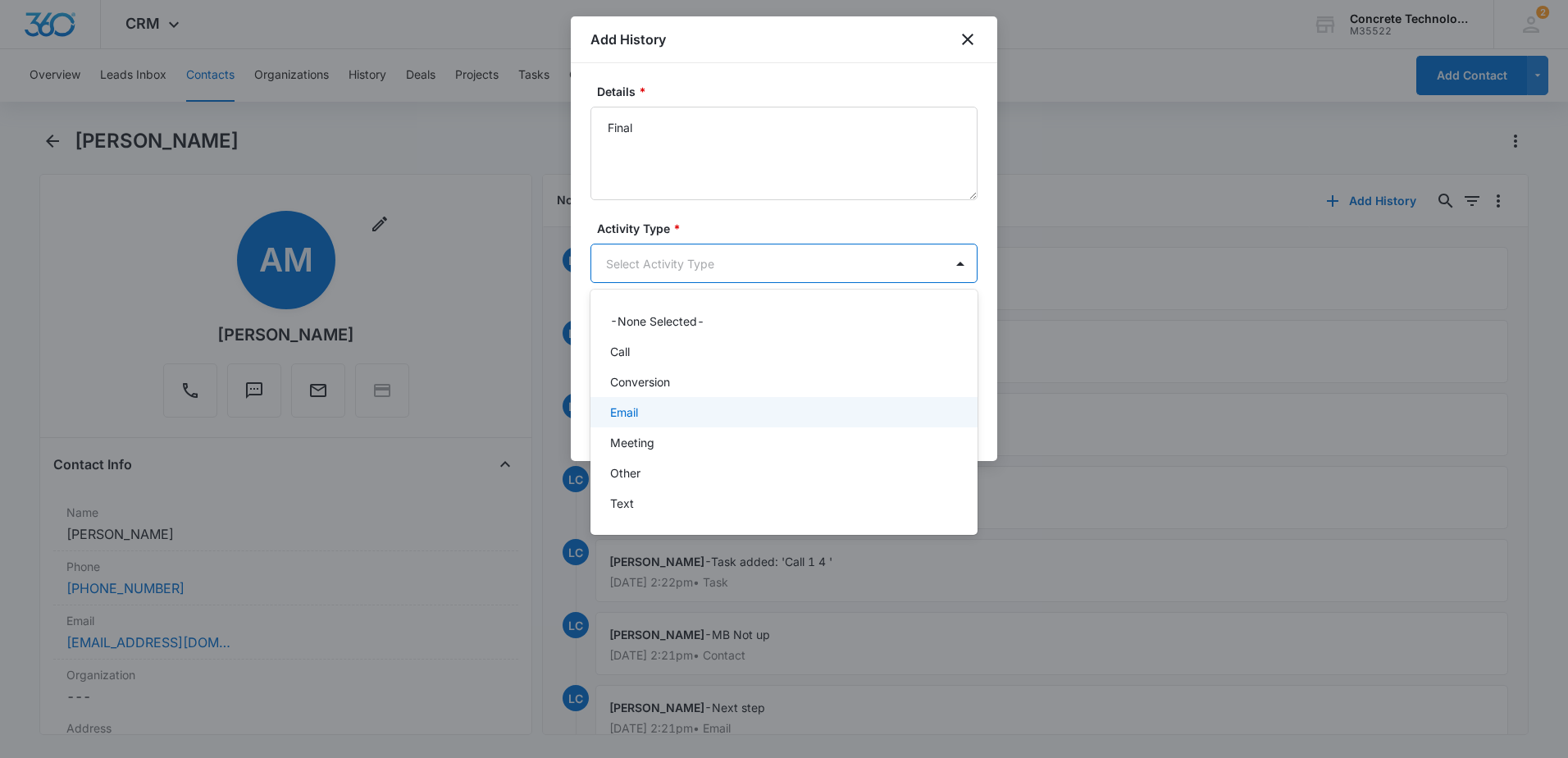
click at [681, 410] on div "Email" at bounding box center [783, 412] width 345 height 17
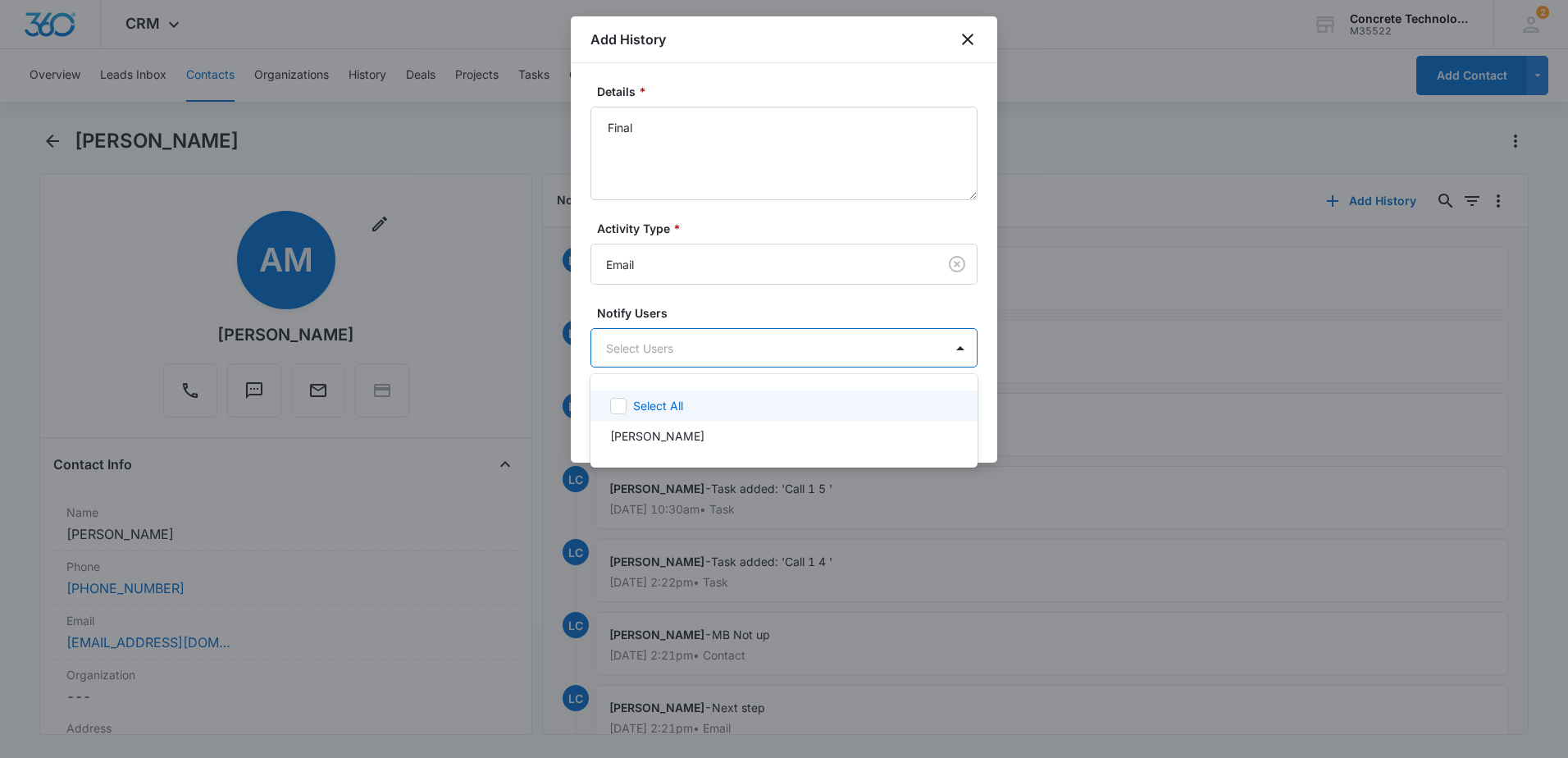
click at [817, 367] on body "CRM Apps Reputation Websites Forms CRM Email Social Content Ads Intelligence Fi…" at bounding box center [784, 379] width 1568 height 758
click at [686, 410] on div "Select All" at bounding box center [794, 405] width 322 height 17
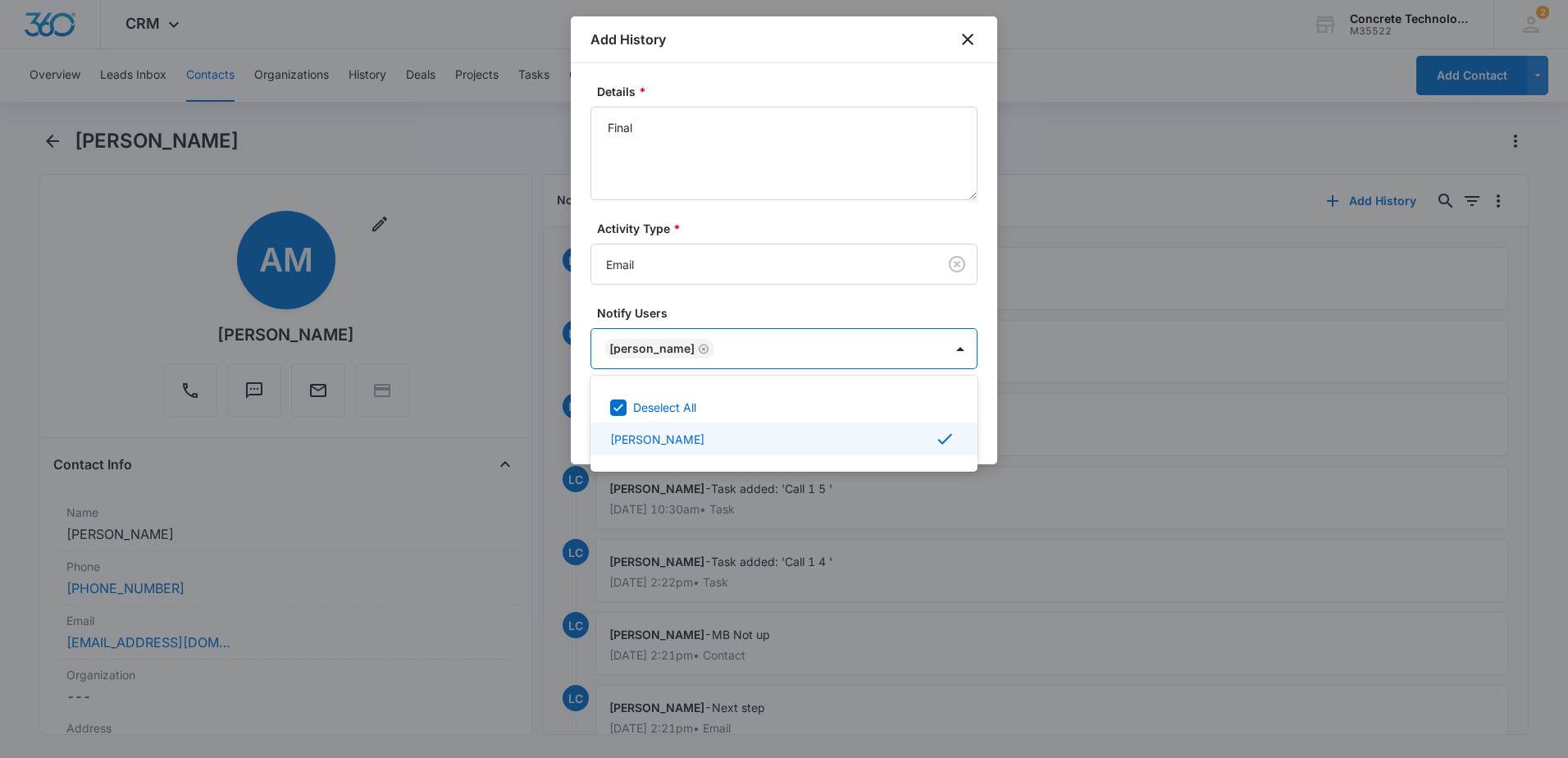
click at [999, 438] on div at bounding box center [784, 379] width 1568 height 758
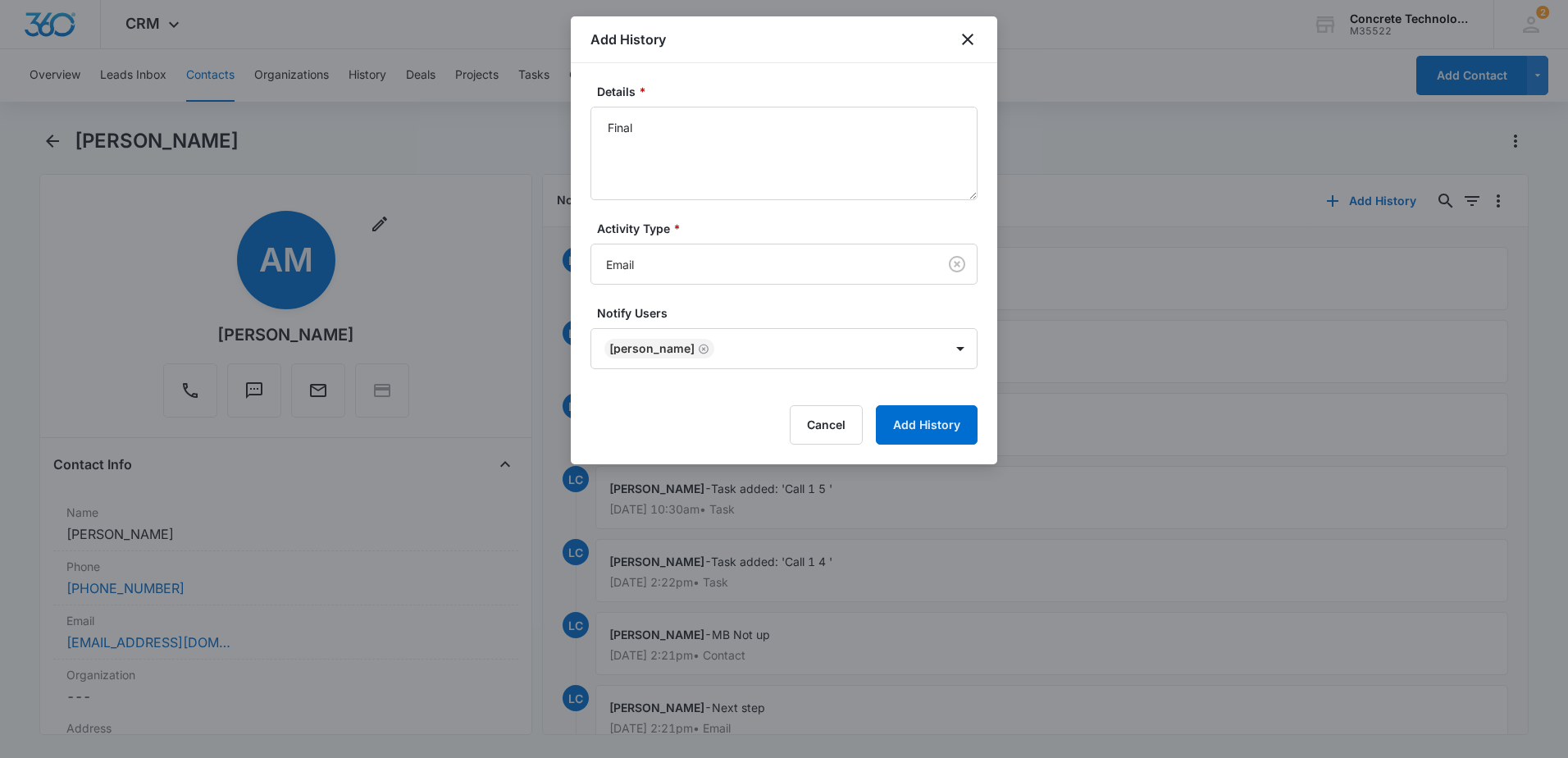
click at [989, 442] on div "Details * Final Activity Type * Email Notify Users [PERSON_NAME] Cancel Add His…" at bounding box center [784, 263] width 427 height 401
click at [948, 428] on button "Add History" at bounding box center [927, 425] width 102 height 39
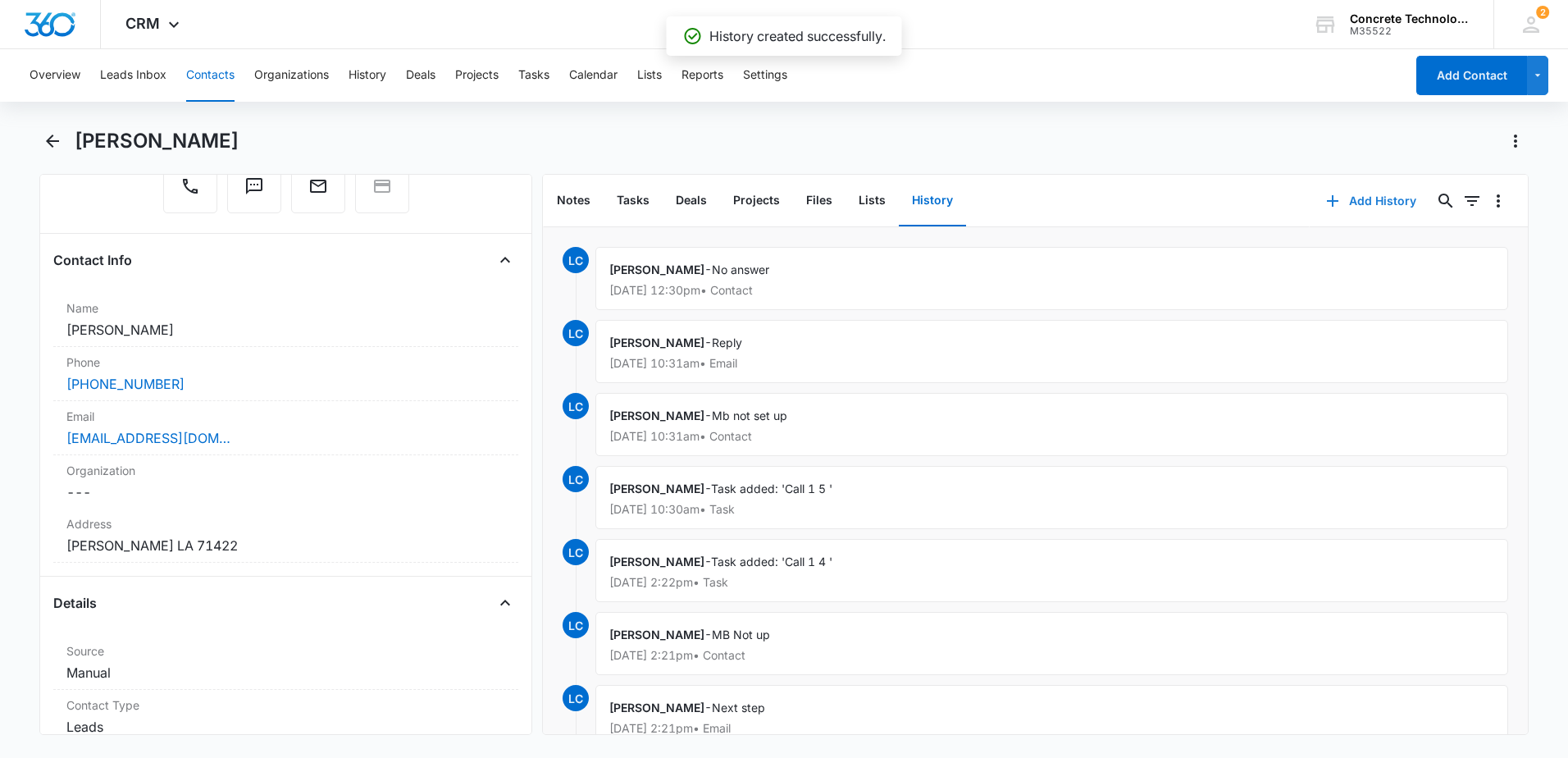
scroll to position [328, 0]
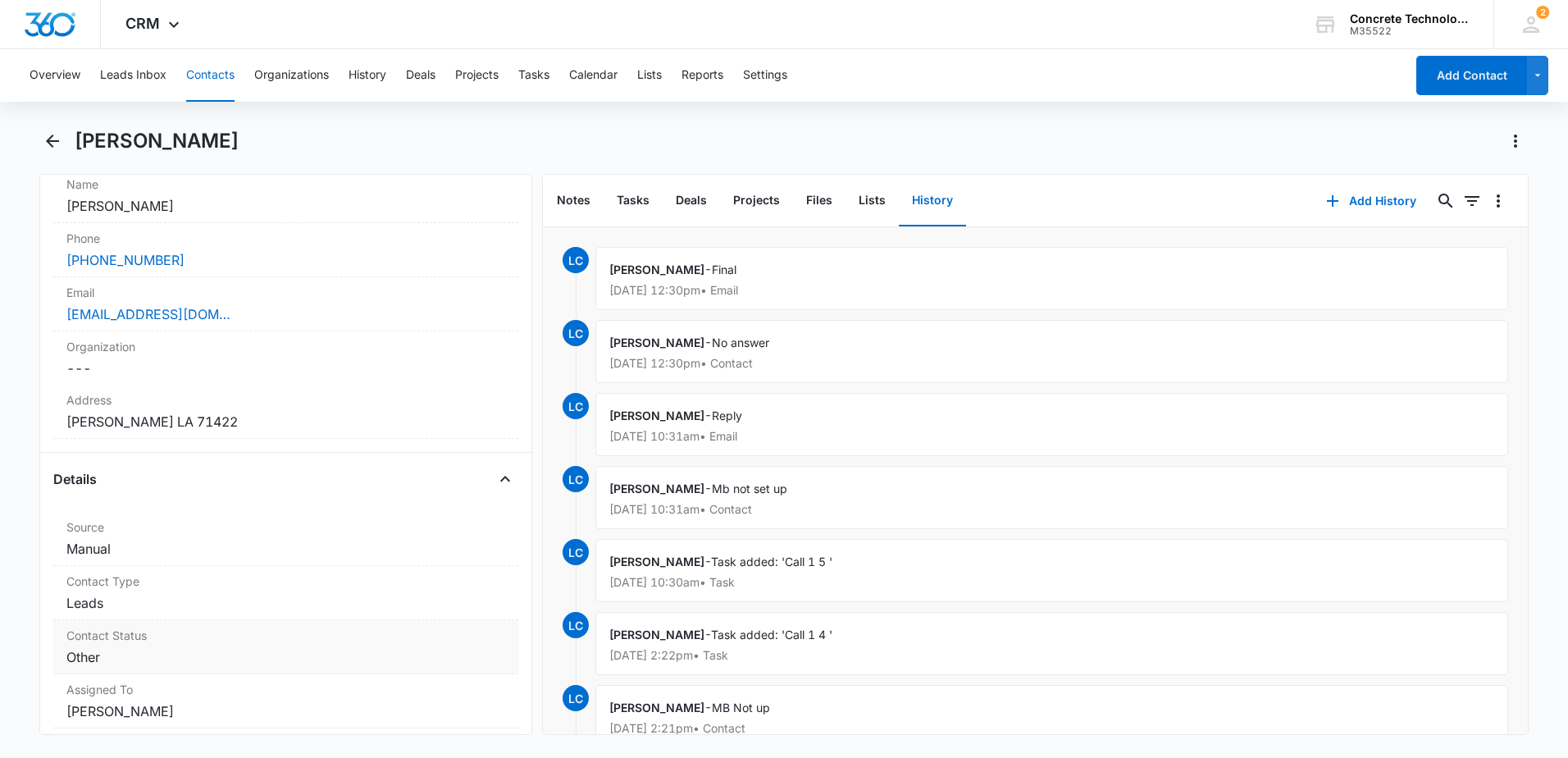
click at [154, 648] on dd "Cancel Save Changes Other" at bounding box center [285, 658] width 439 height 20
click at [122, 668] on icon "Remove Other" at bounding box center [121, 672] width 11 height 12
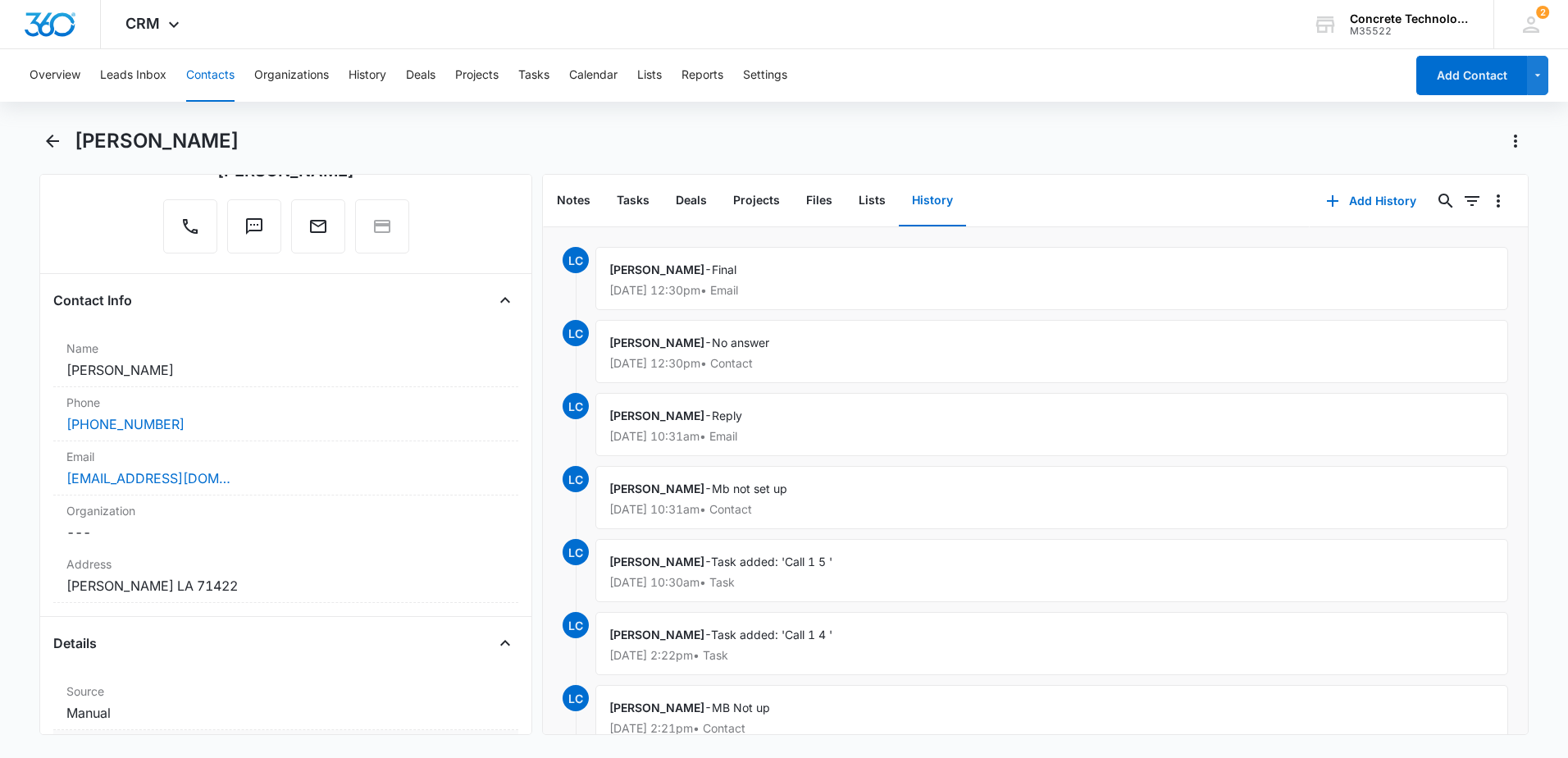
scroll to position [0, 0]
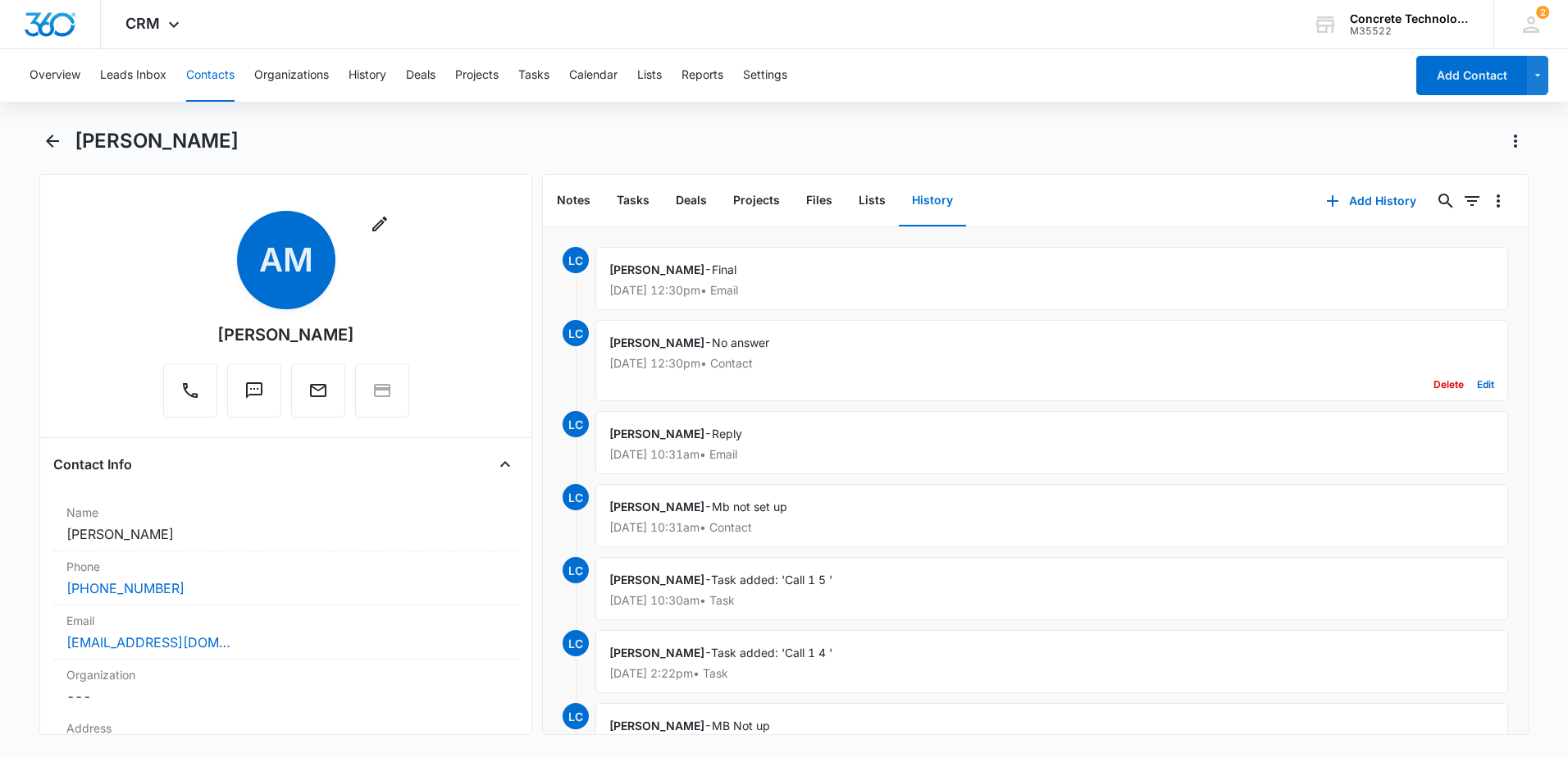
click at [779, 382] on div "Delete Edit" at bounding box center [1052, 384] width 885 height 31
click at [1477, 381] on button "Edit" at bounding box center [1485, 384] width 17 height 31
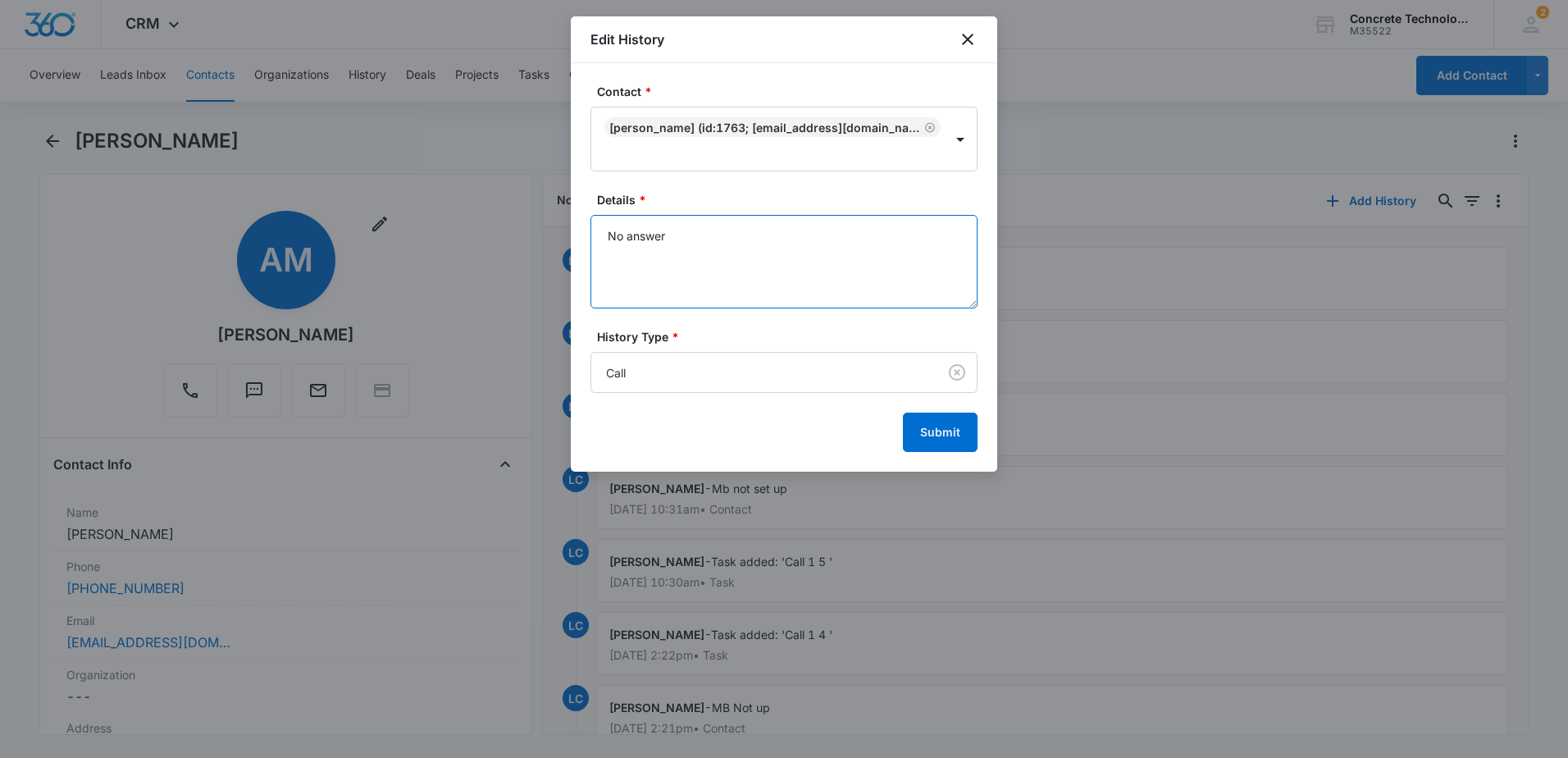
drag, startPoint x: 690, startPoint y: 236, endPoint x: 391, endPoint y: 226, distance: 299.2
click at [391, 226] on body "CRM Apps Reputation Websites Forms CRM Email Social Content Ads Intelligence Fi…" at bounding box center [784, 379] width 1568 height 758
type textarea "Not interested"
click at [936, 439] on button "Submit" at bounding box center [940, 432] width 75 height 39
click at [936, 445] on button "Submit" at bounding box center [940, 432] width 75 height 39
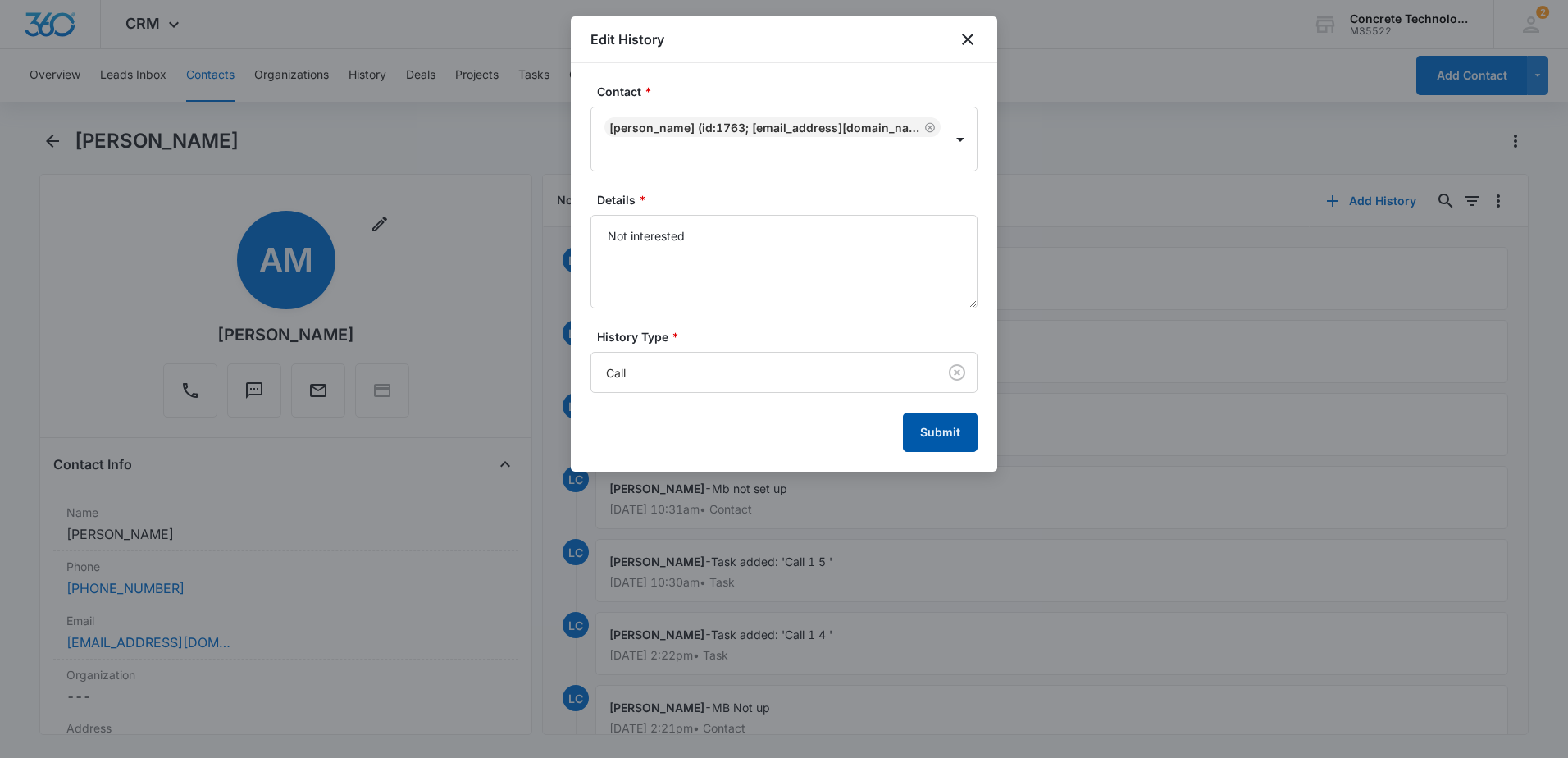
click at [909, 436] on button "Submit" at bounding box center [940, 432] width 75 height 39
click at [962, 40] on icon "close" at bounding box center [968, 40] width 20 height 20
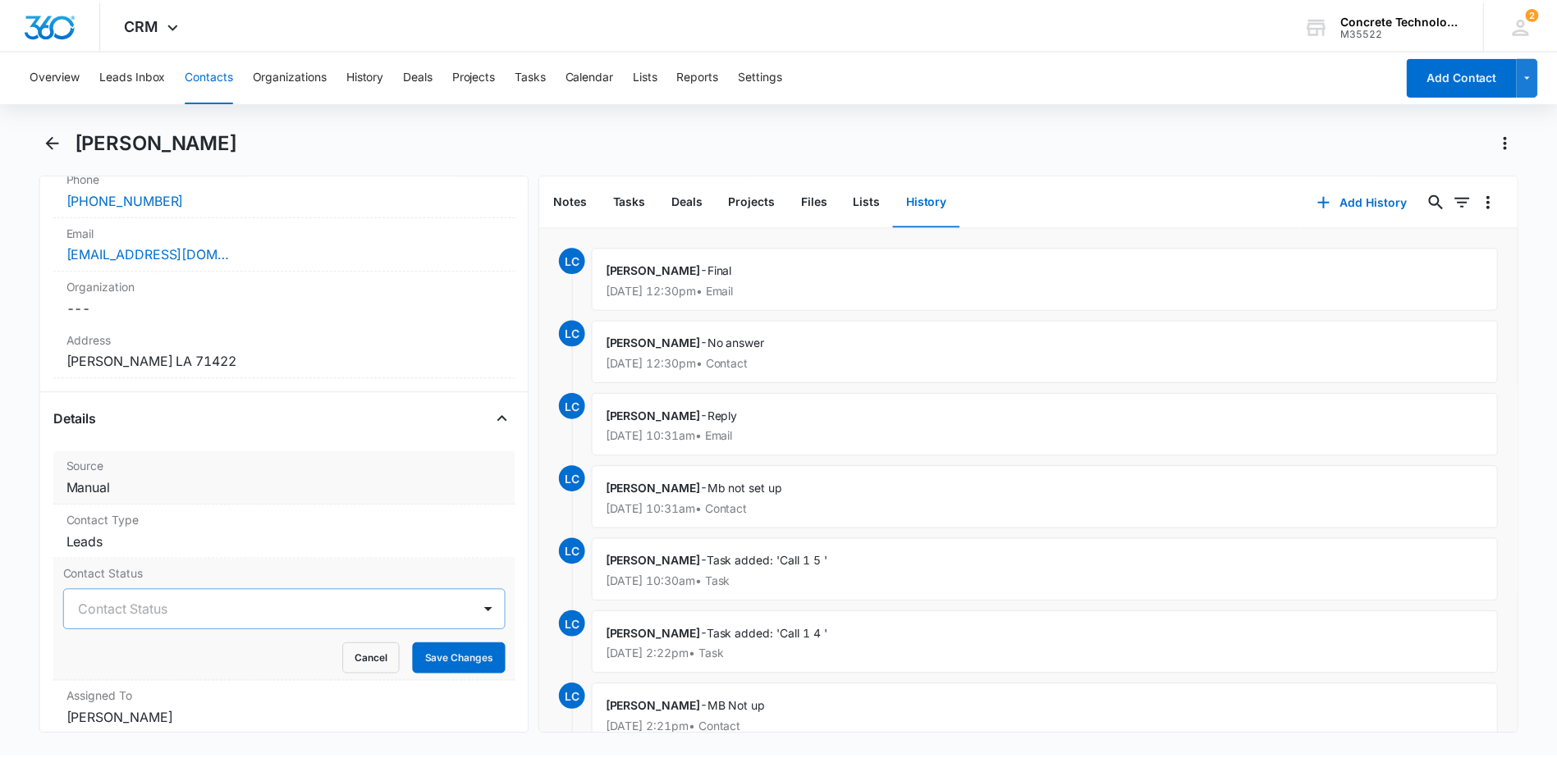
scroll to position [493, 0]
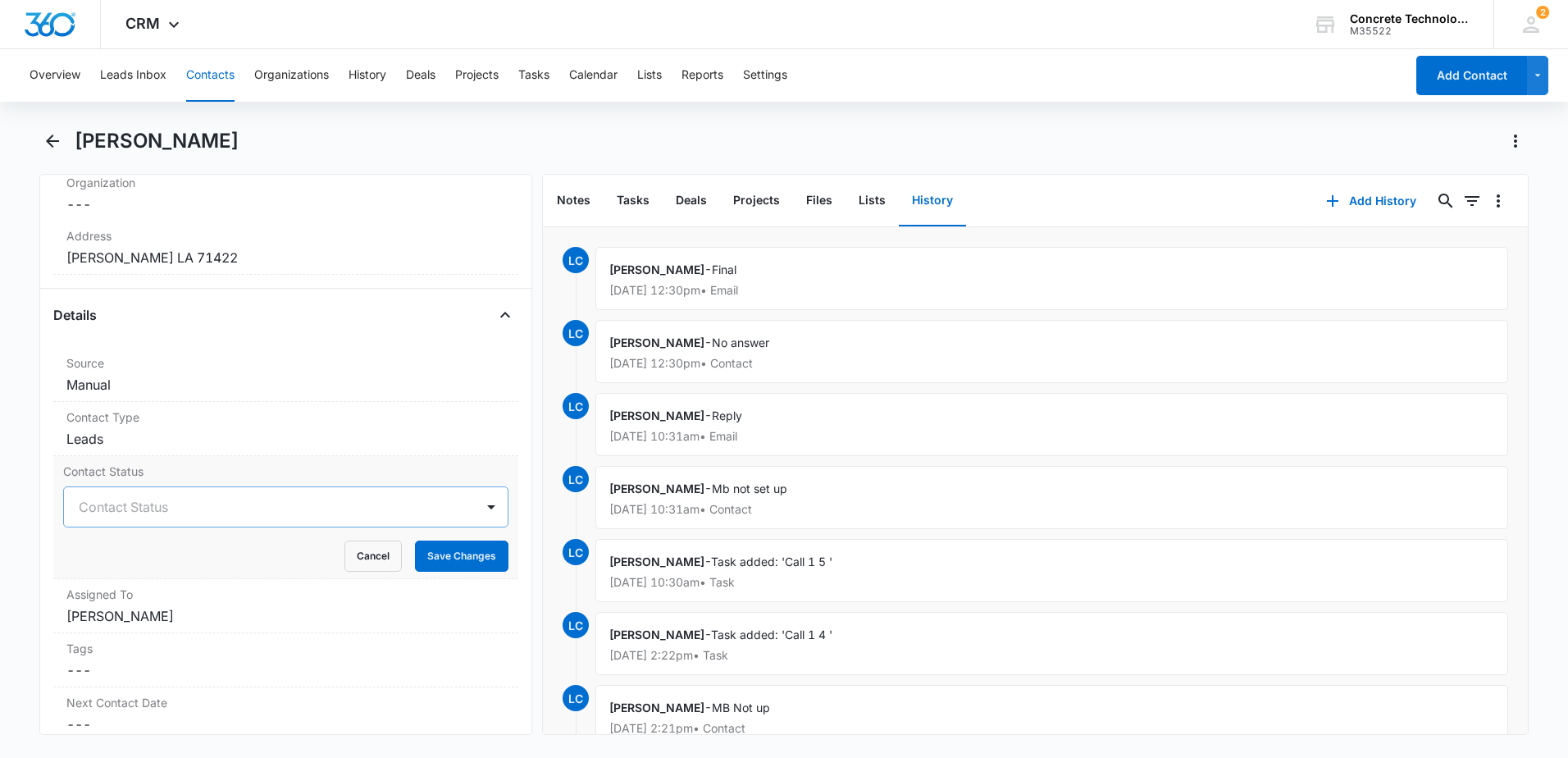
click at [277, 501] on div at bounding box center [266, 507] width 375 height 23
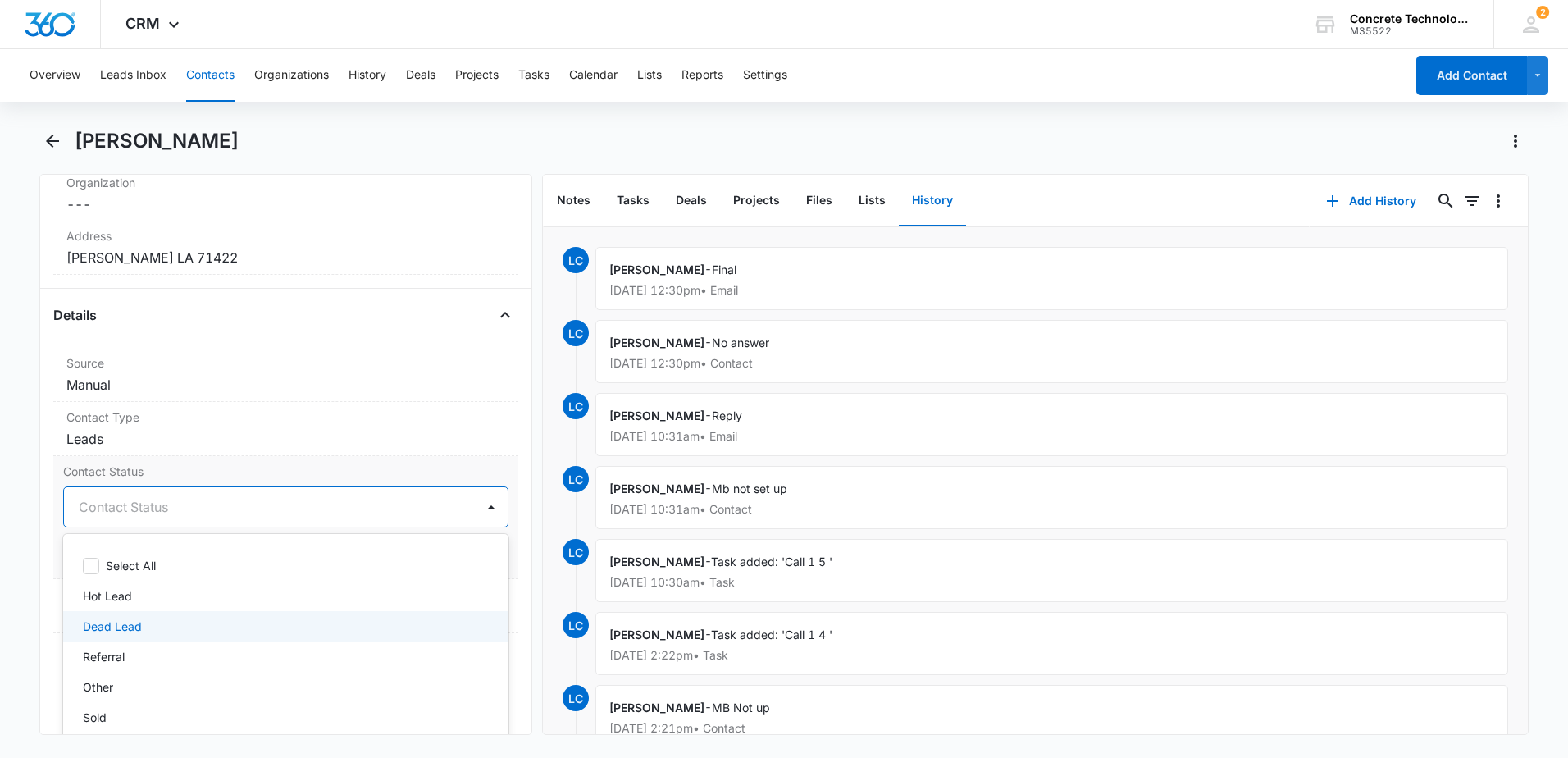
click at [140, 623] on p "Dead Lead" at bounding box center [112, 626] width 59 height 17
click at [598, 76] on button "Calendar" at bounding box center [594, 75] width 48 height 53
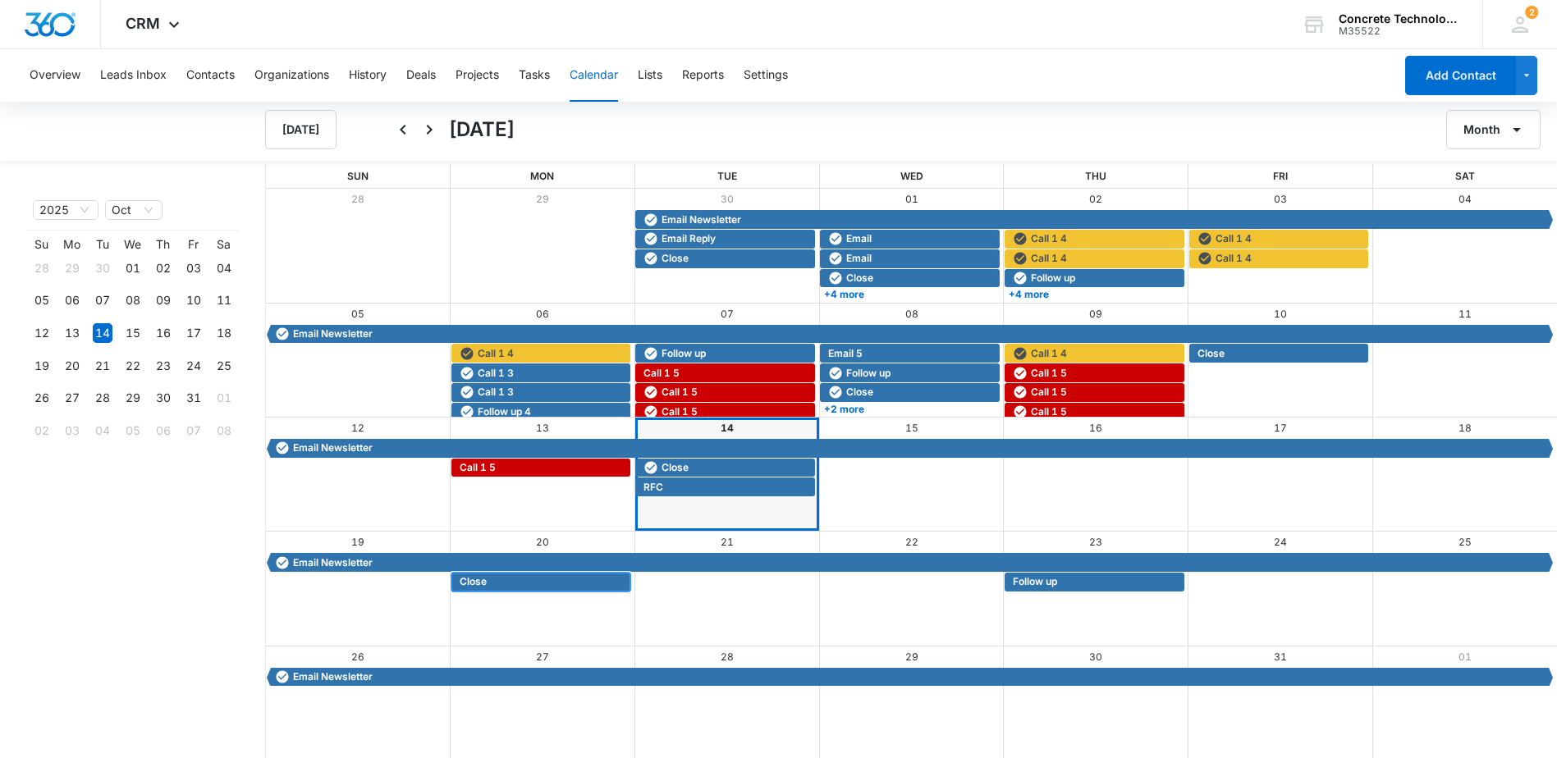
click at [541, 588] on span "Close" at bounding box center [543, 582] width 167 height 15
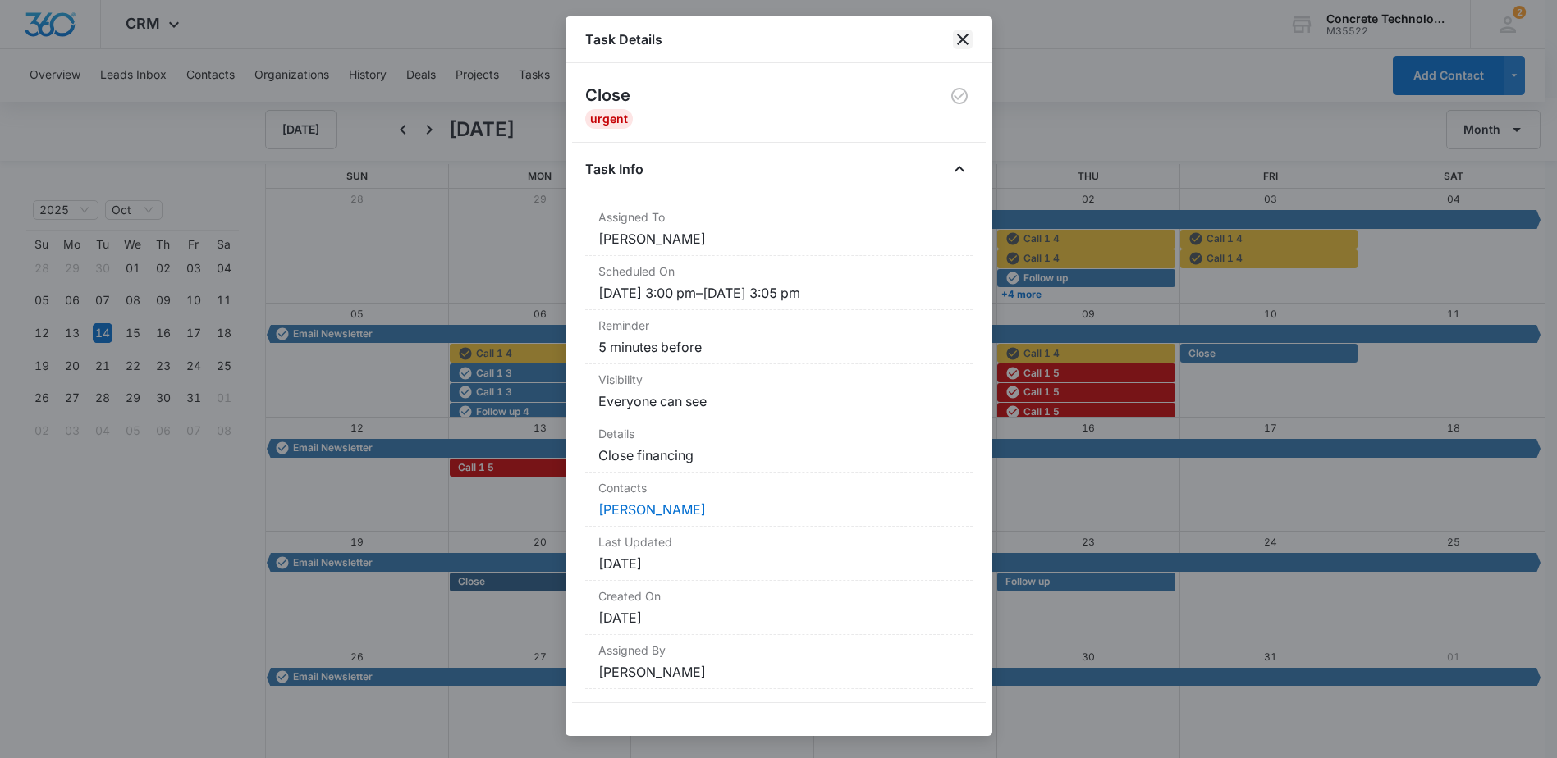
click at [967, 34] on icon "close" at bounding box center [962, 39] width 11 height 11
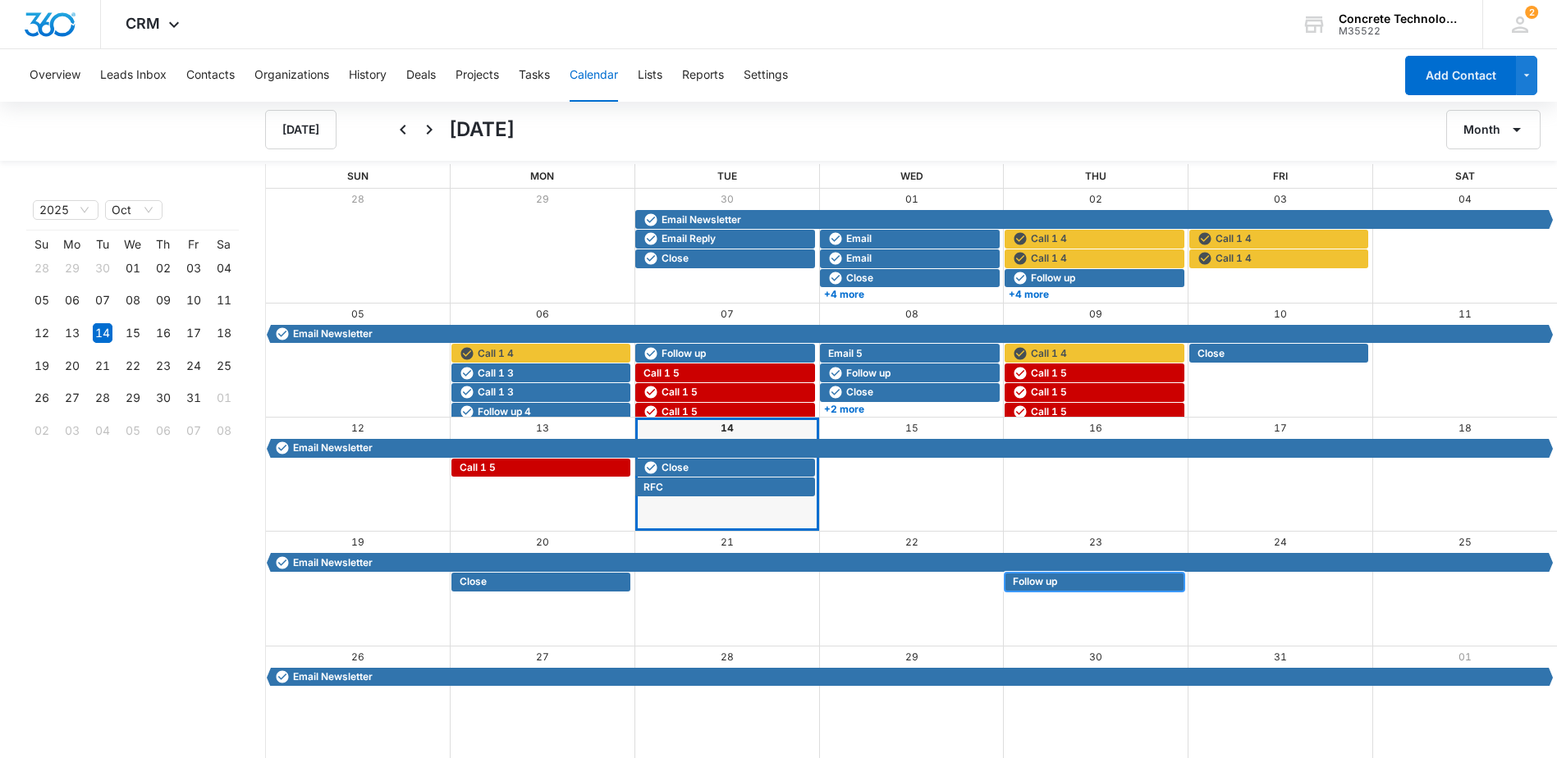
click at [1075, 589] on span "Follow up" at bounding box center [1096, 582] width 167 height 15
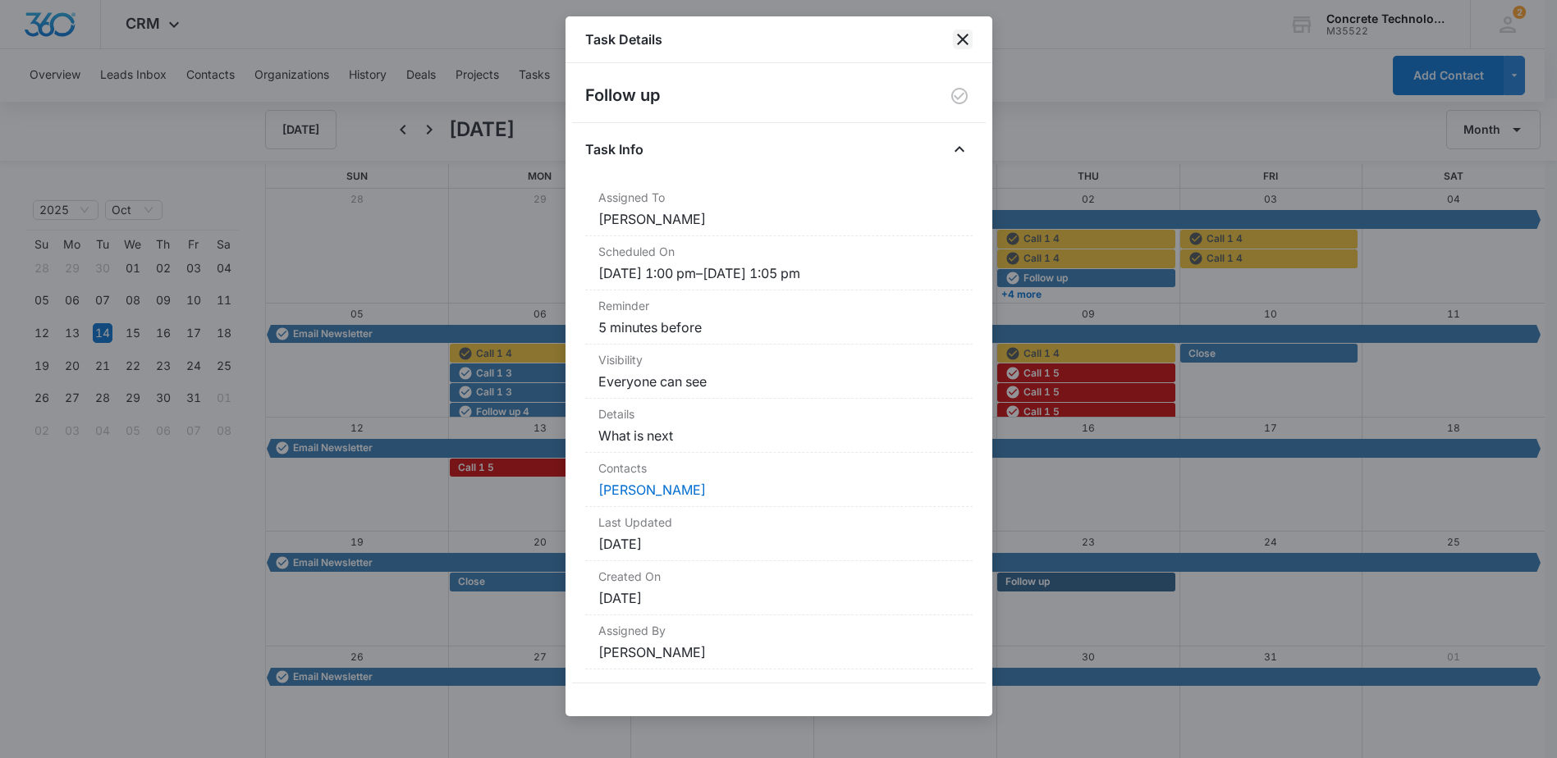
click at [954, 44] on icon "close" at bounding box center [963, 40] width 20 height 20
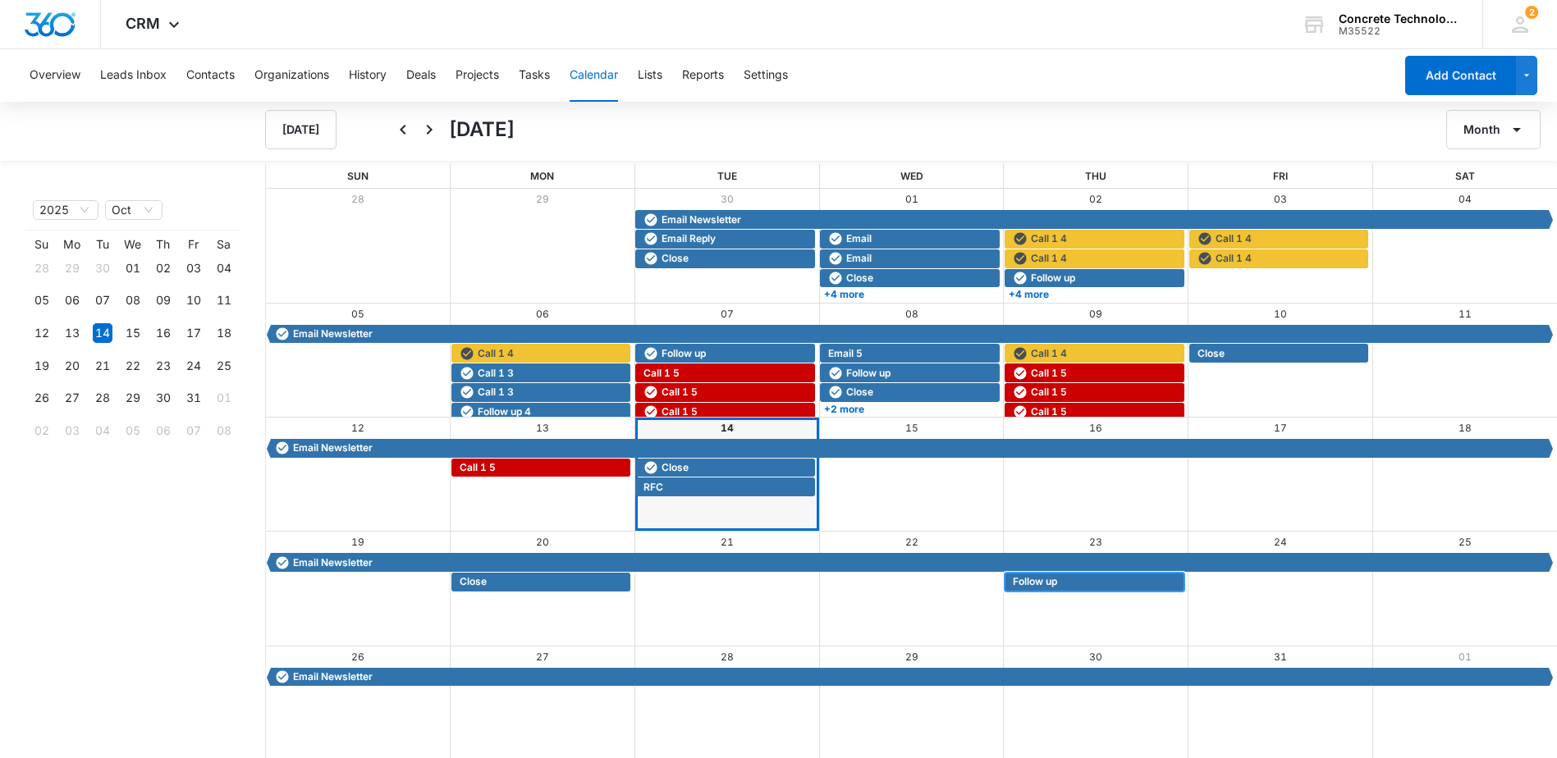
scroll to position [2, 0]
